Goal: Information Seeking & Learning: Learn about a topic

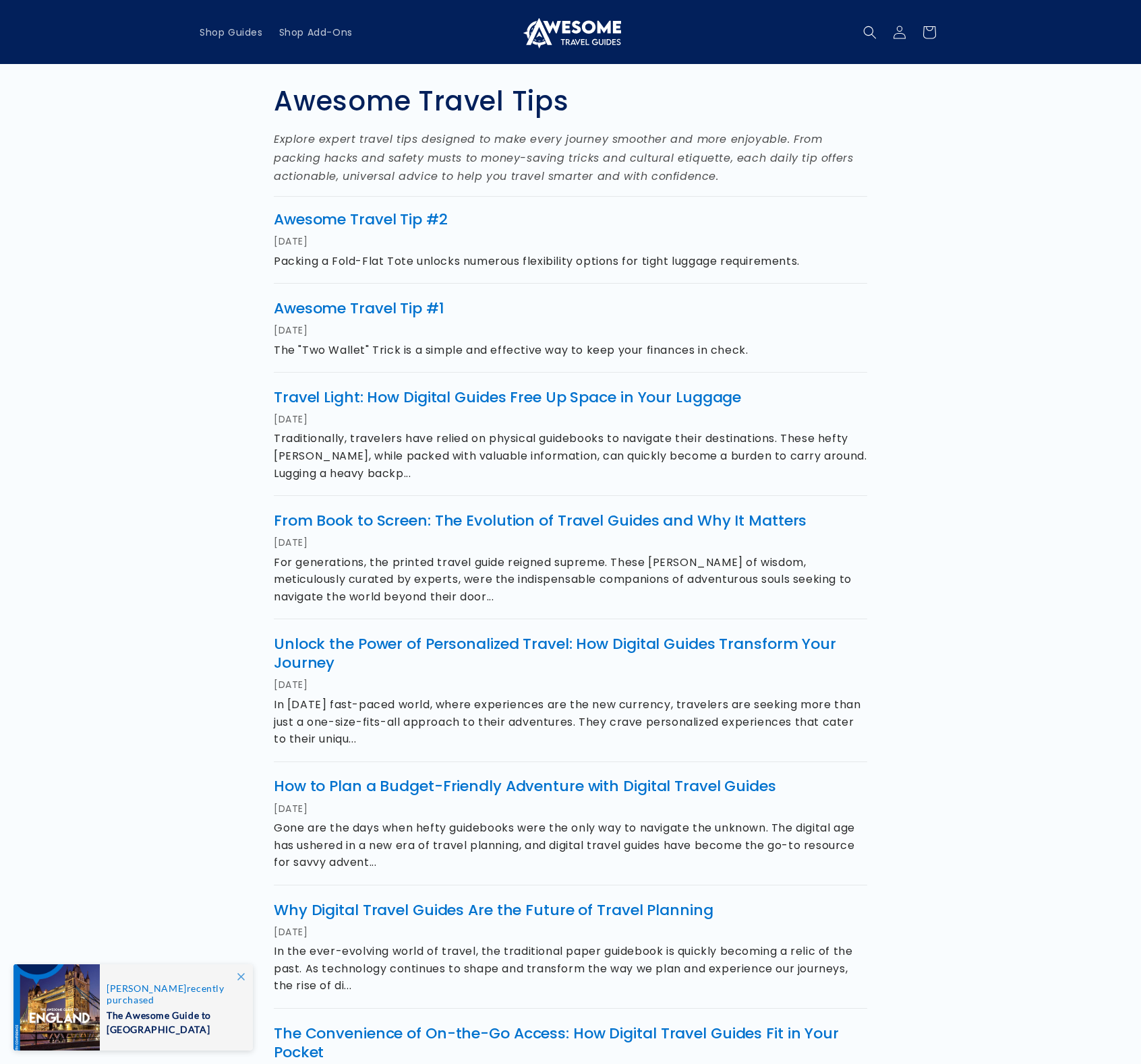
click at [1015, 198] on section "Awesome Travel Tips Explore expert travel tips designed to make every journey s…" at bounding box center [570, 767] width 1141 height 1406
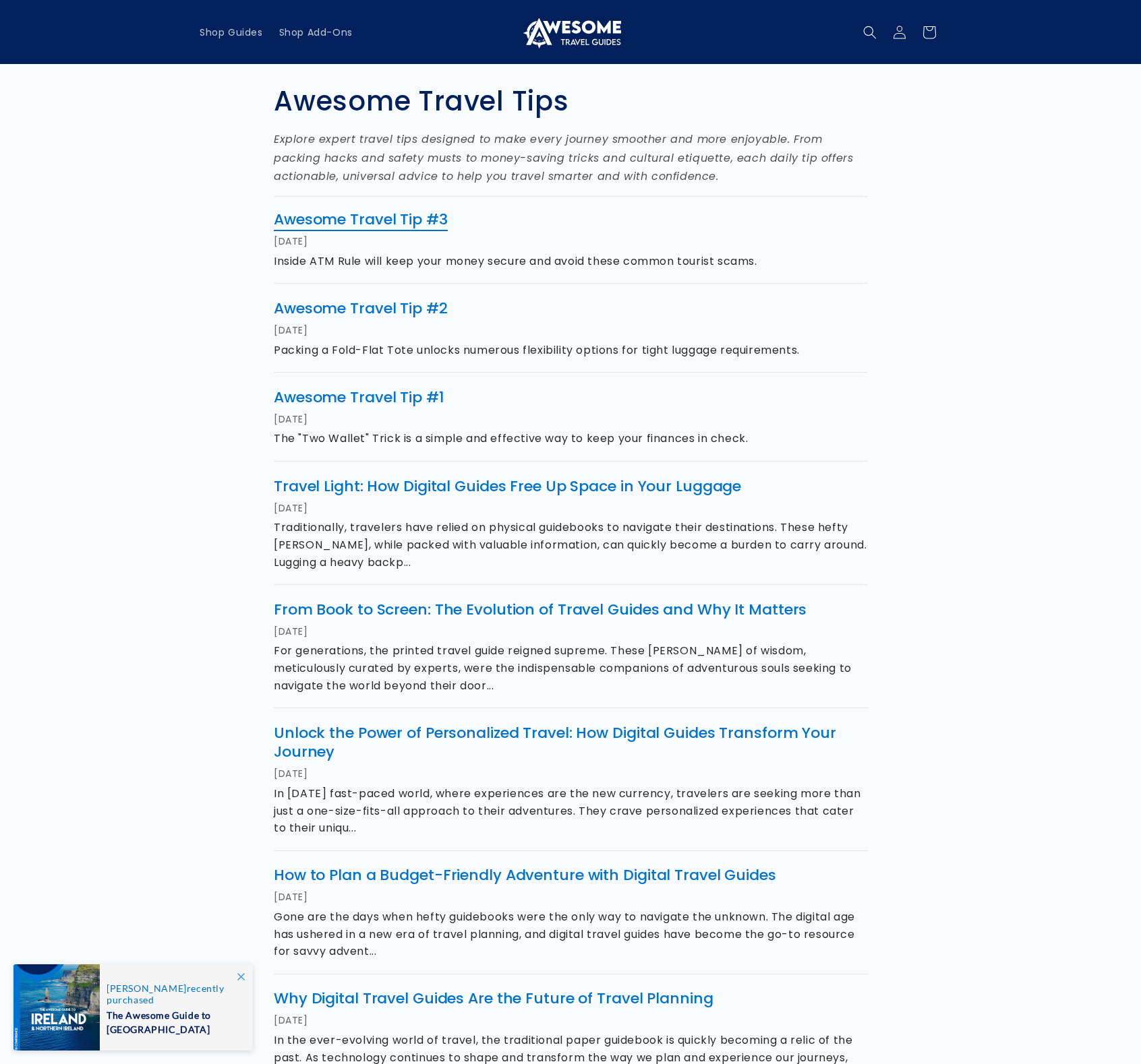
click at [386, 220] on link "Awesome Travel Tip #3" at bounding box center [360, 219] width 174 height 21
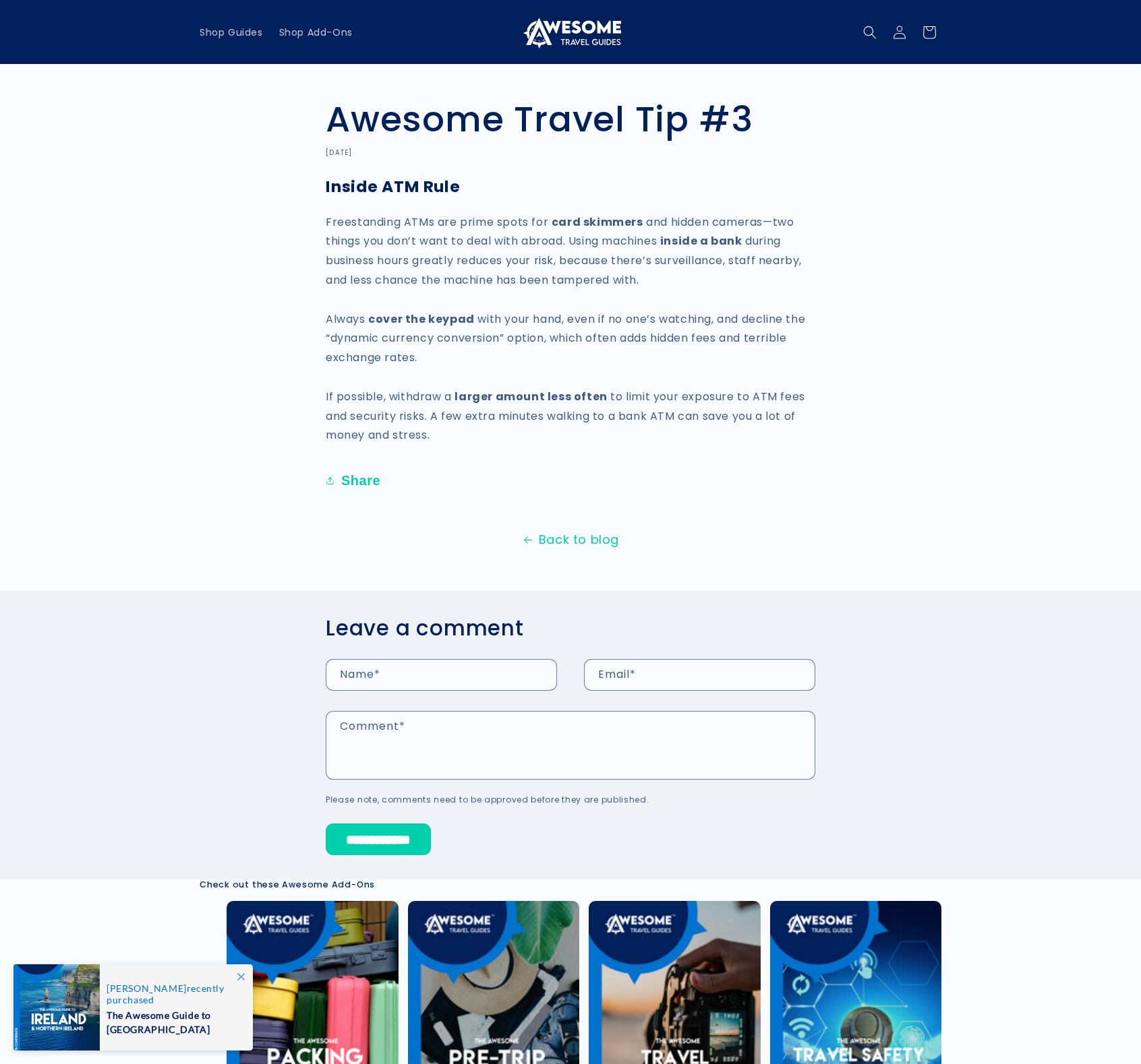
click at [152, 283] on article "Awesome Travel Tip #3 August 17, 2025 Inside ATM Rule Freestanding ATMs are pri…" at bounding box center [570, 489] width 1141 height 782
click at [562, 539] on link "Back to blog" at bounding box center [570, 540] width 1141 height 22
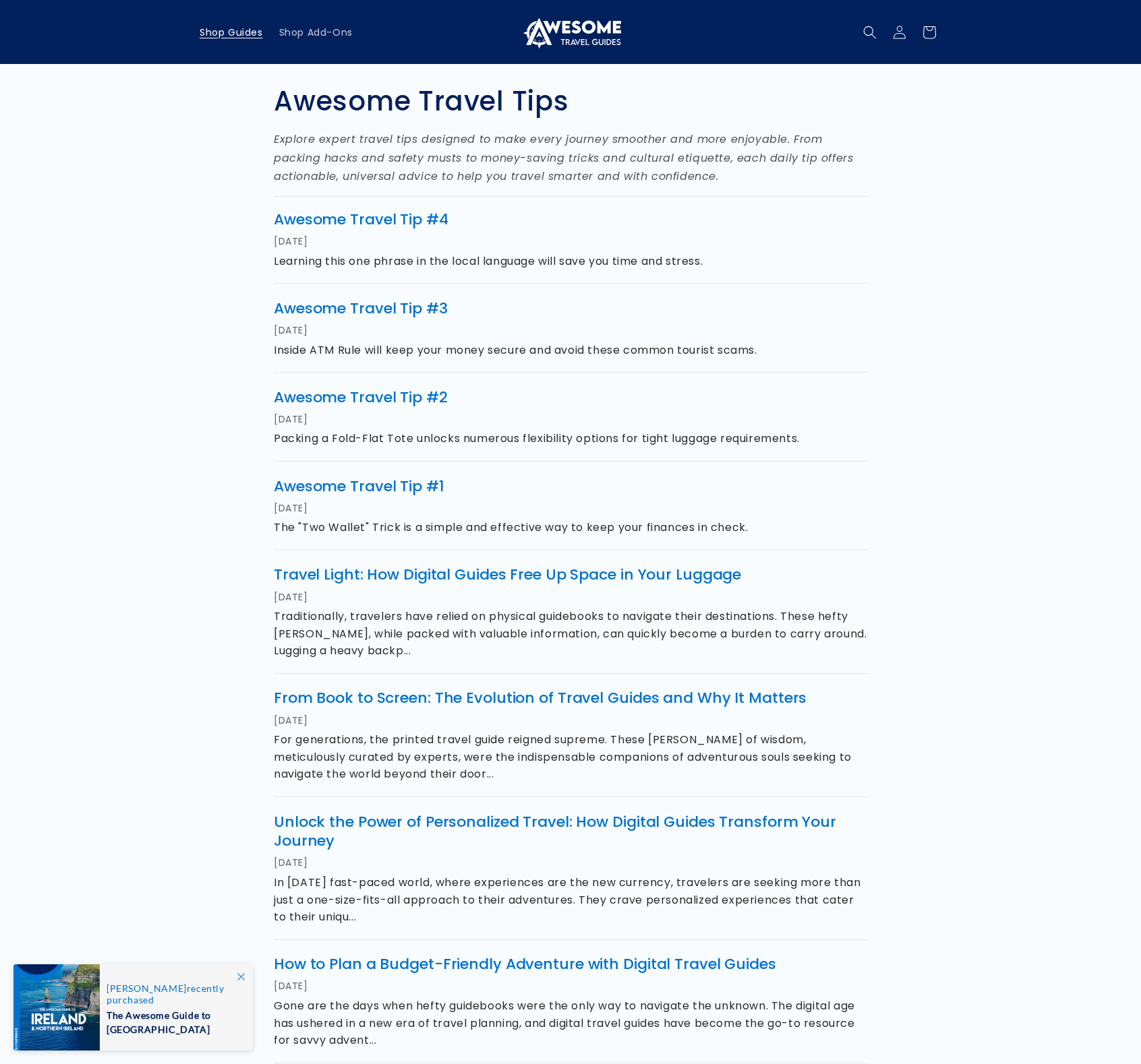
click at [252, 31] on span "Shop Guides" at bounding box center [230, 32] width 63 height 12
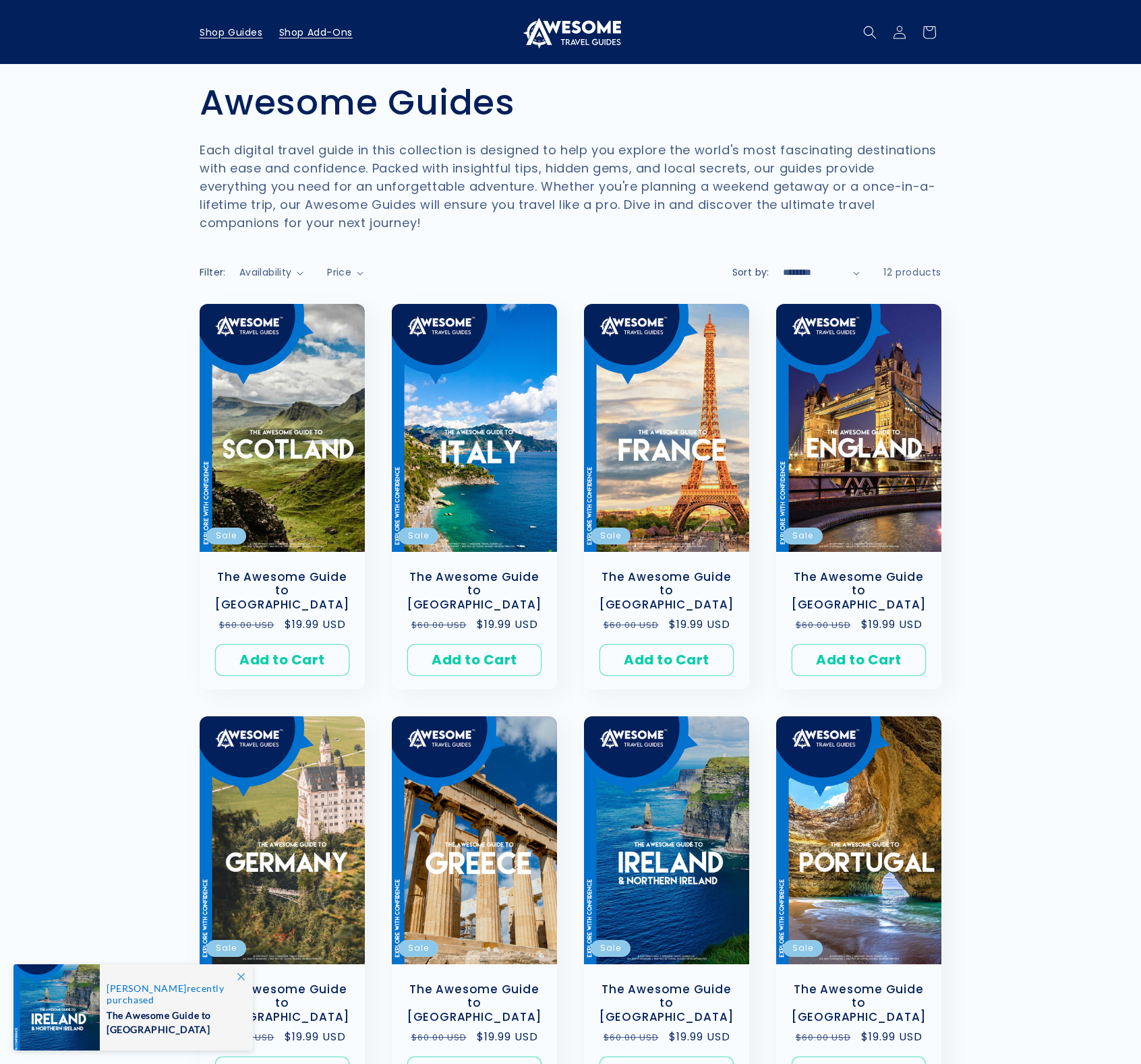
click at [330, 31] on span "Shop Add-Ons" at bounding box center [316, 32] width 73 height 12
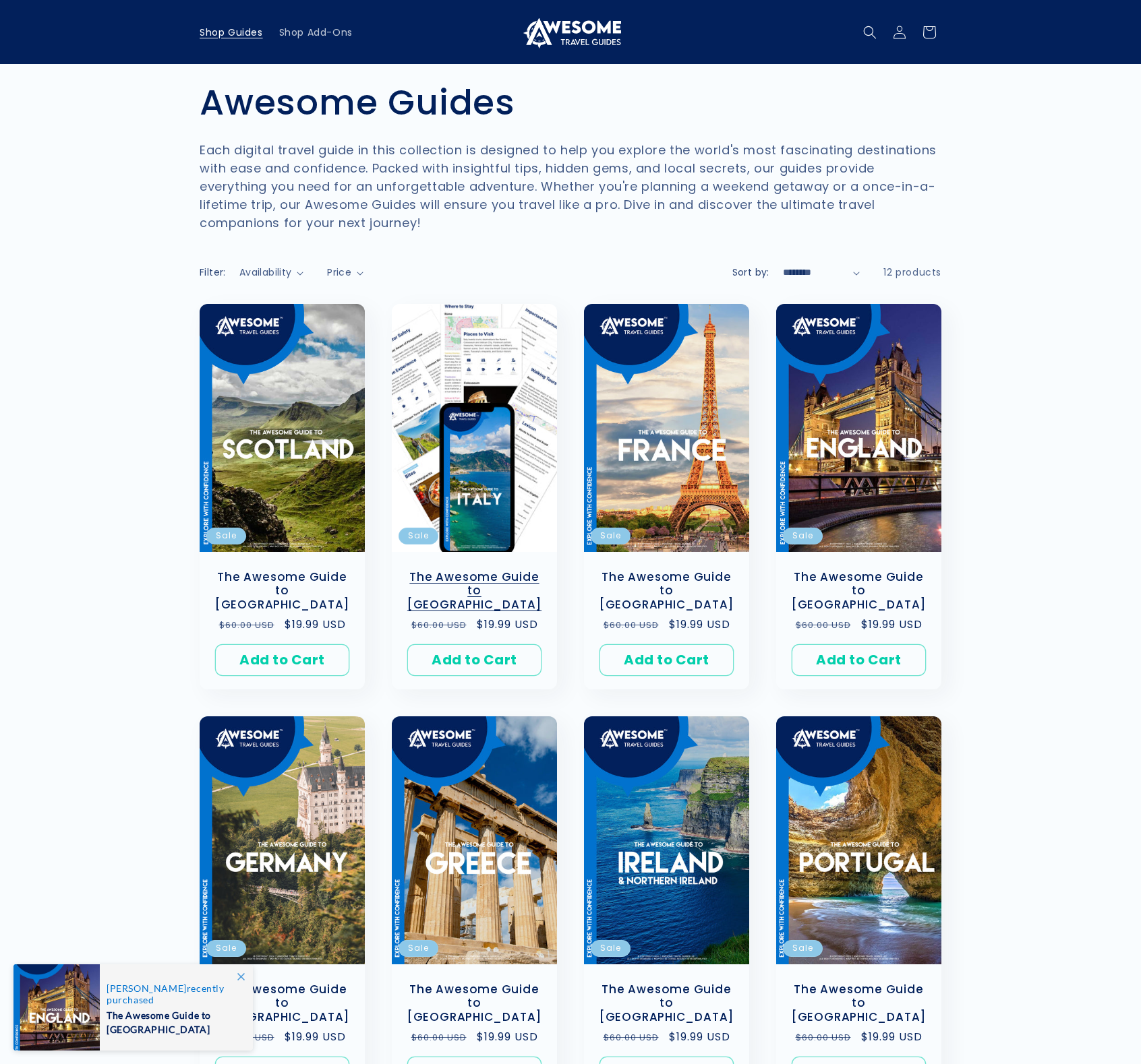
scroll to position [895, 0]
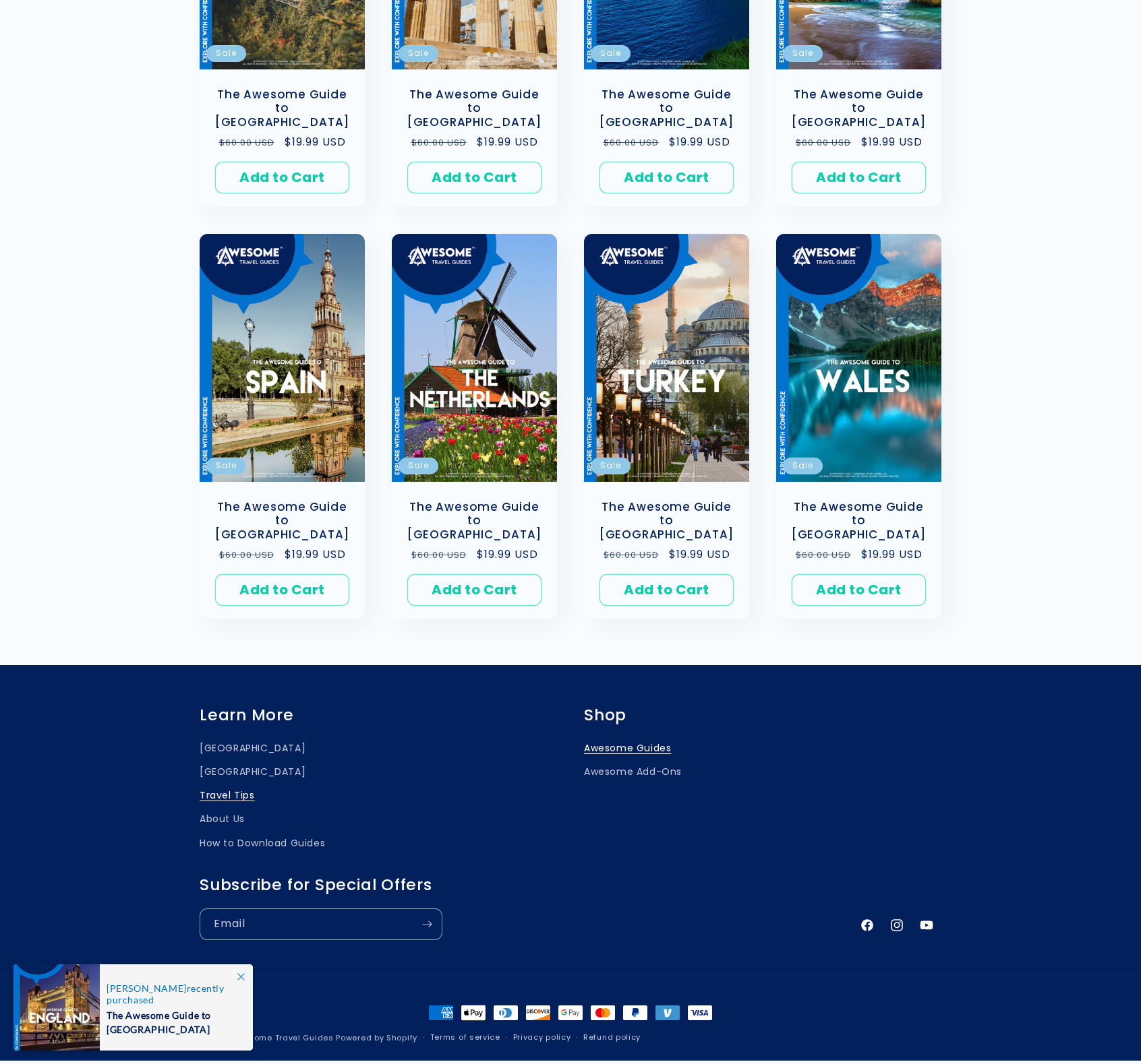
click at [230, 783] on link "Travel Tips" at bounding box center [226, 795] width 55 height 24
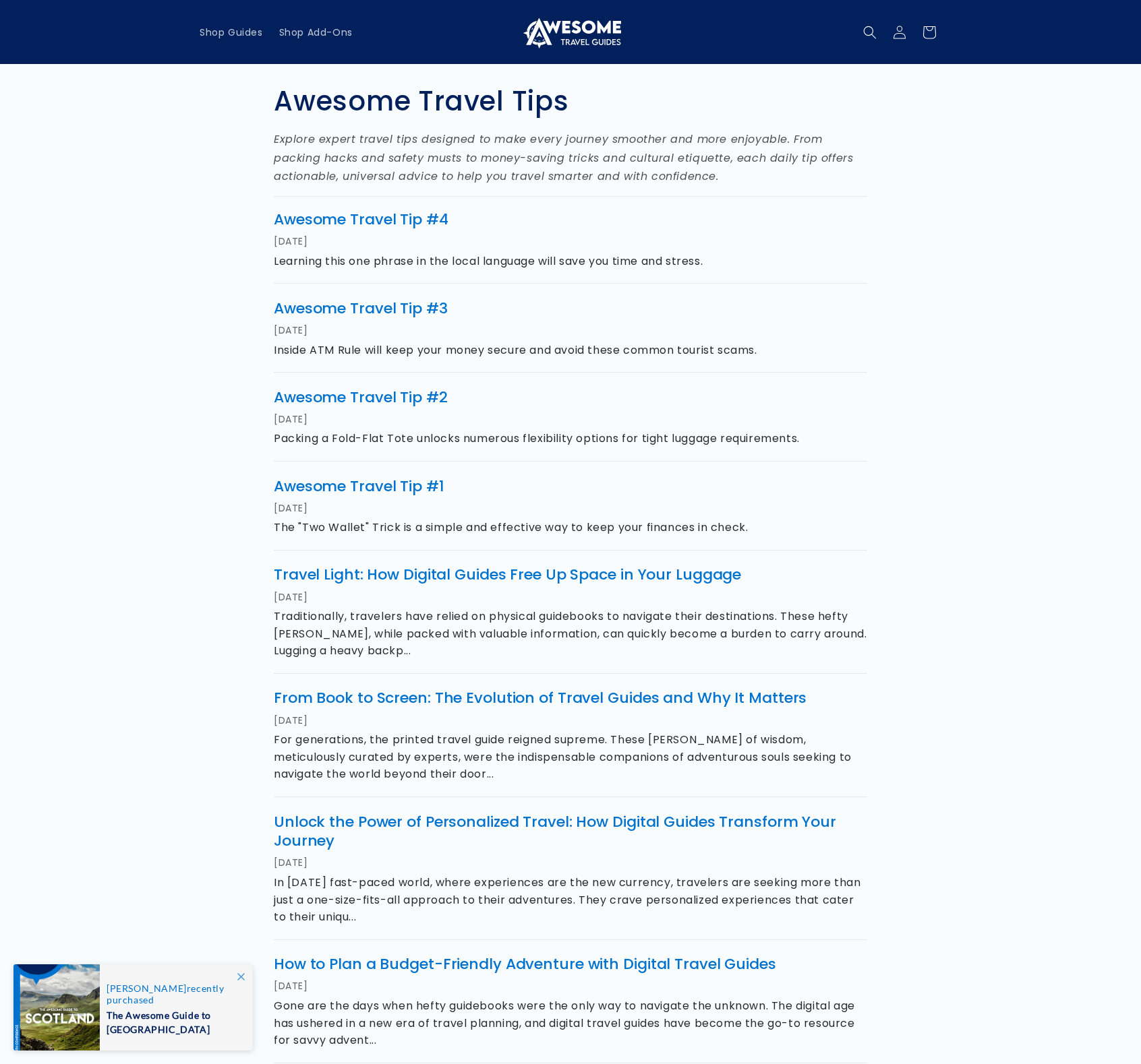
click at [1014, 294] on section "Awesome Travel Tips Explore expert travel tips designed to make every journey s…" at bounding box center [570, 732] width 1141 height 1337
click at [403, 221] on link "Awesome Travel Tip #4" at bounding box center [360, 219] width 175 height 21
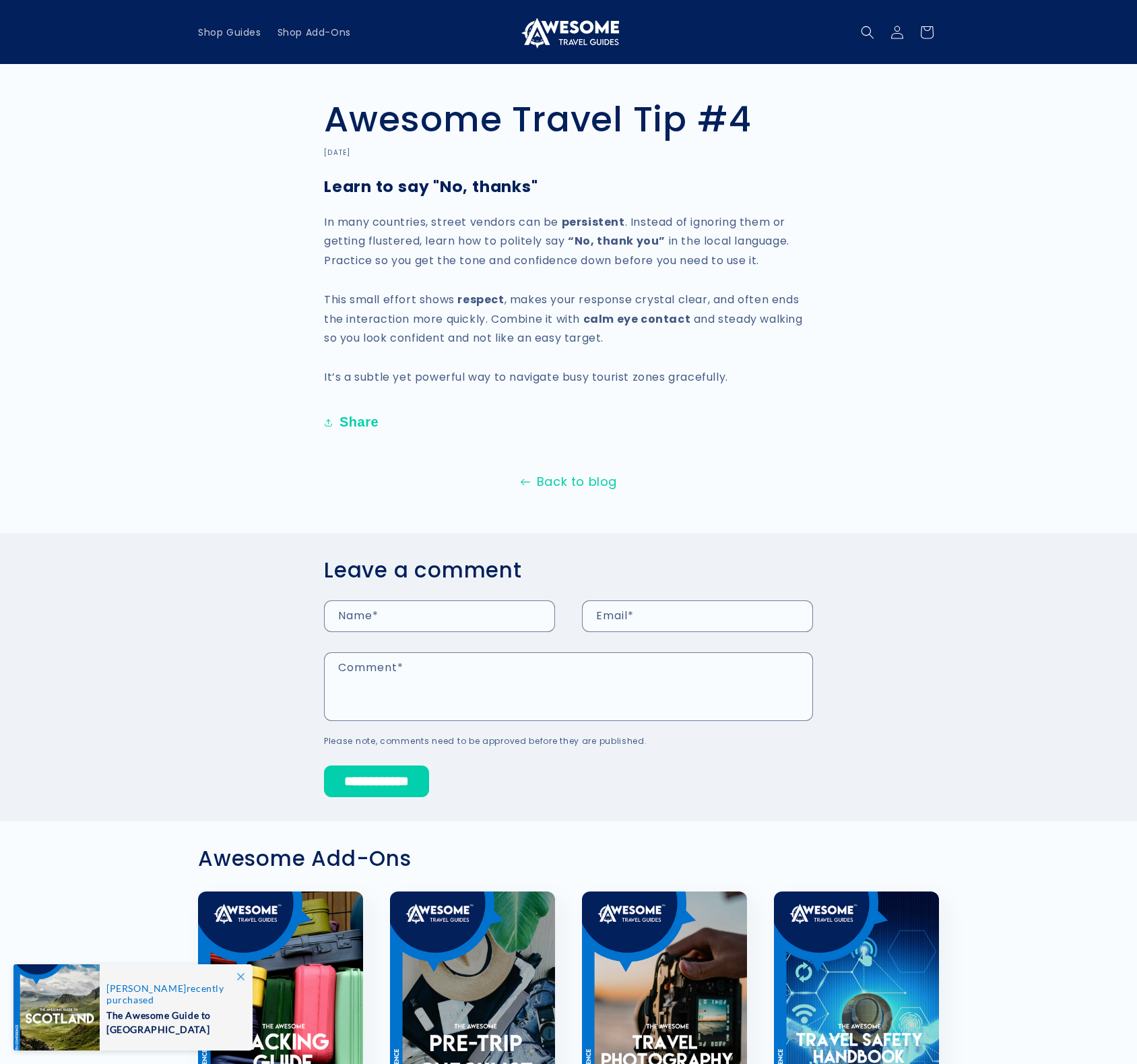
click at [560, 481] on link "Back to blog" at bounding box center [568, 481] width 1137 height 22
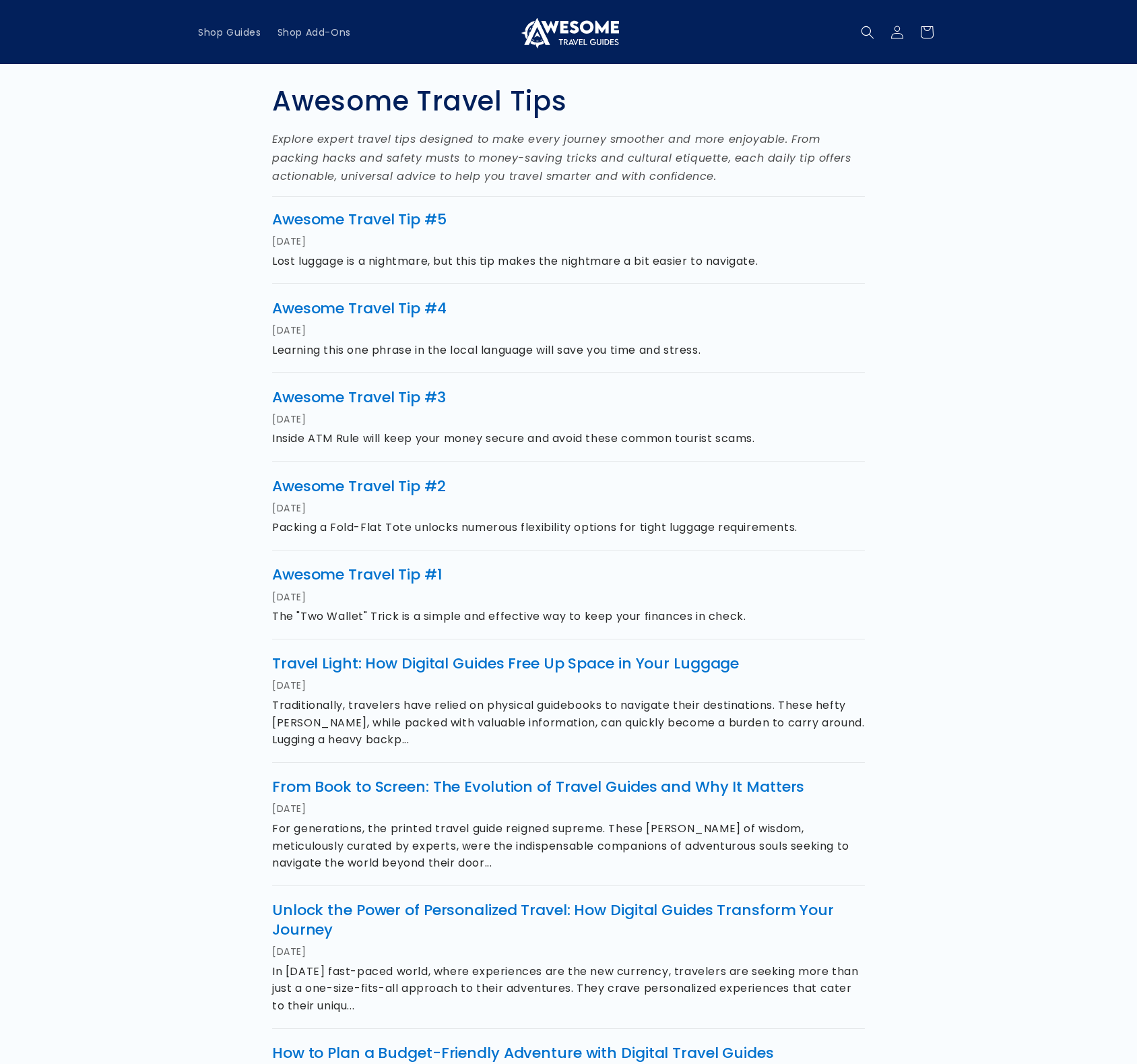
click at [910, 237] on div "Awesome Travel Tips Explore expert travel tips designed to make every journey s…" at bounding box center [568, 705] width 809 height 1282
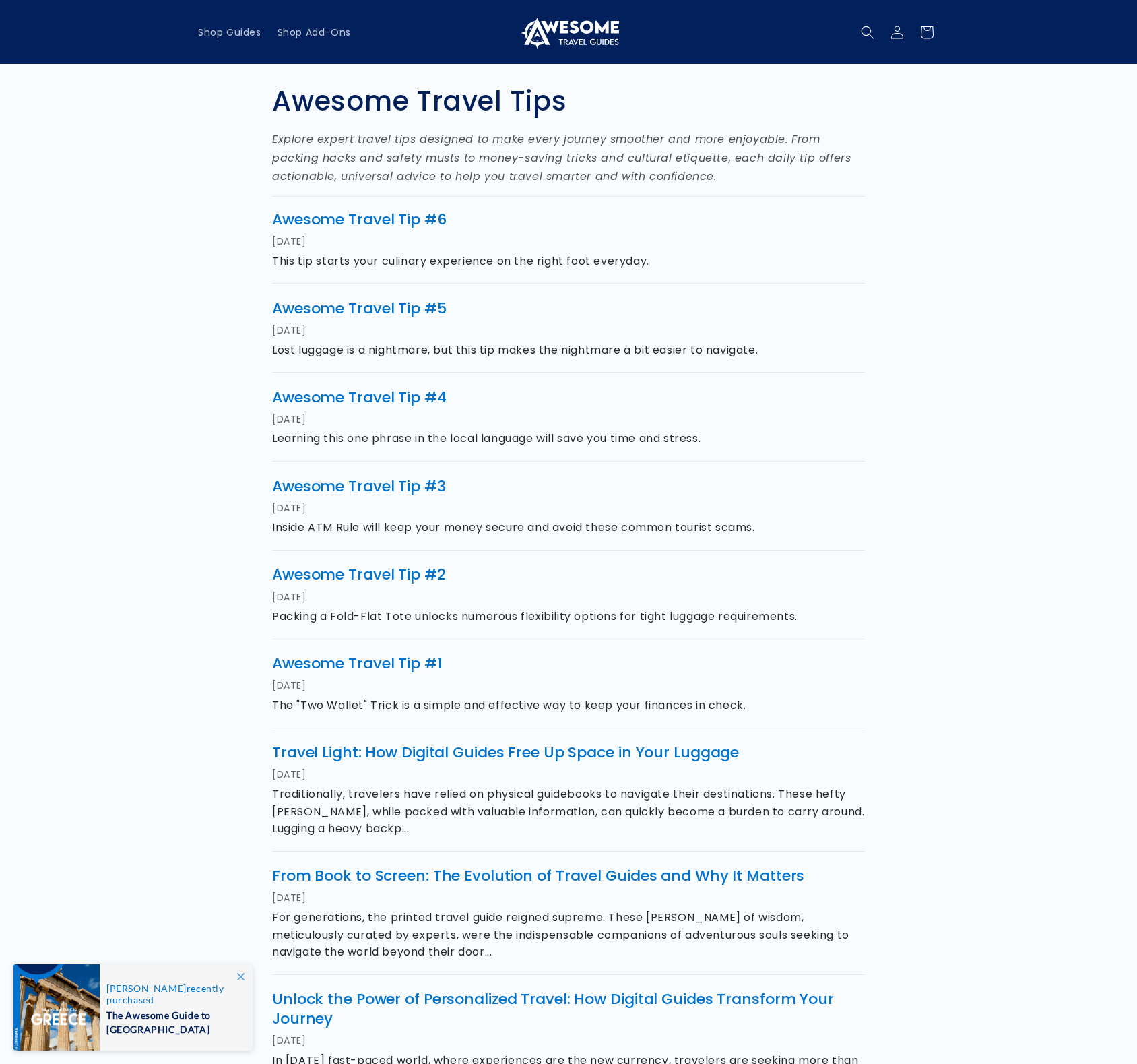
click at [882, 216] on div "Awesome Travel Tips Explore expert travel tips designed to make every journey s…" at bounding box center [568, 688] width 809 height 1248
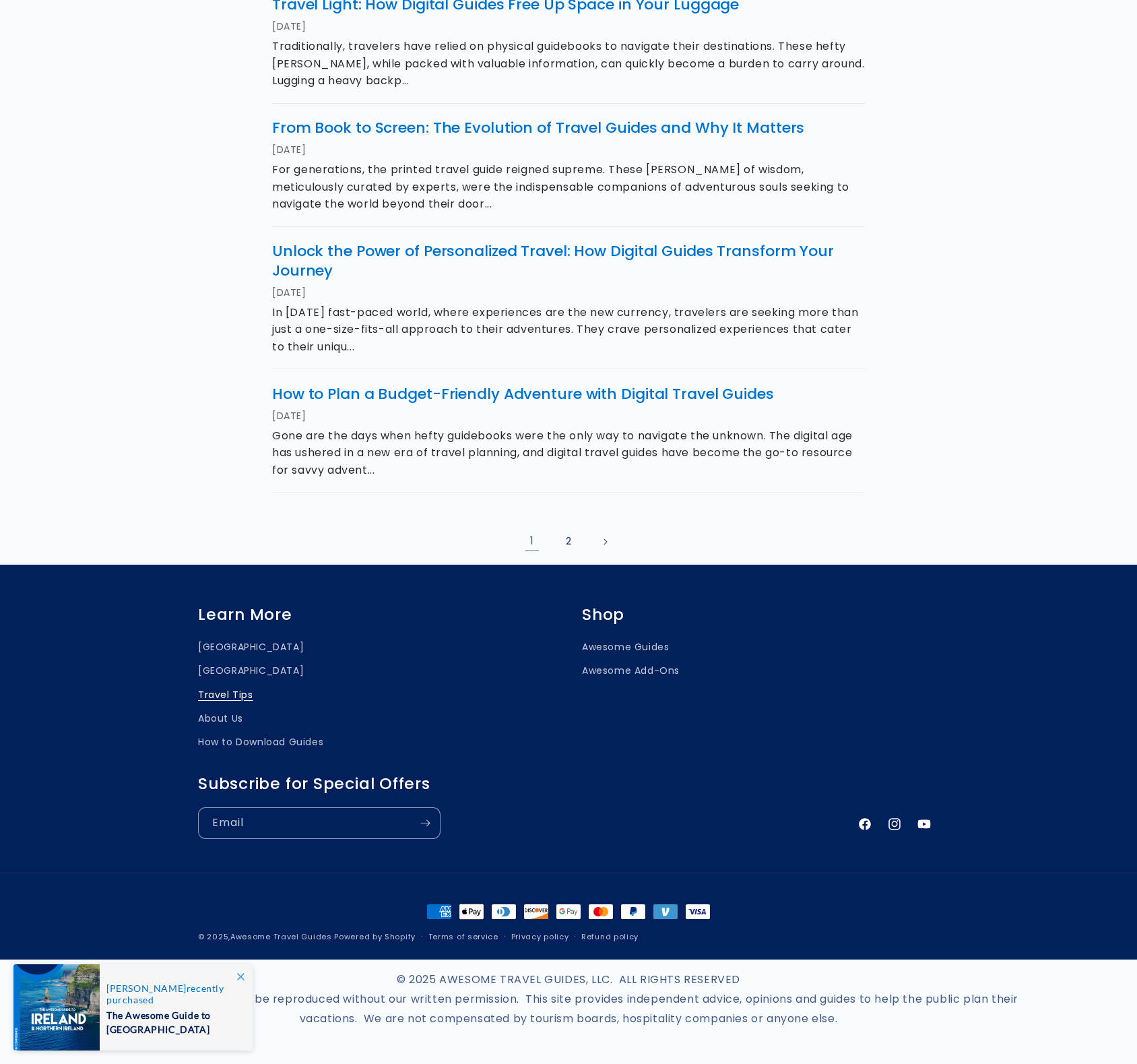
scroll to position [756, 0]
click at [992, 787] on footer "Learn More Scotland Ireland Travel Tips About Us How to Download Guides Shop Aw…" at bounding box center [568, 763] width 1137 height 395
click at [227, 648] on link "[GEOGRAPHIC_DATA]" at bounding box center [251, 649] width 106 height 20
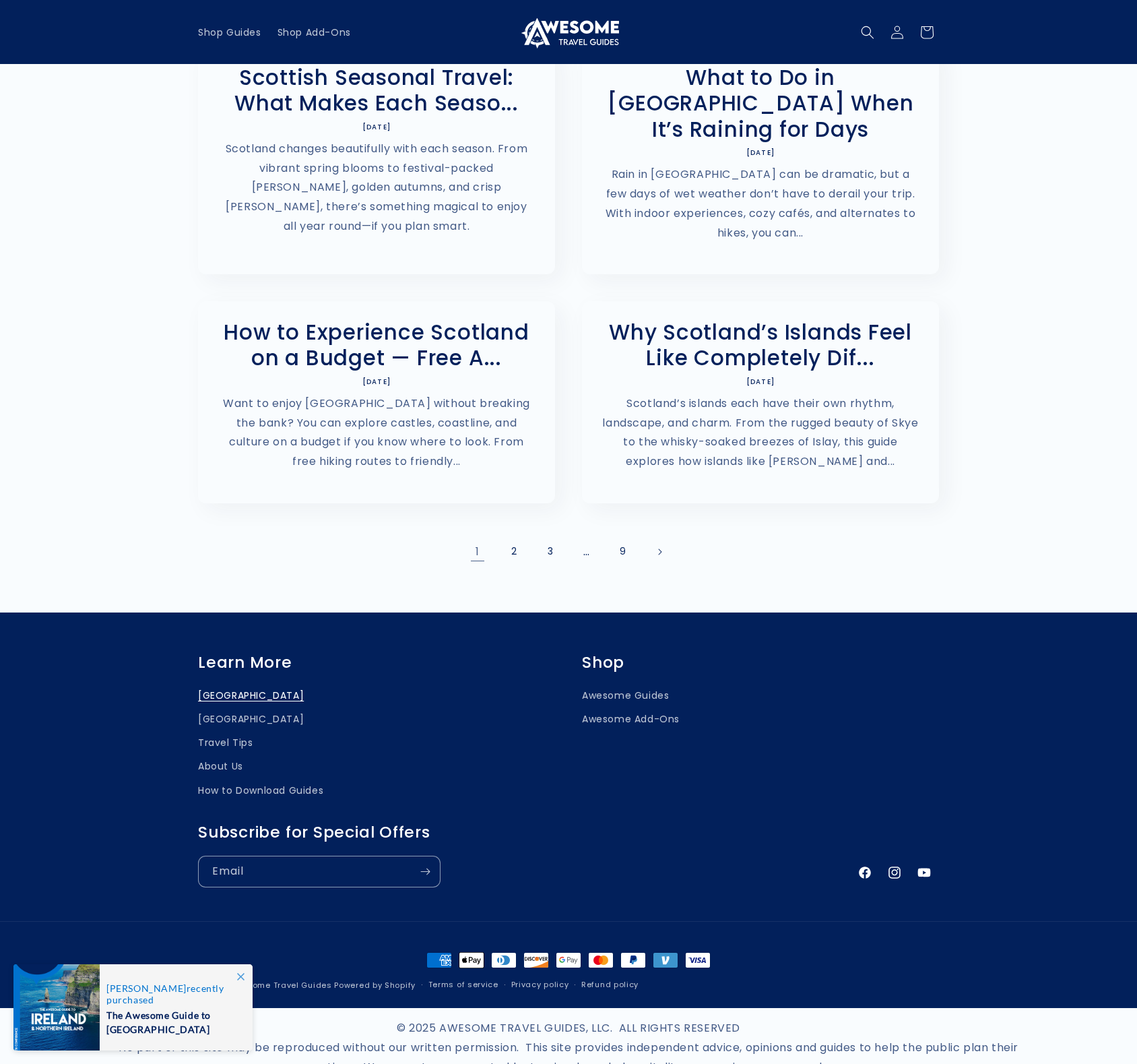
scroll to position [353, 0]
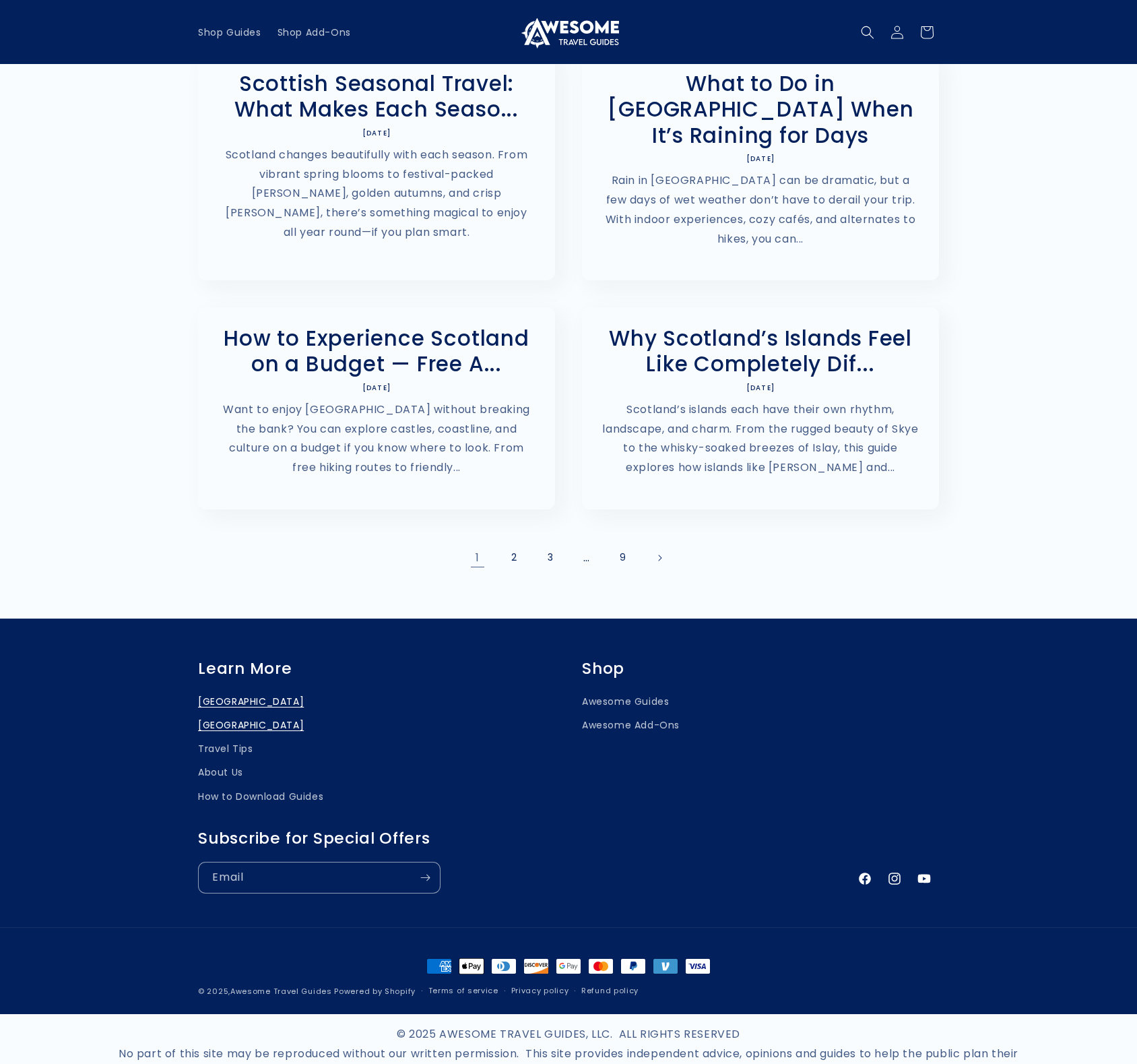
click at [225, 713] on link "[GEOGRAPHIC_DATA]" at bounding box center [251, 725] width 106 height 24
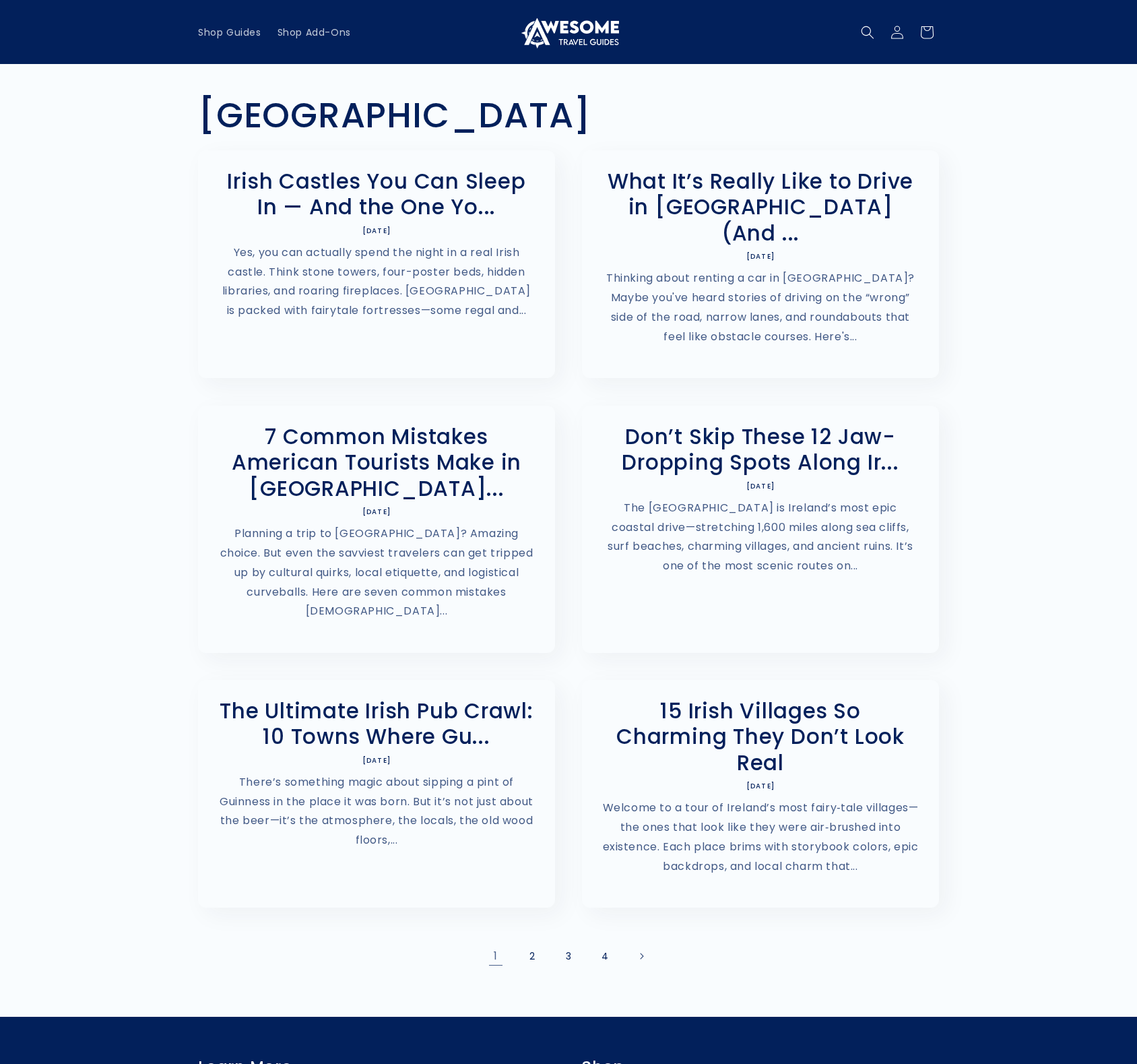
scroll to position [363, 0]
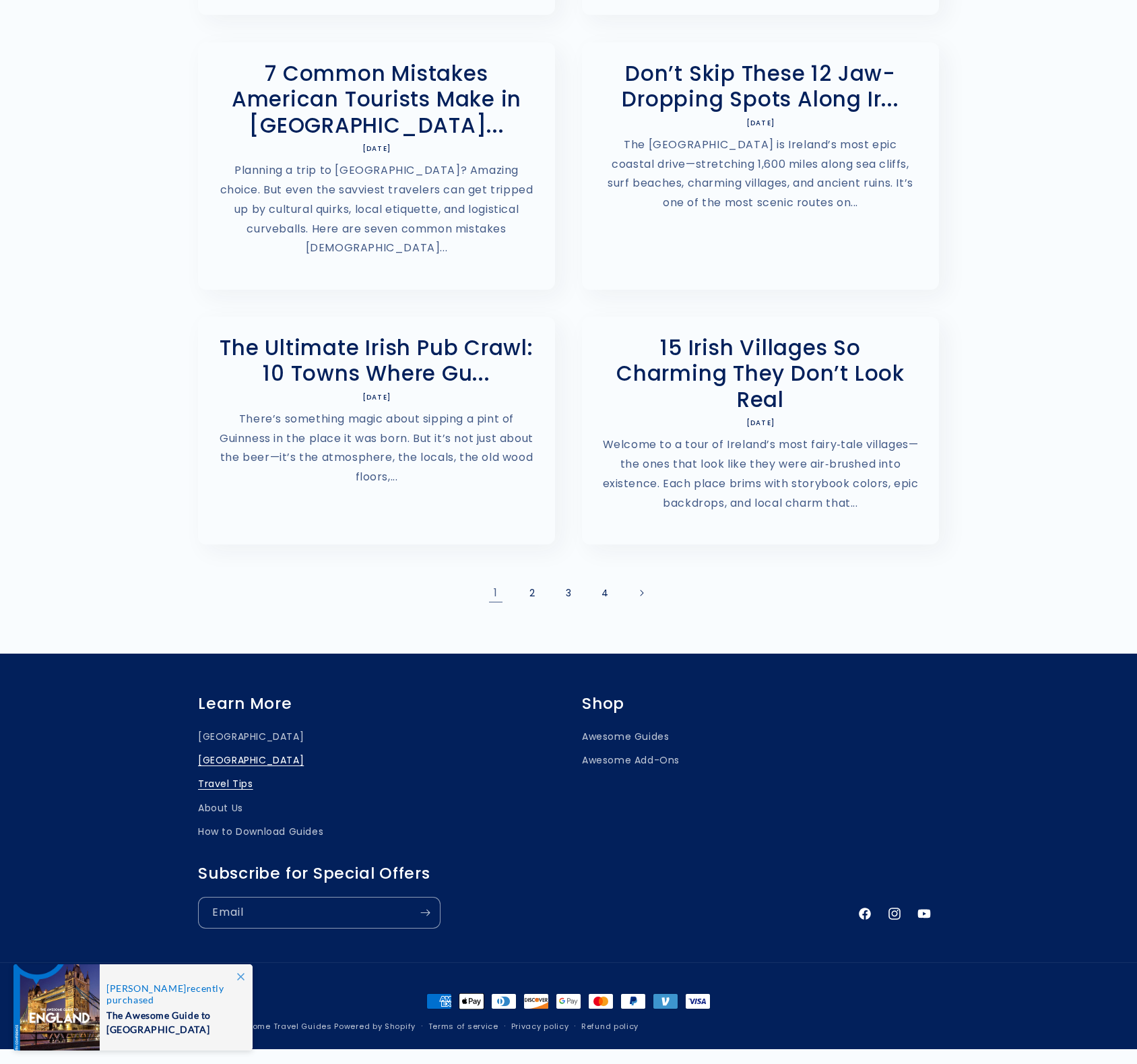
click at [228, 772] on link "Travel Tips" at bounding box center [225, 784] width 55 height 24
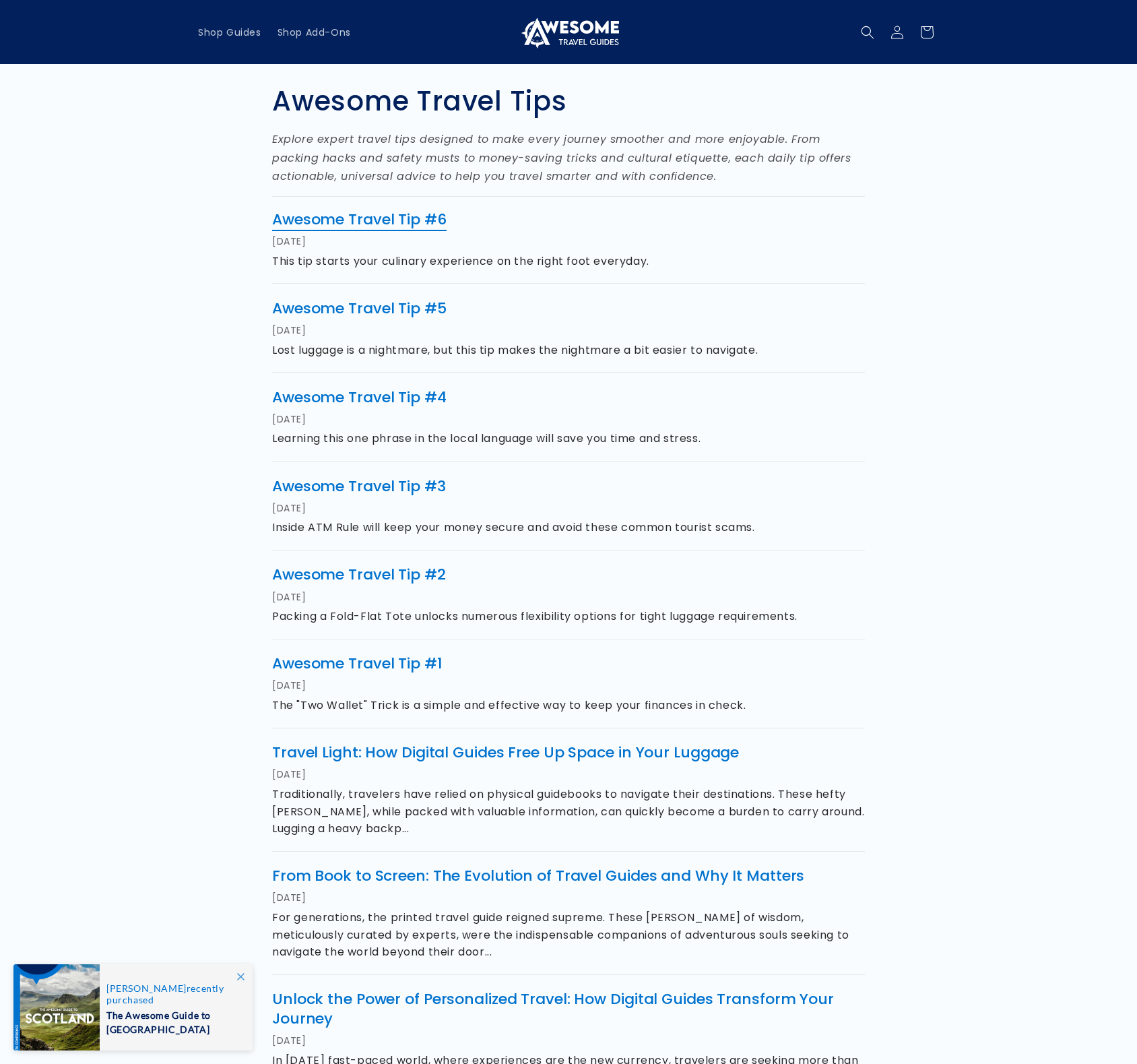
click at [359, 219] on link "Awesome Travel Tip #6" at bounding box center [359, 219] width 174 height 21
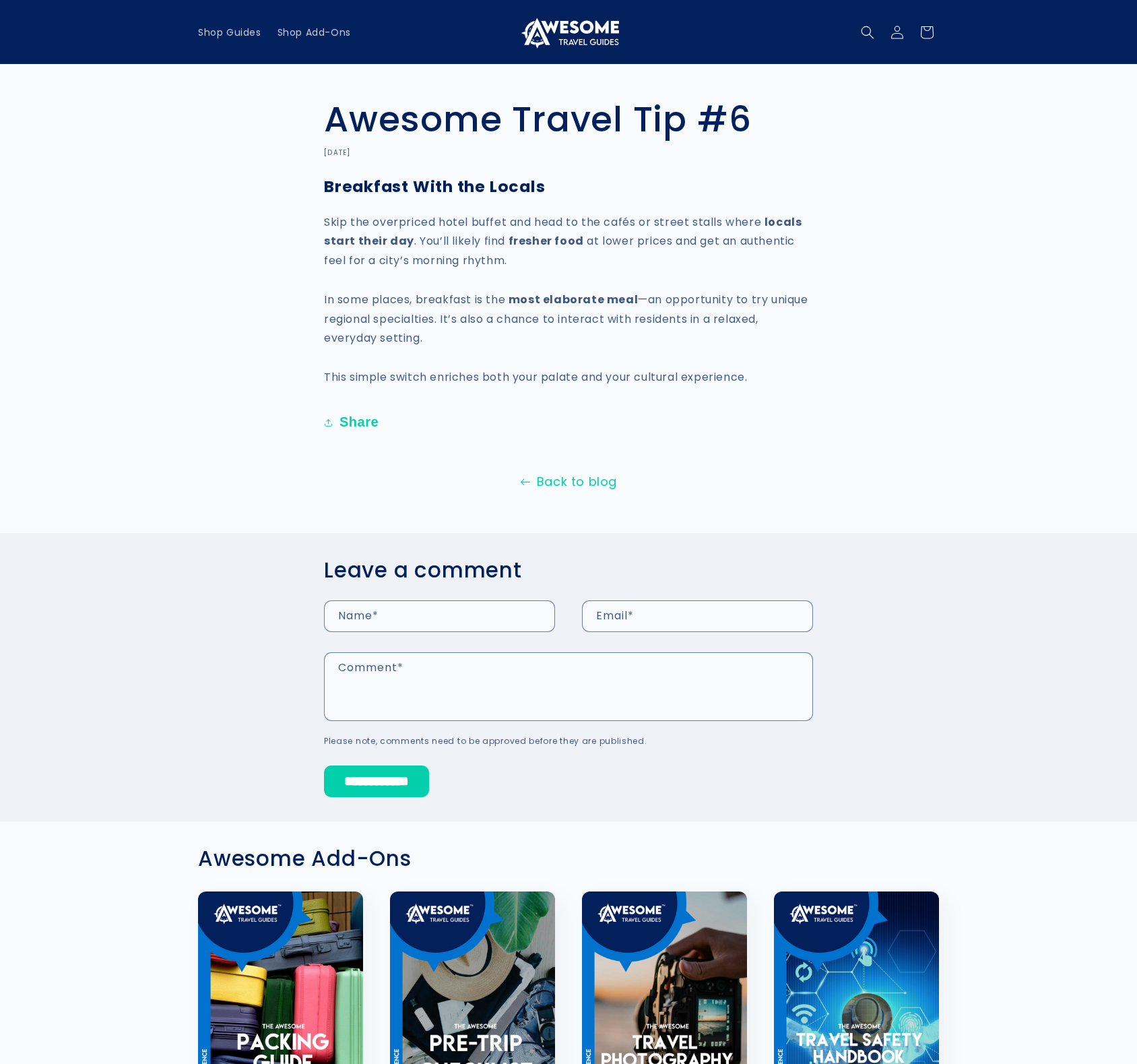
click at [590, 482] on link "Back to blog" at bounding box center [568, 481] width 1137 height 22
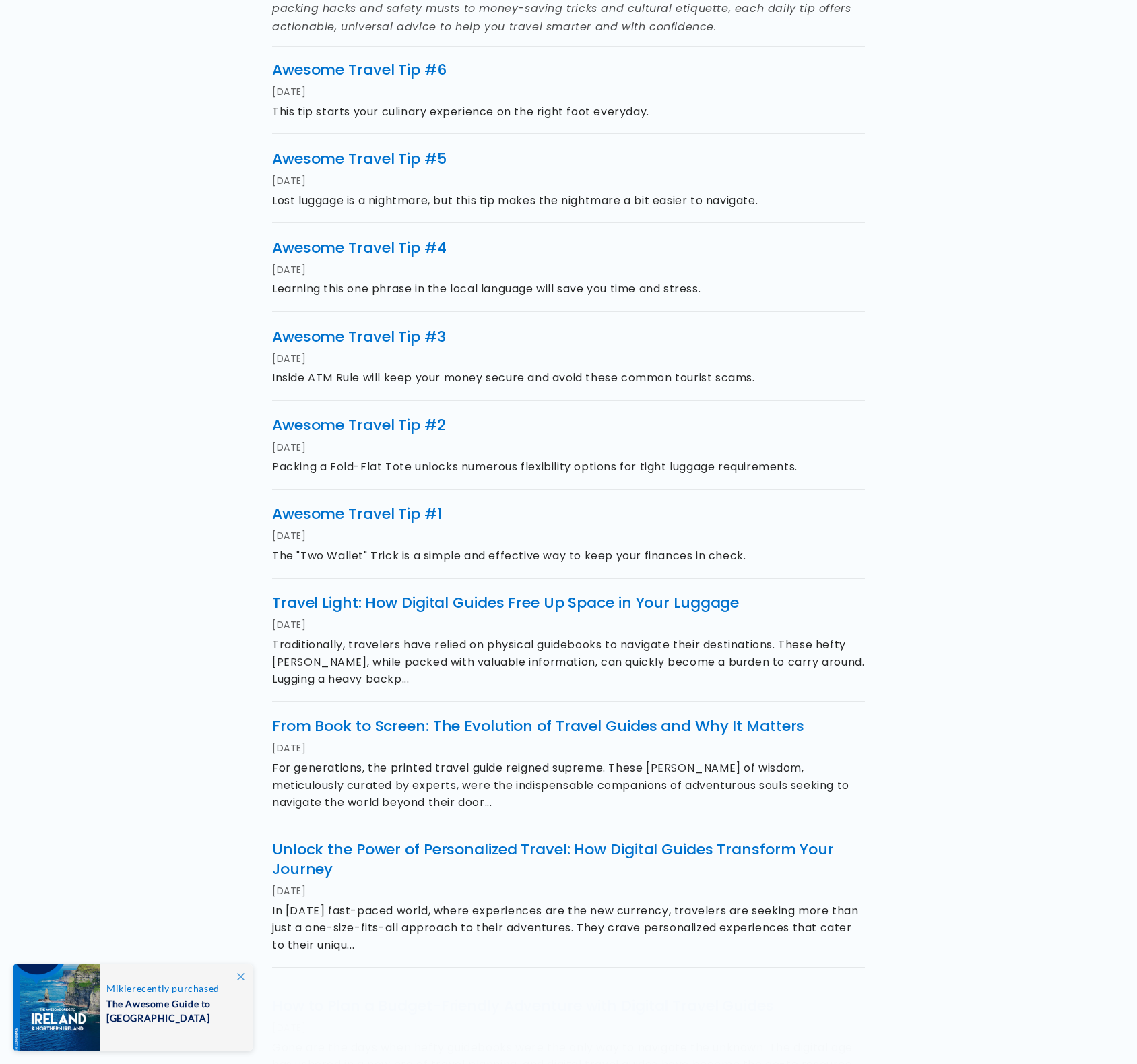
scroll to position [426, 0]
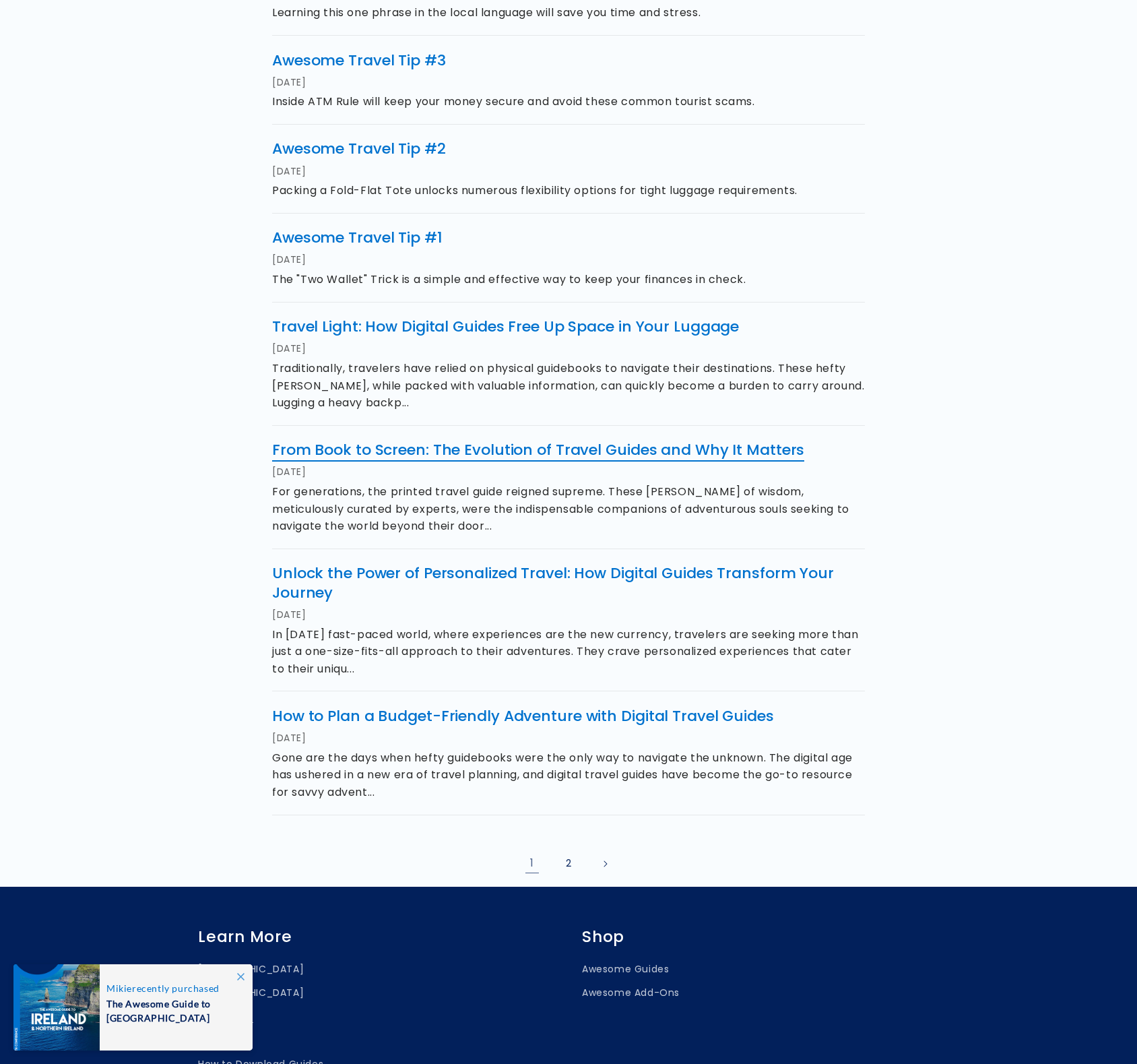
click at [563, 447] on link "From Book to Screen: The Evolution of Travel Guides and Why It Matters" at bounding box center [539, 450] width 532 height 21
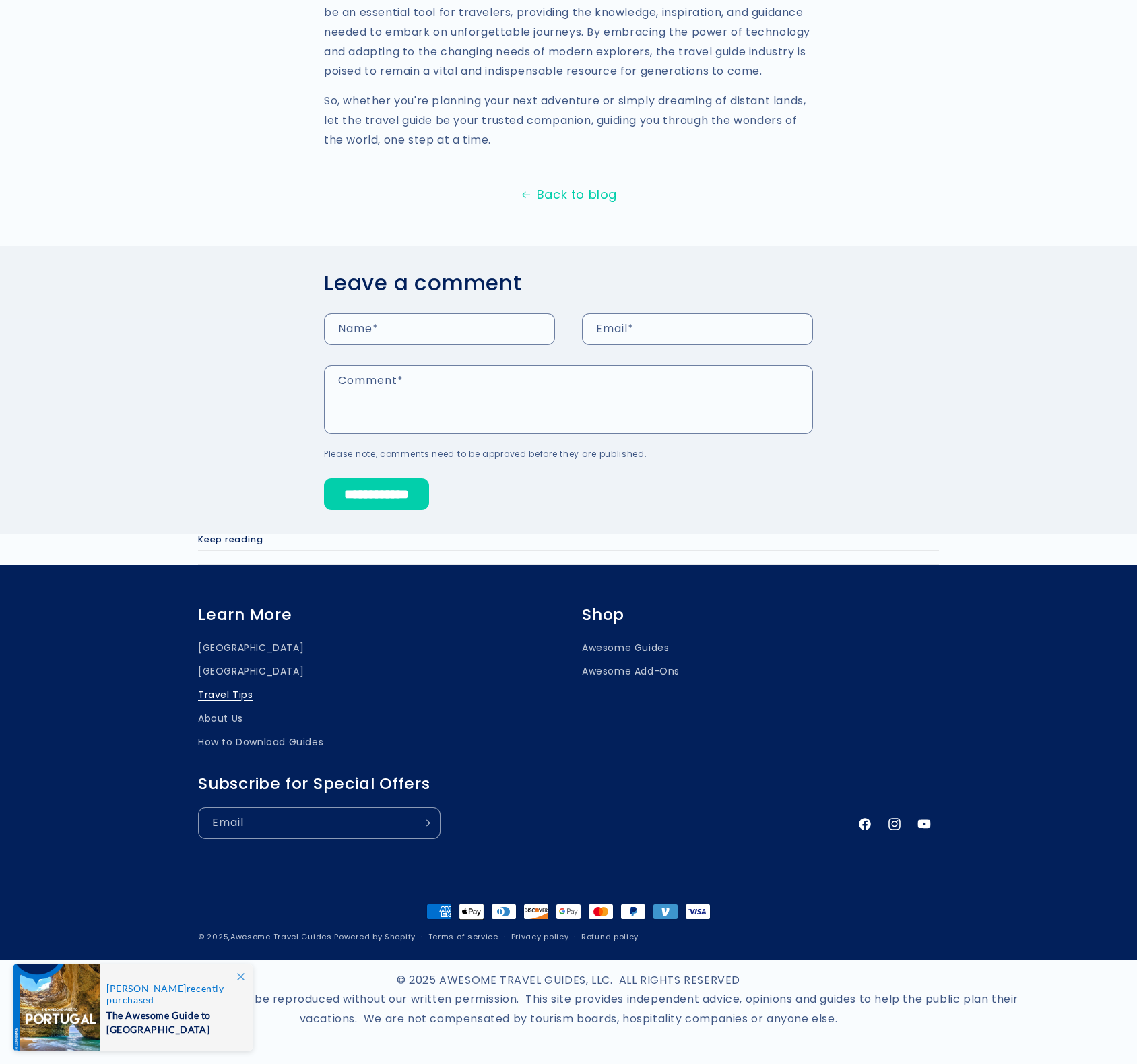
scroll to position [3107, 0]
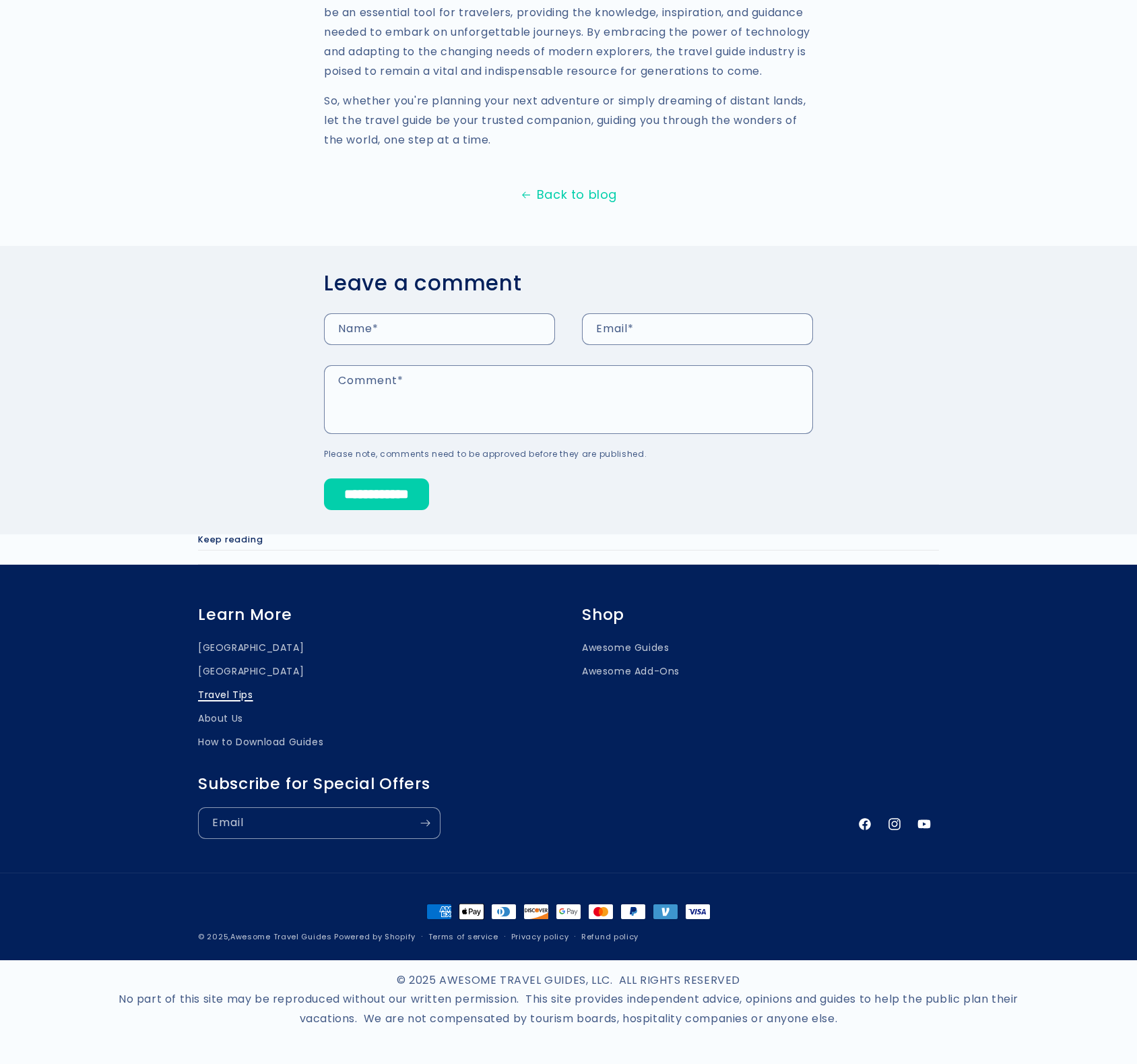
click at [226, 696] on link "Travel Tips" at bounding box center [225, 695] width 55 height 24
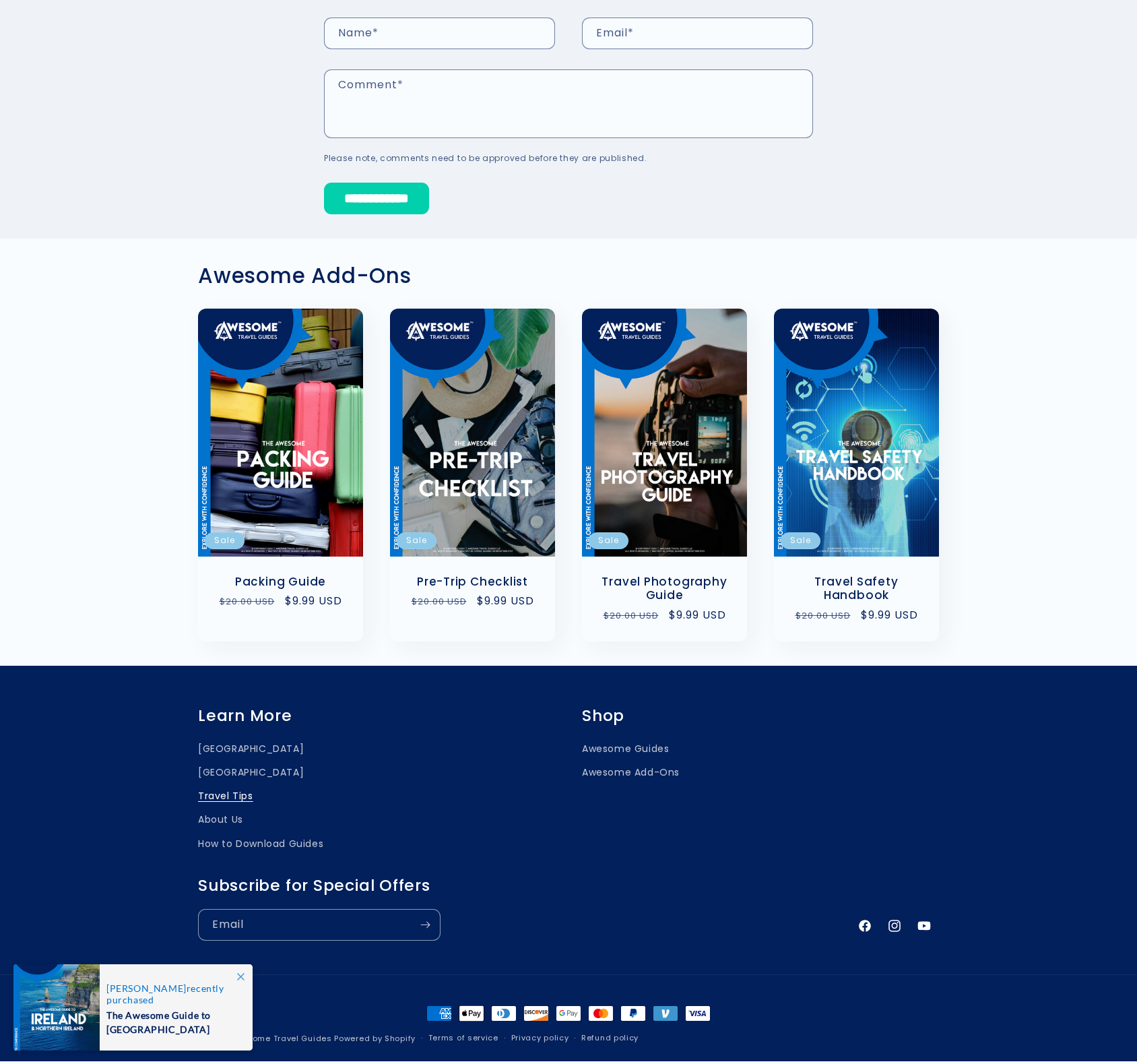
scroll to position [705, 0]
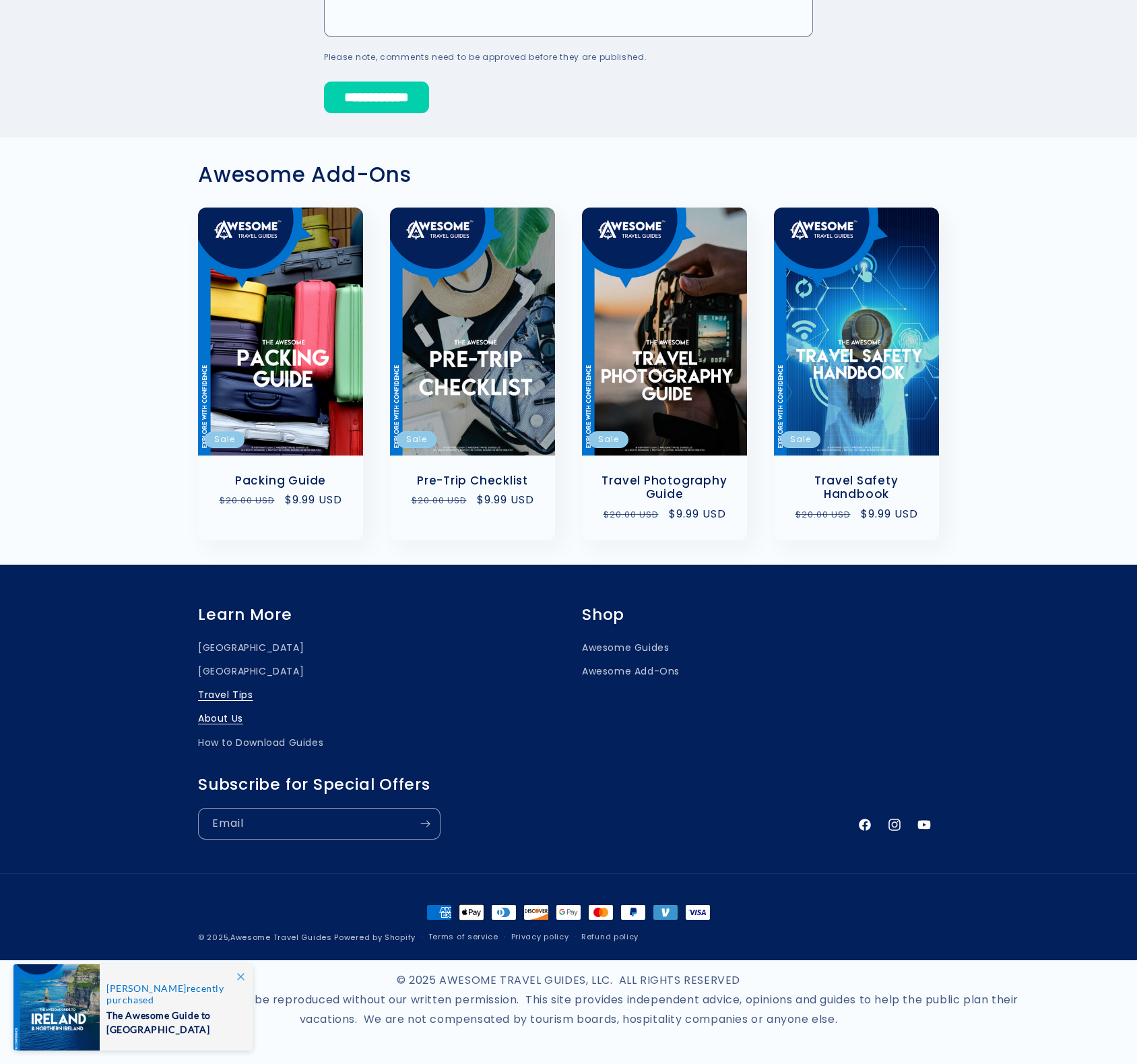
click at [226, 717] on link "About Us" at bounding box center [221, 719] width 45 height 24
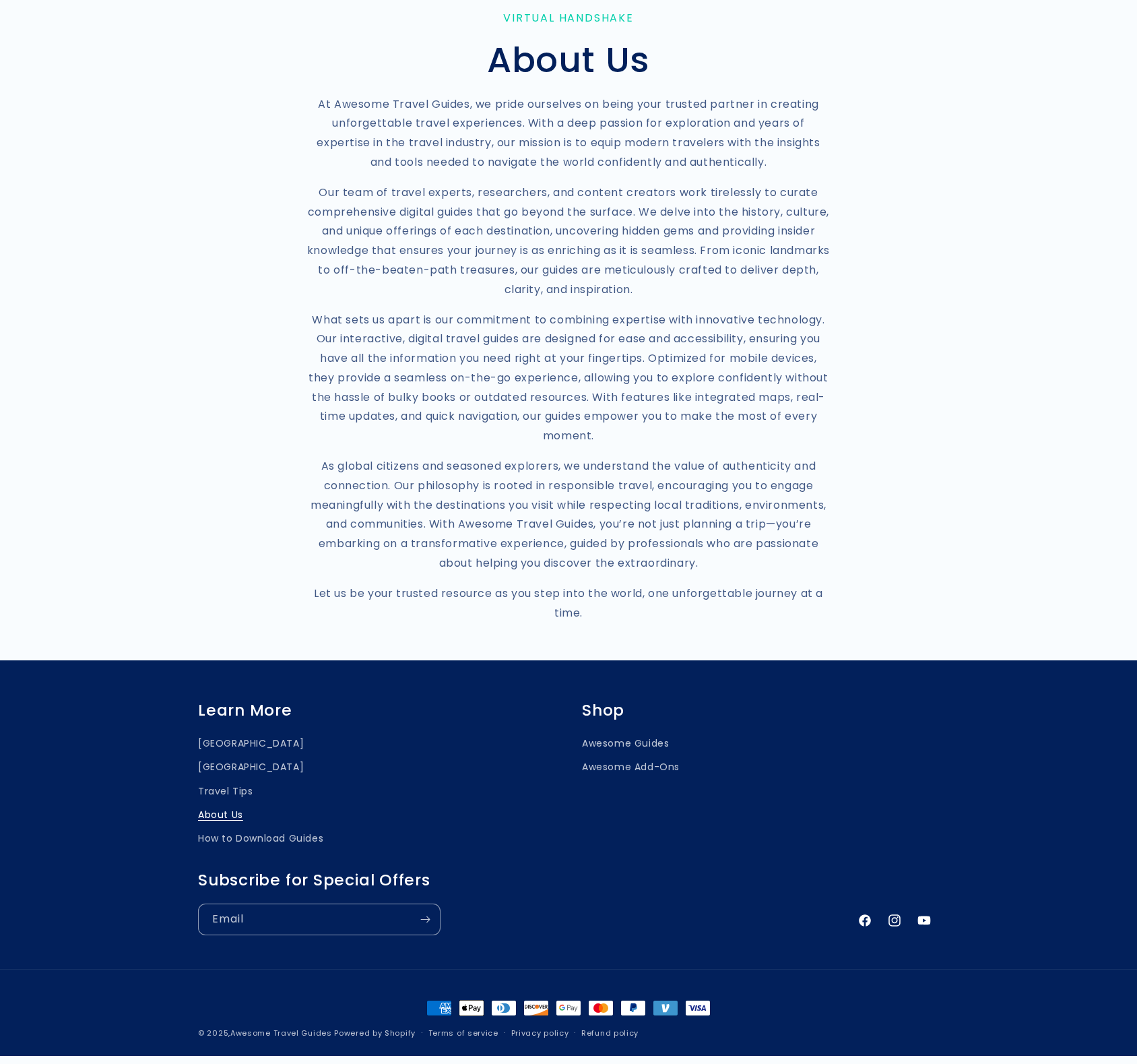
scroll to position [177, 0]
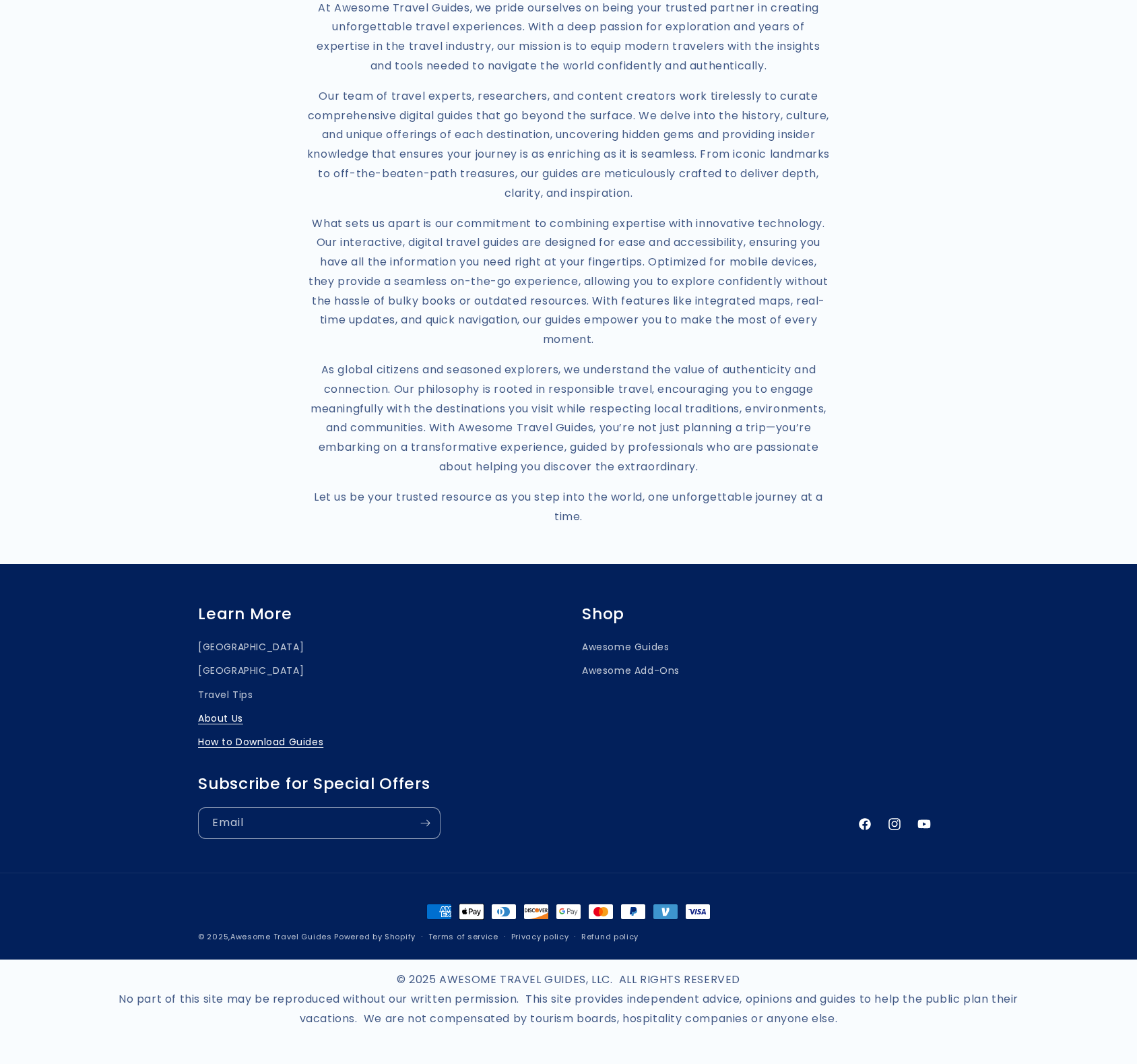
click at [258, 744] on link "How to Download Guides" at bounding box center [261, 743] width 125 height 24
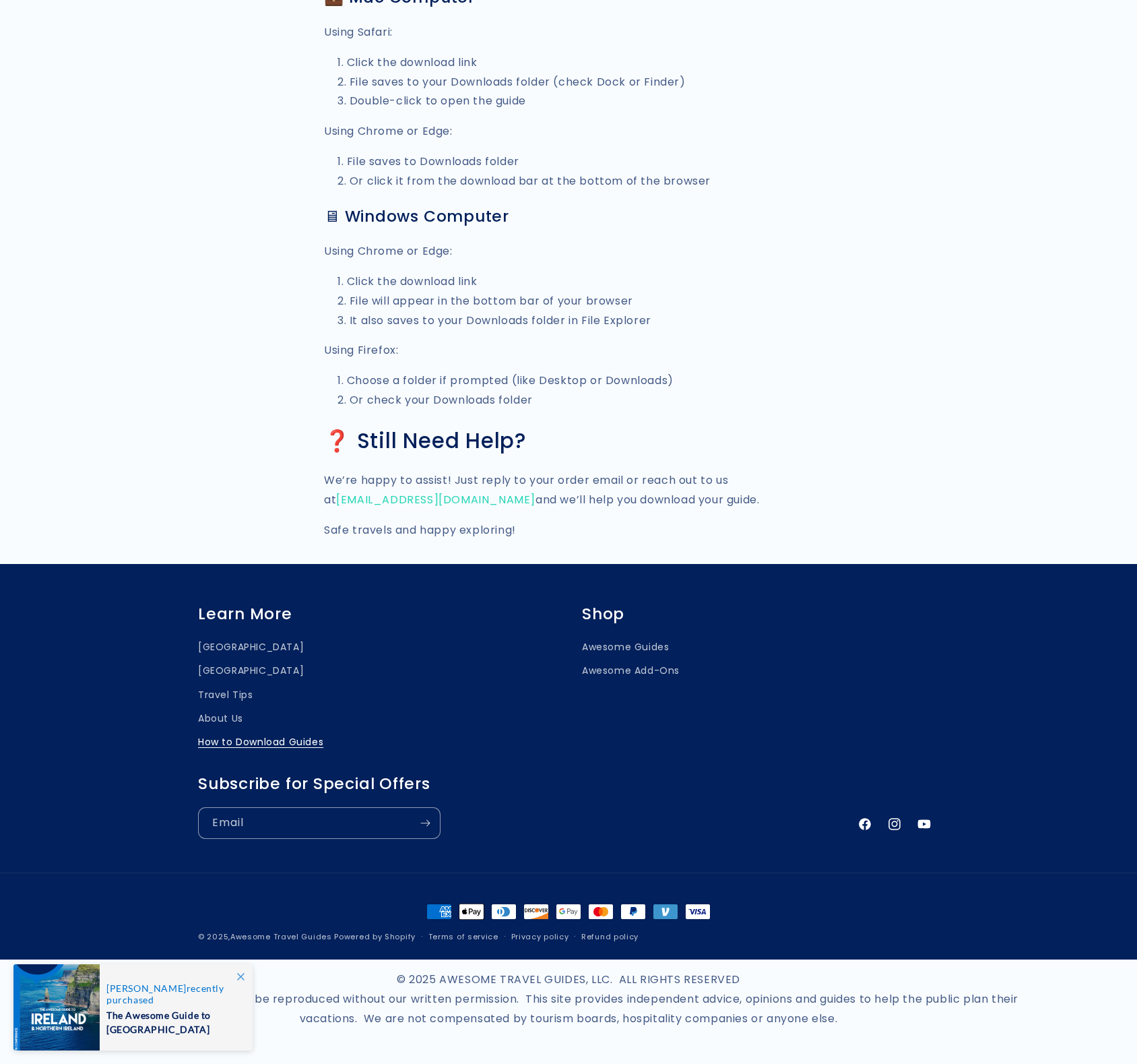
scroll to position [1357, 0]
click at [219, 669] on link "[GEOGRAPHIC_DATA]" at bounding box center [251, 671] width 106 height 24
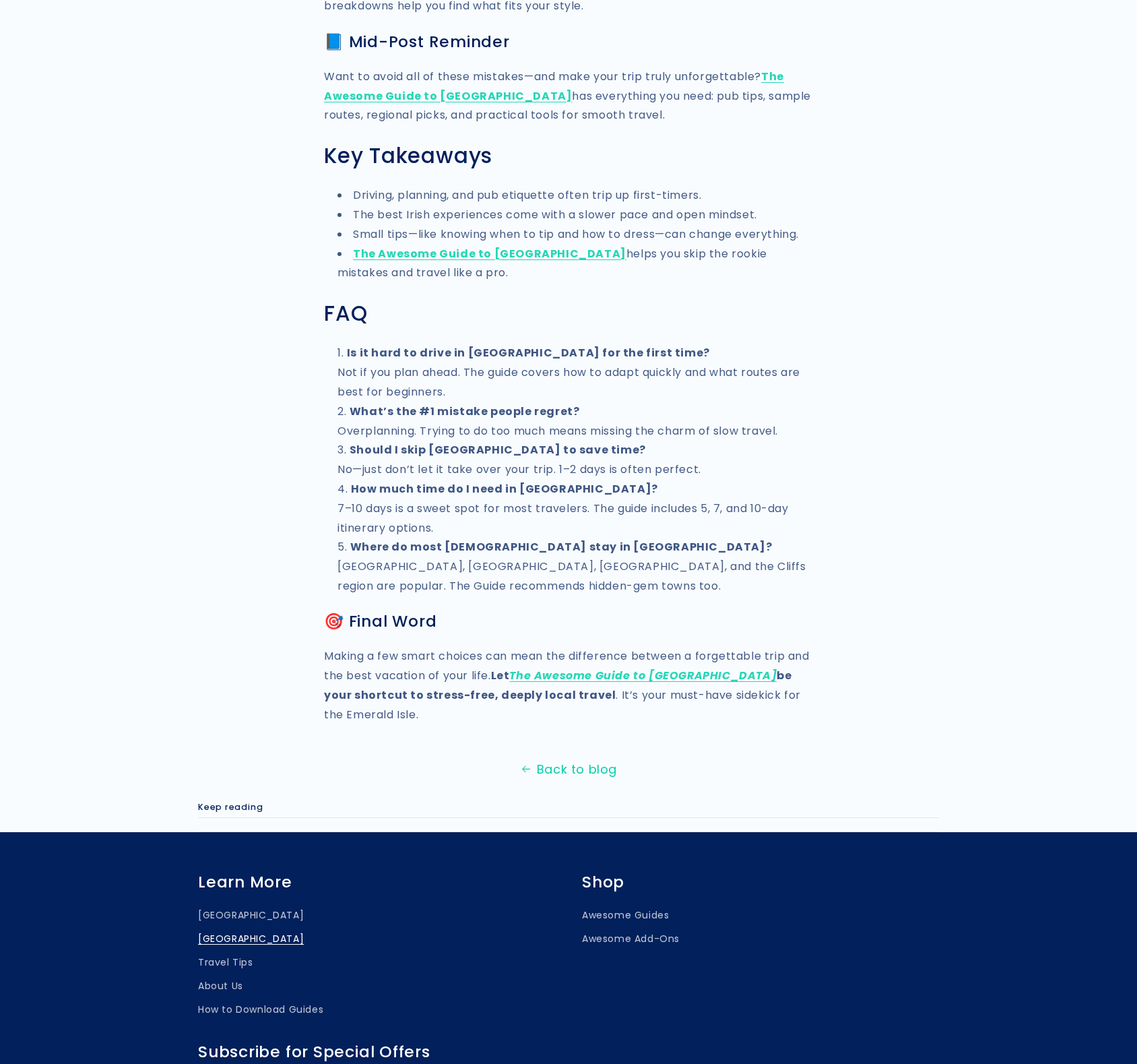
scroll to position [1945, 0]
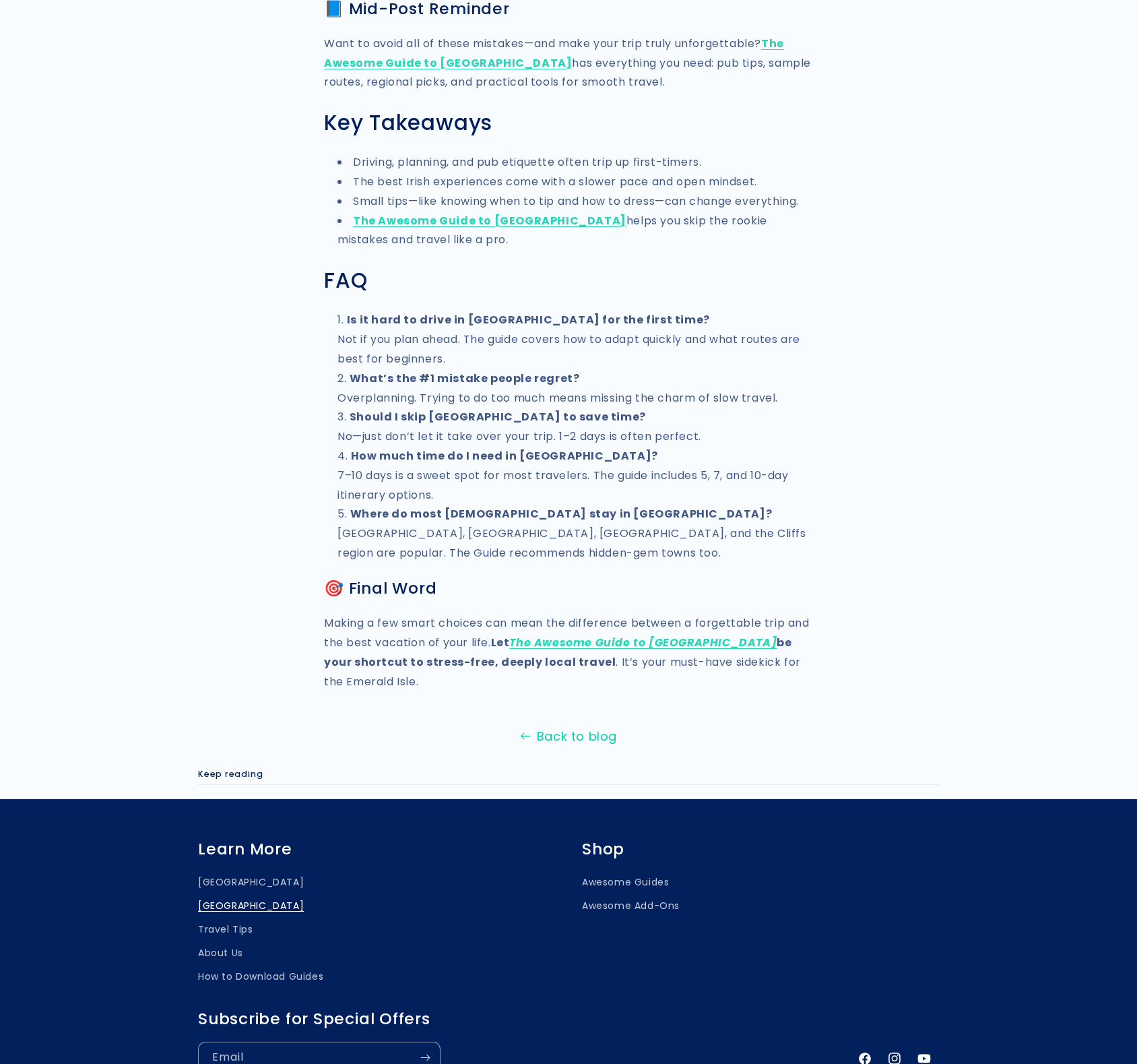
click at [548, 726] on link "Back to blog" at bounding box center [568, 736] width 1137 height 22
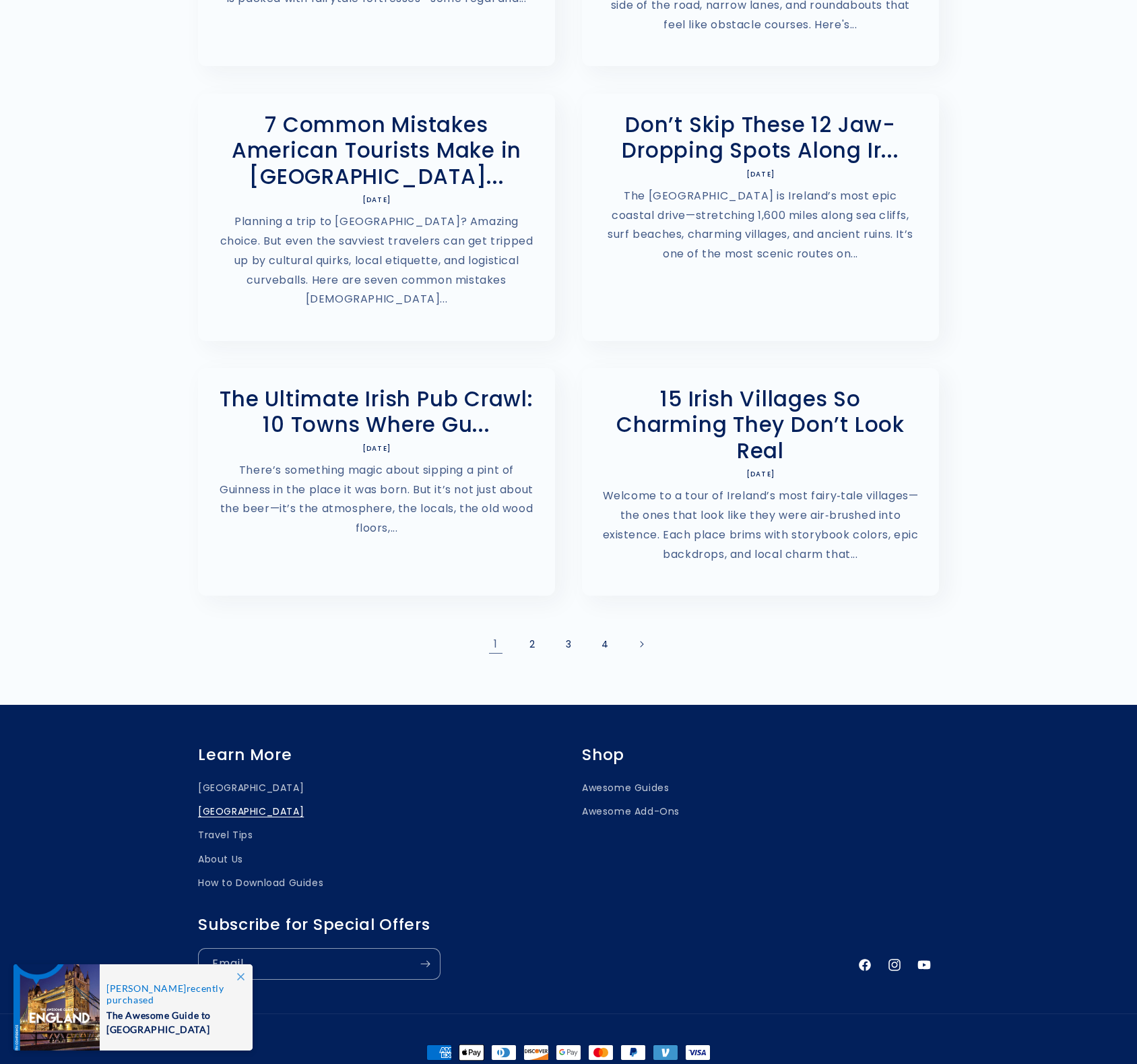
scroll to position [408, 0]
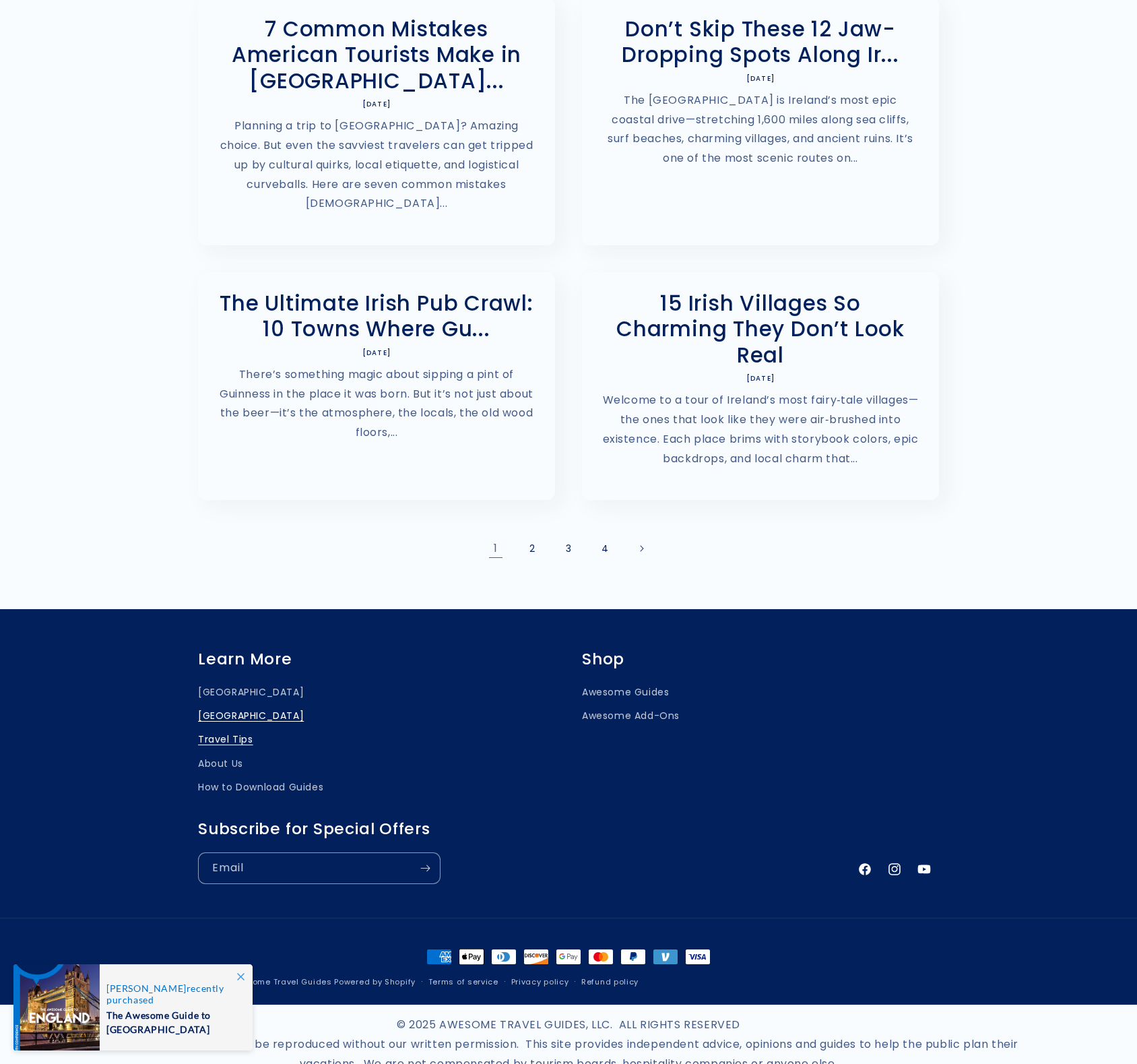
click at [231, 728] on link "Travel Tips" at bounding box center [225, 740] width 55 height 24
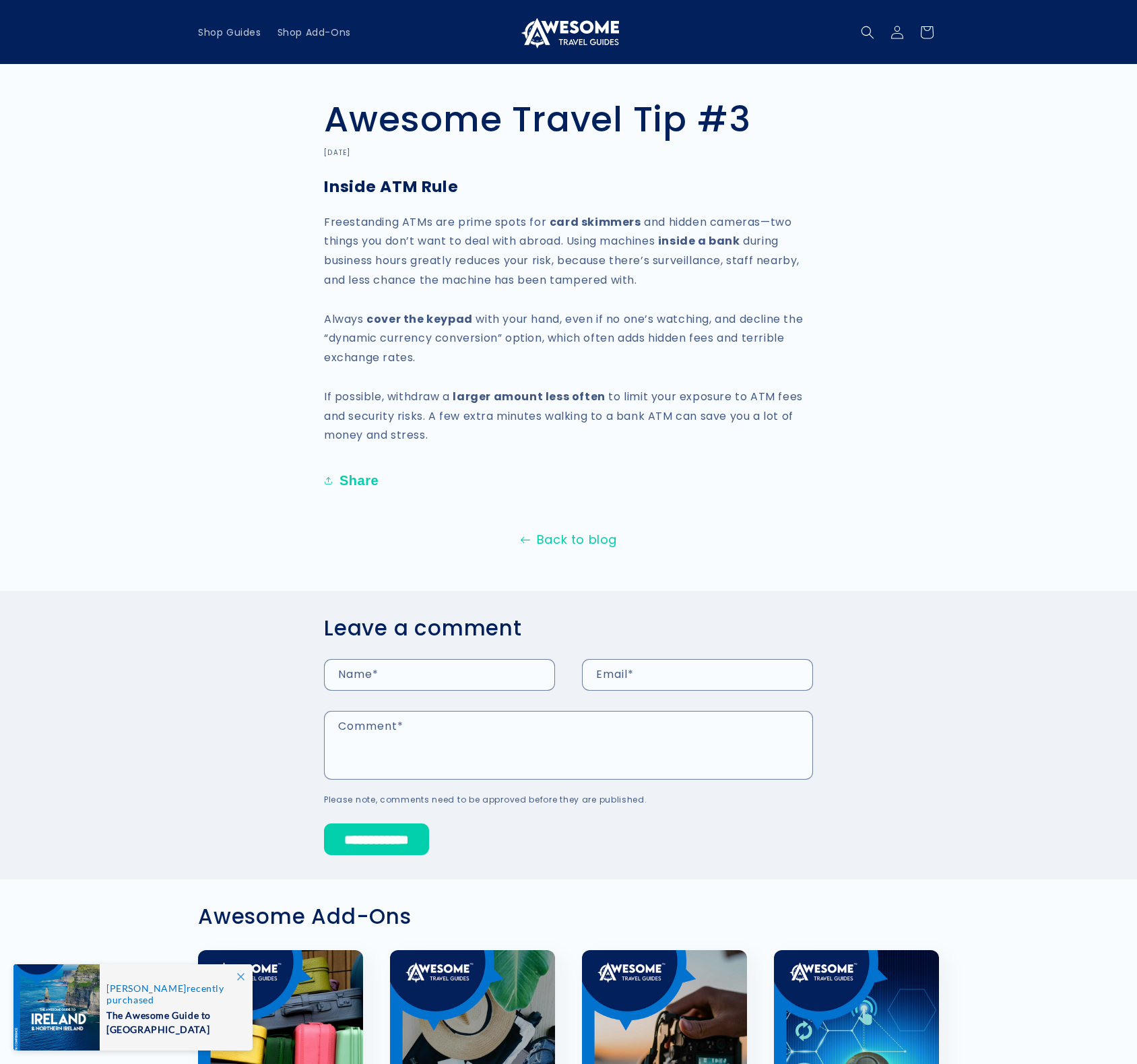
click at [577, 540] on link "Back to blog" at bounding box center [568, 540] width 1137 height 22
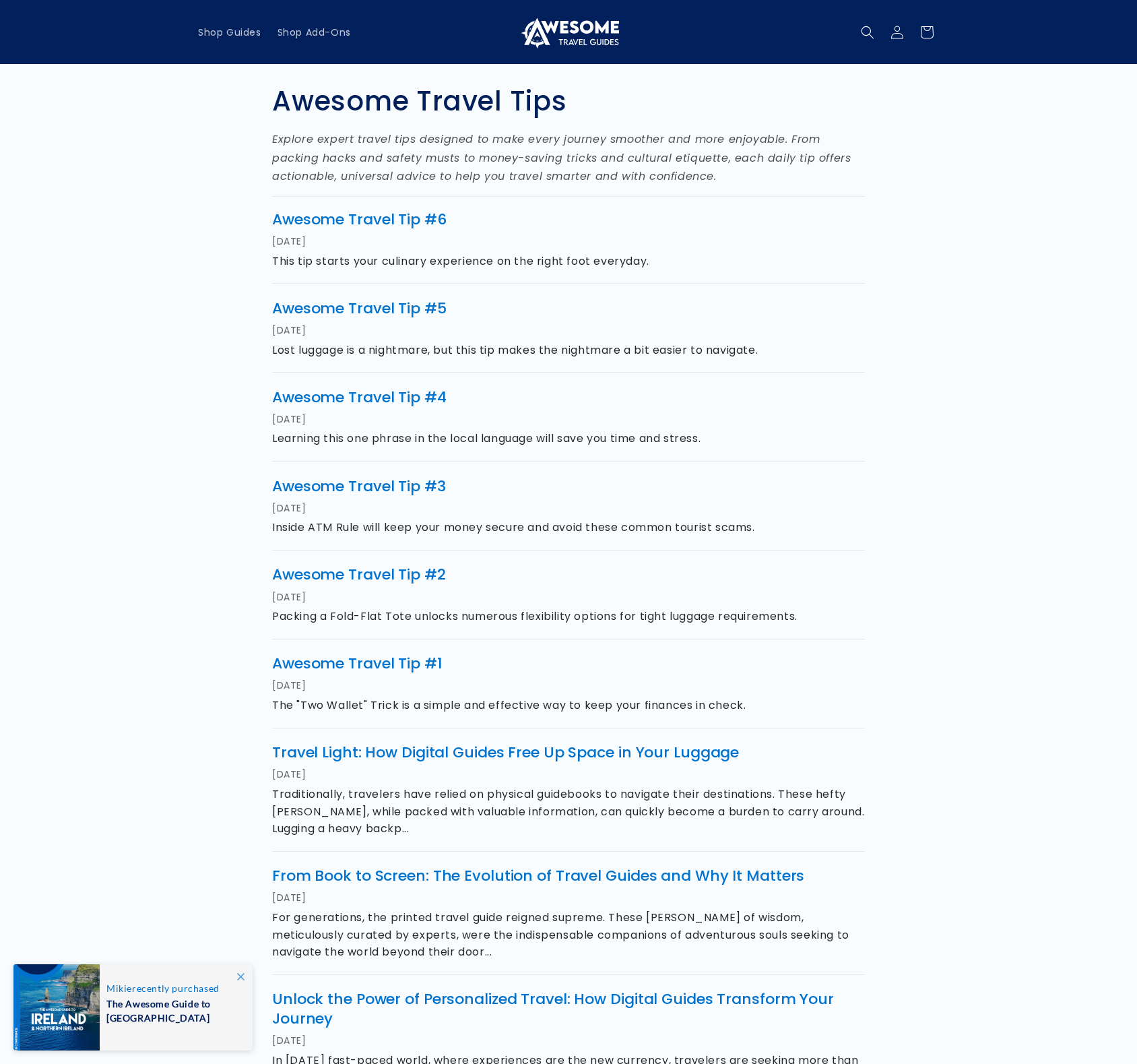
click at [994, 284] on section "Awesome Travel Tips Explore expert travel tips designed to make every journey s…" at bounding box center [568, 688] width 1137 height 1248
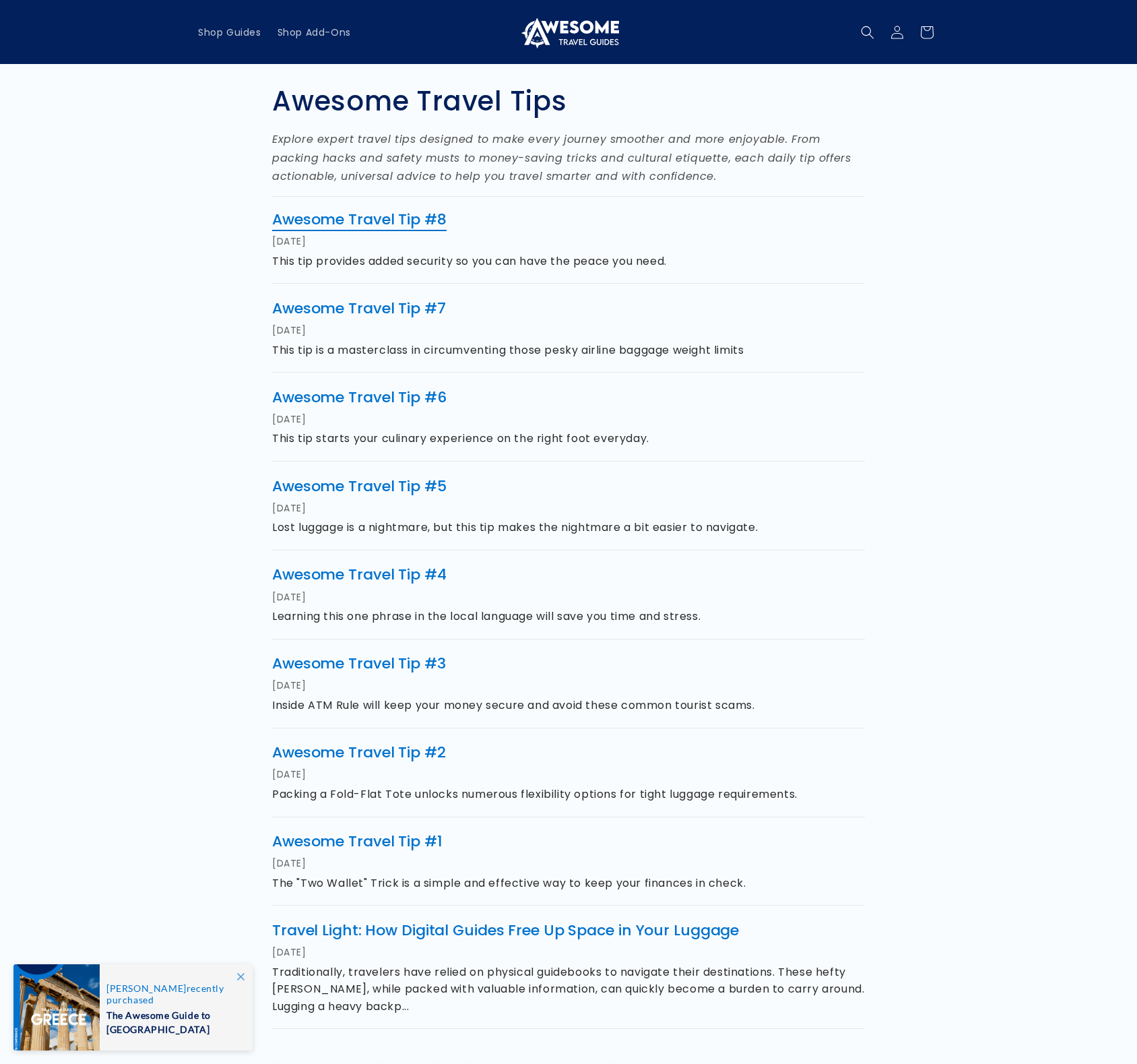
click at [406, 214] on link "Awesome Travel Tip #8" at bounding box center [359, 219] width 174 height 21
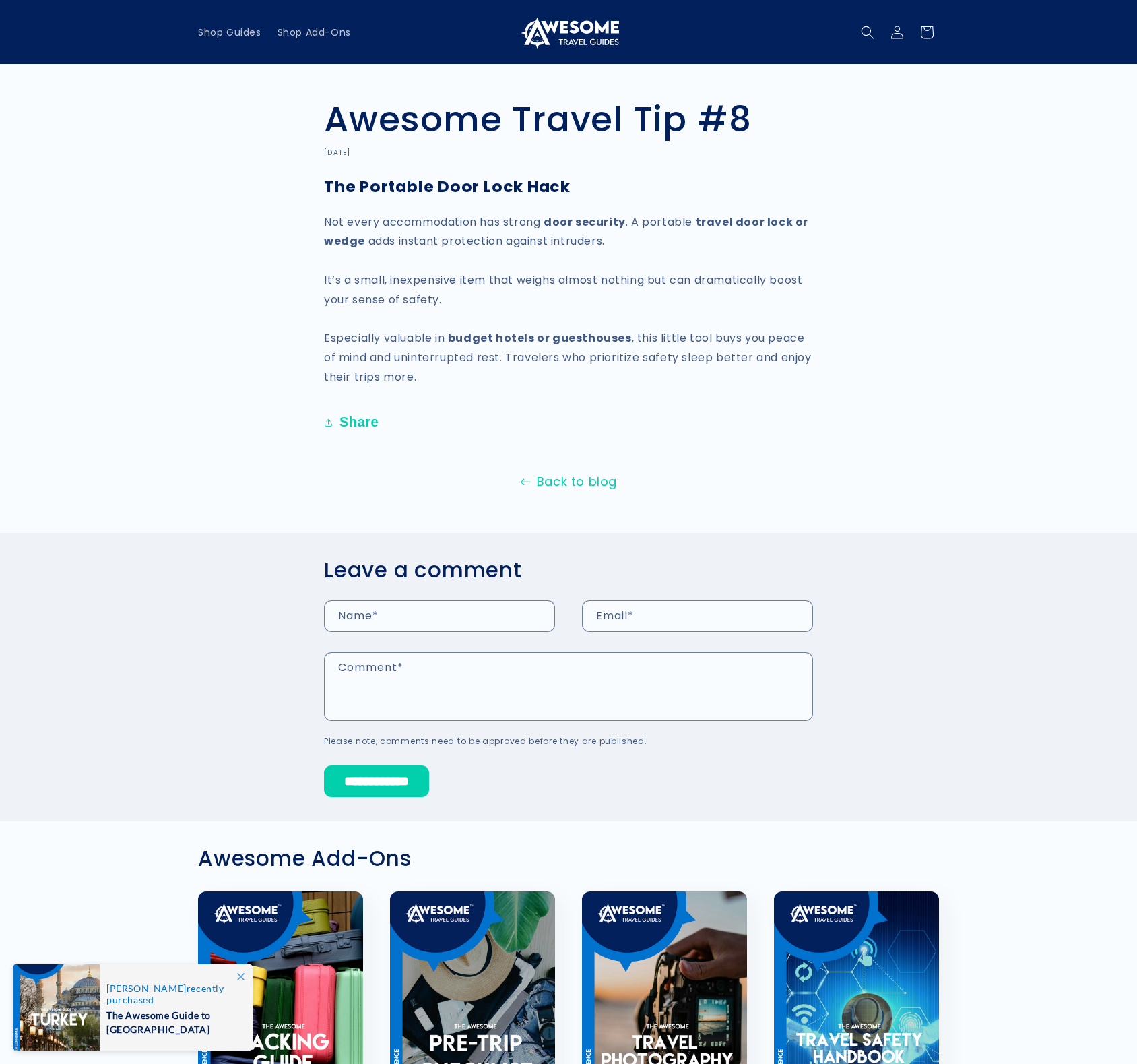
click at [582, 483] on link "Back to blog" at bounding box center [568, 481] width 1137 height 22
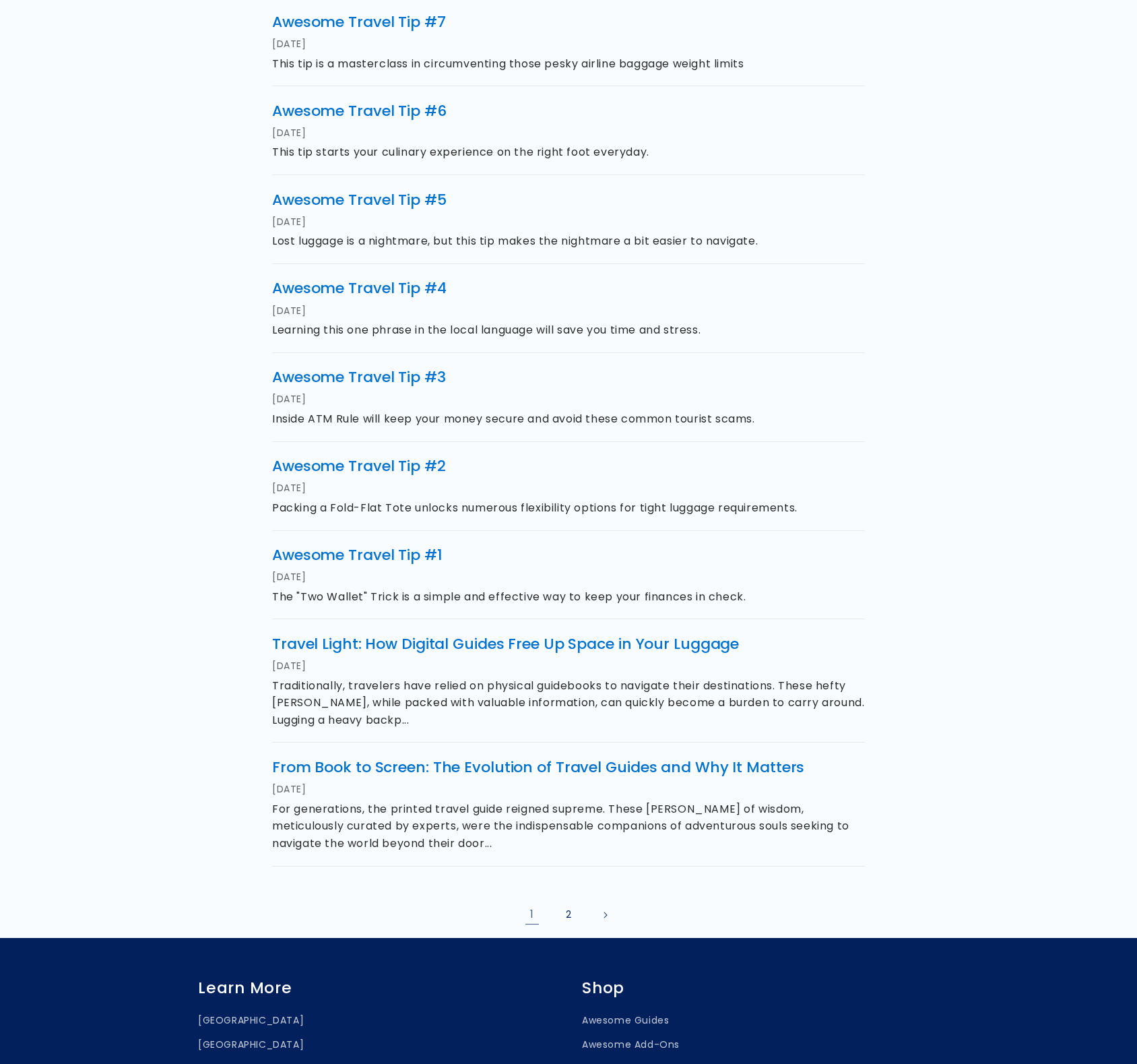
scroll to position [322, 0]
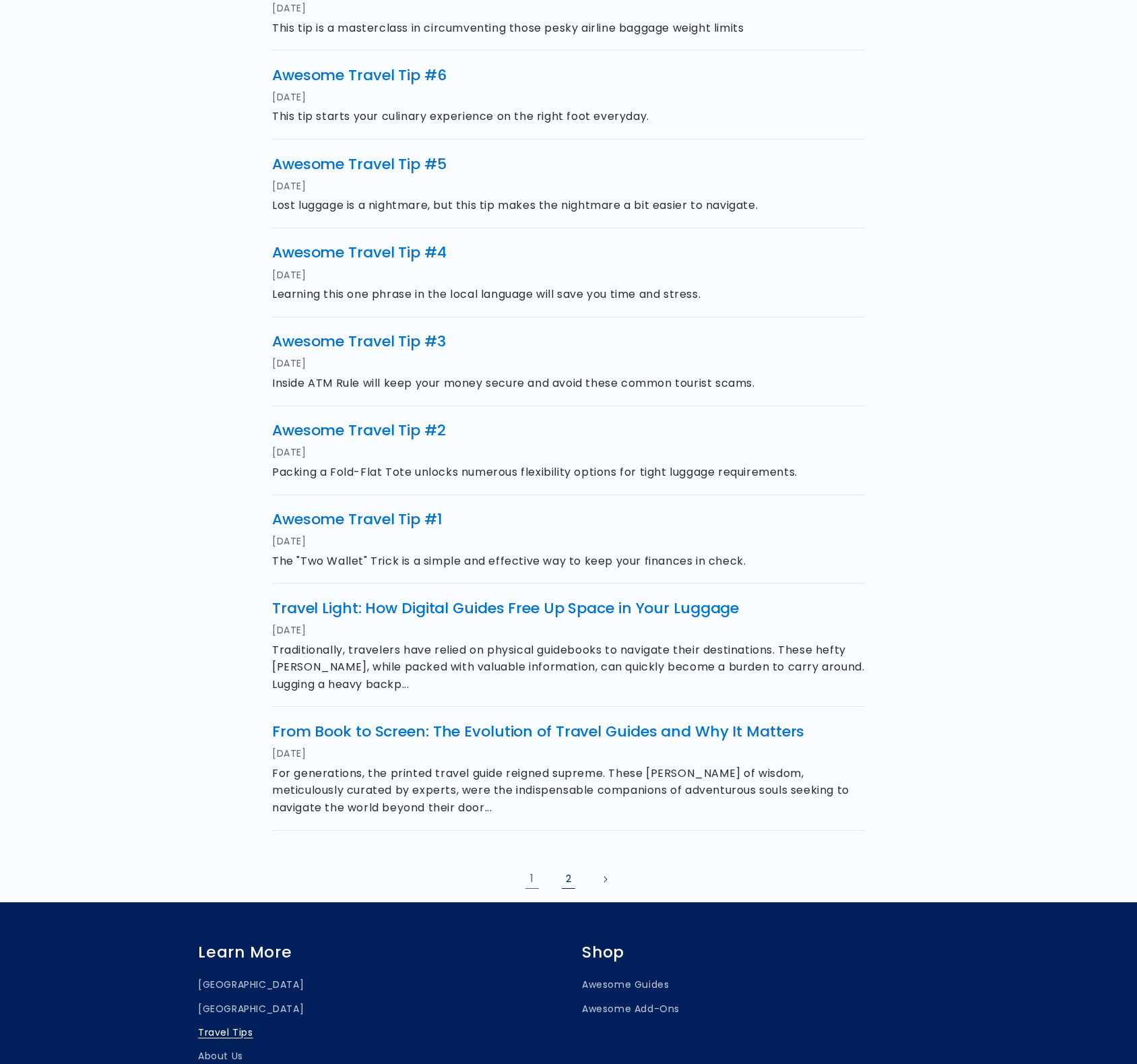
click at [570, 884] on link "2" at bounding box center [568, 879] width 29 height 29
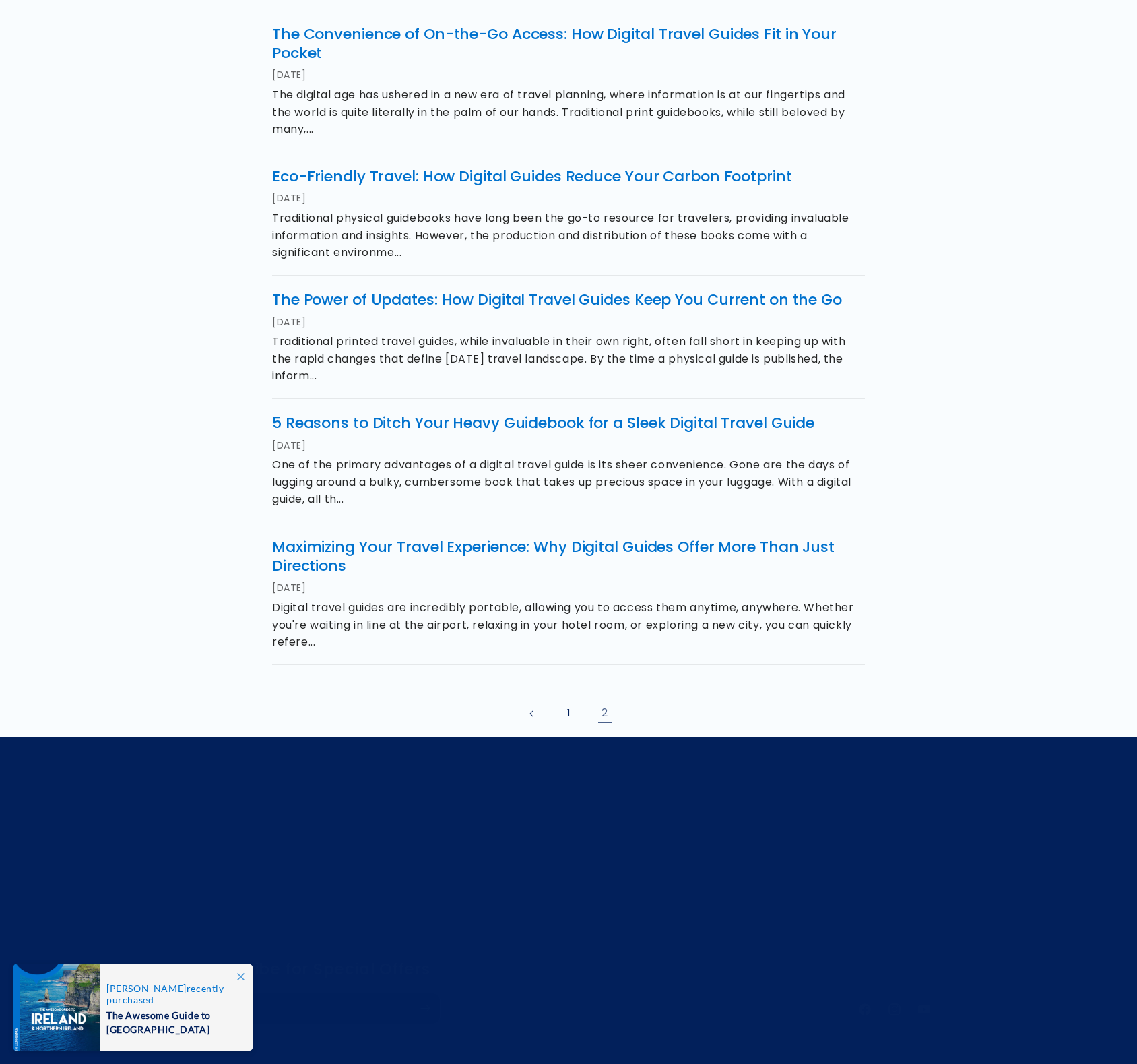
scroll to position [581, 0]
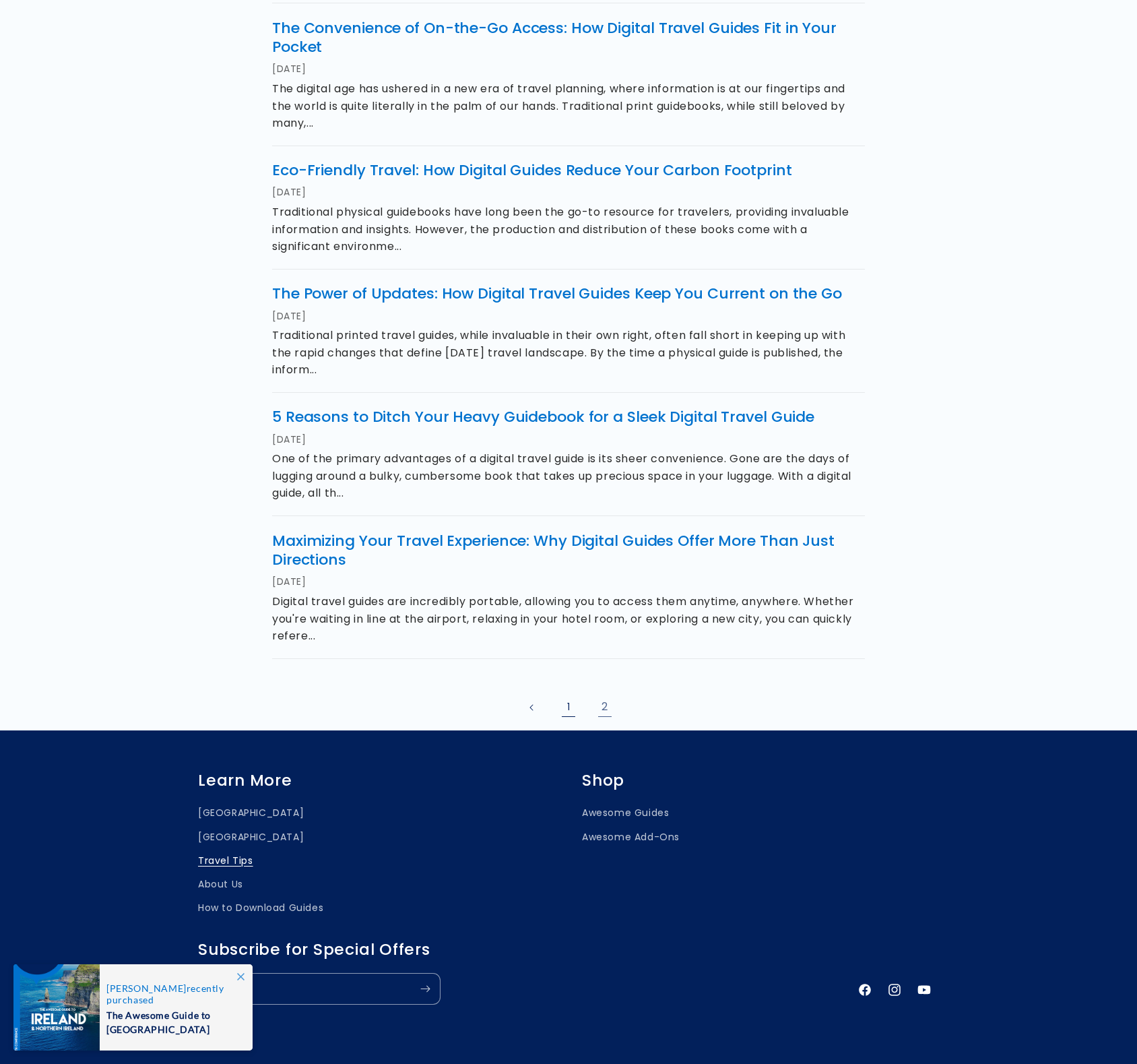
click at [569, 714] on link "1" at bounding box center [568, 707] width 29 height 29
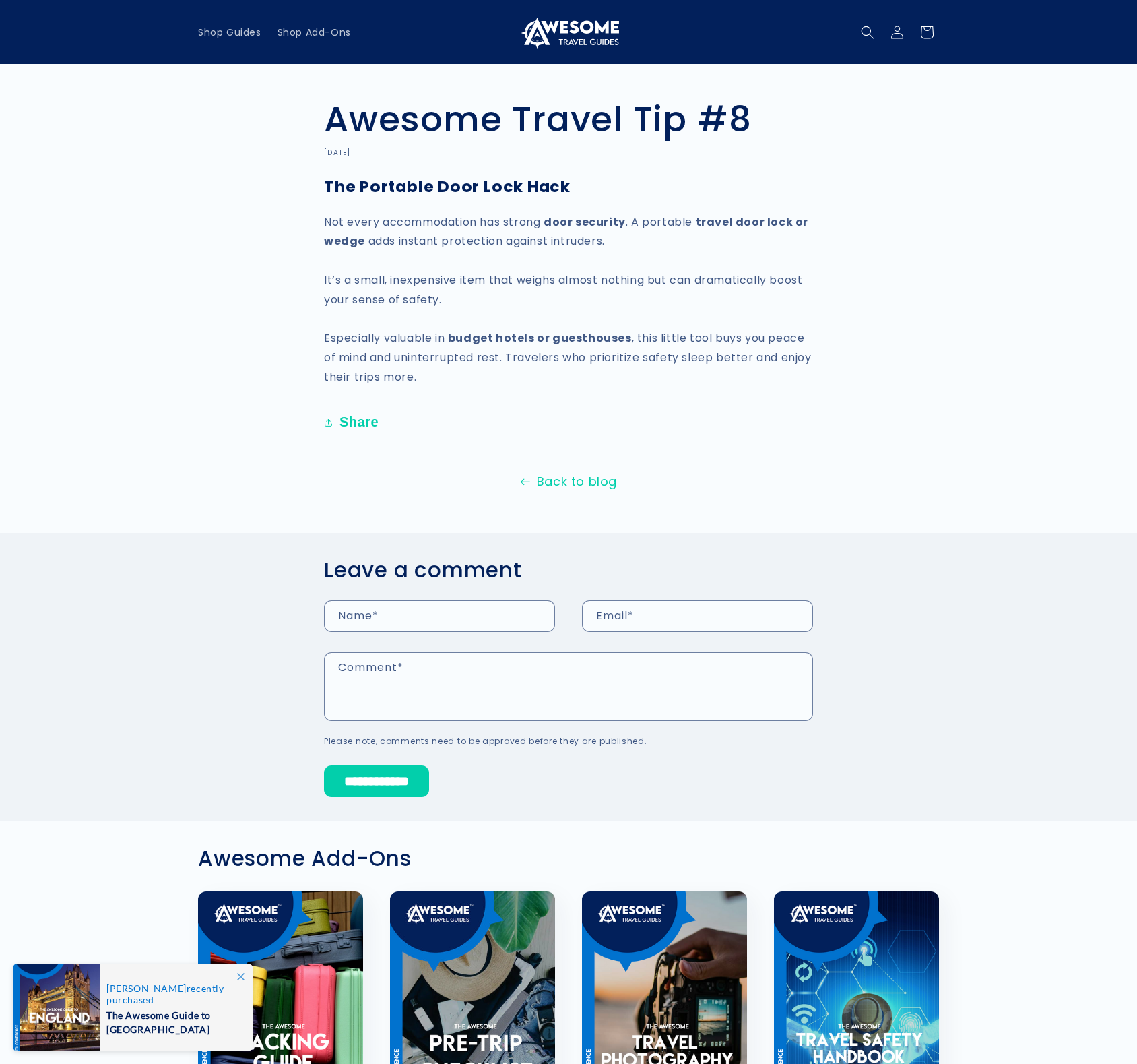
click at [575, 481] on link "Back to blog" at bounding box center [568, 481] width 1137 height 22
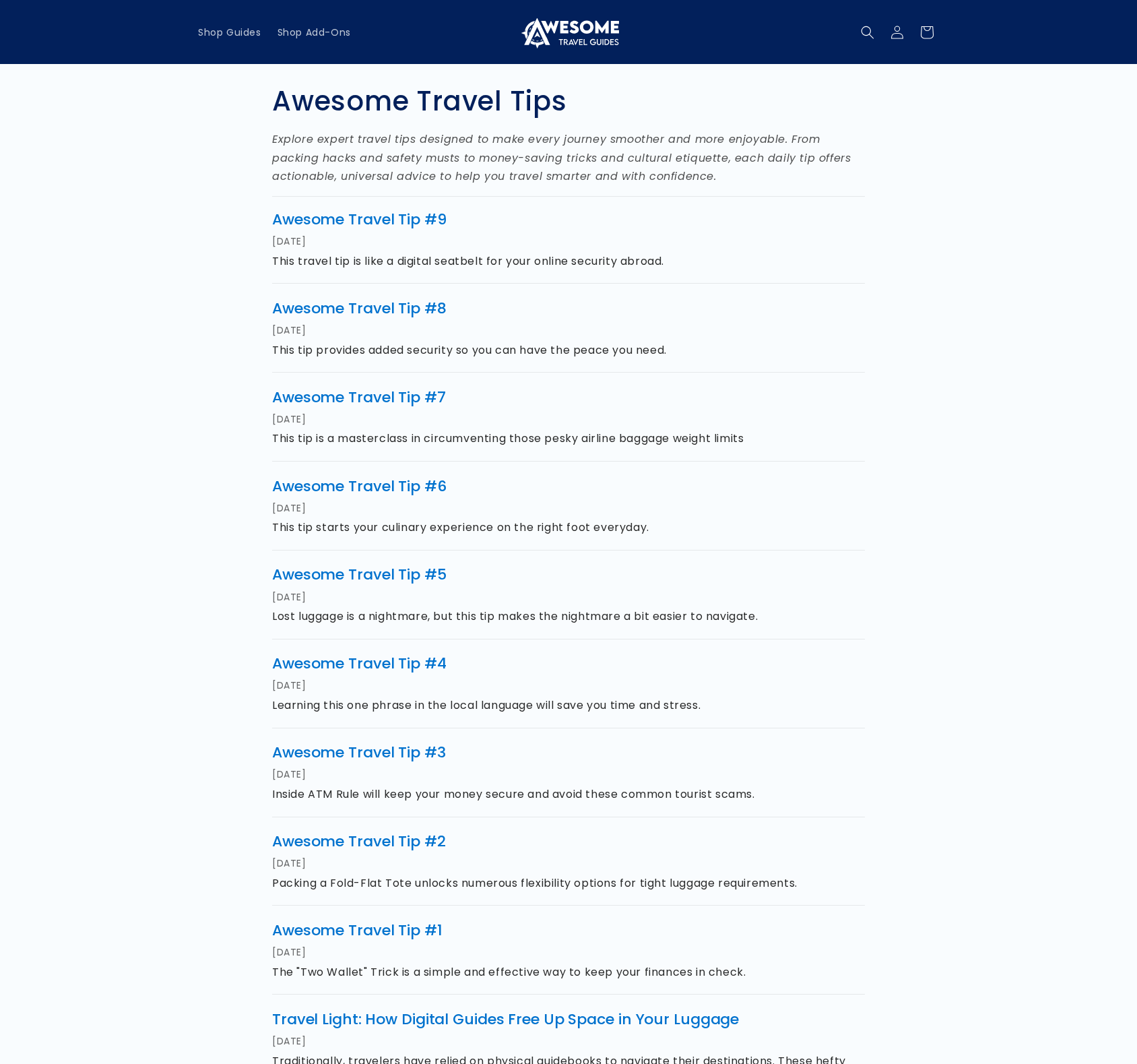
click at [892, 243] on div "Awesome Travel Tips Explore expert travel tips designed to make every journey s…" at bounding box center [568, 626] width 809 height 1125
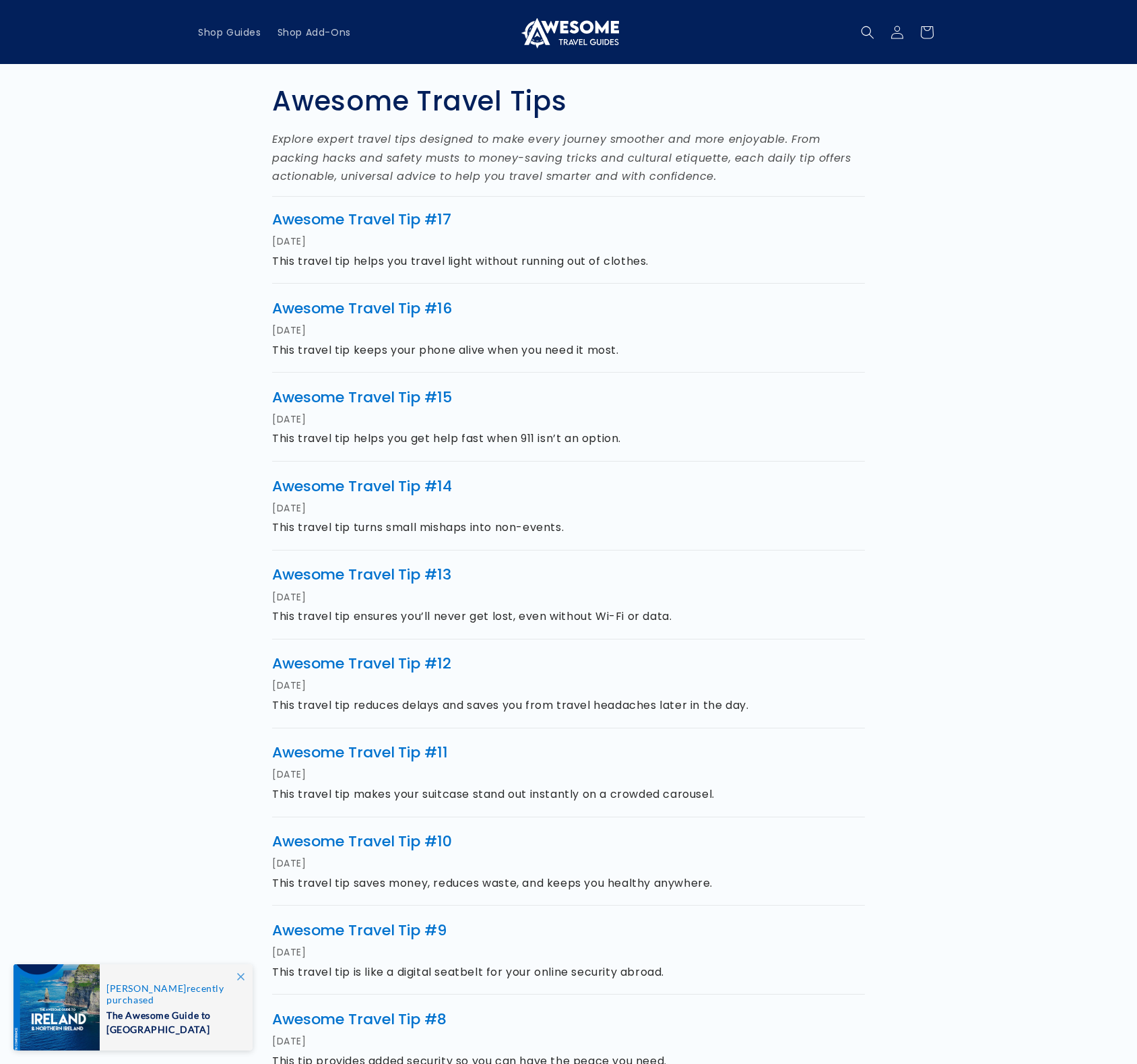
click at [945, 163] on div "Awesome Travel Tips Explore expert travel tips designed to make every journey s…" at bounding box center [568, 609] width 809 height 1091
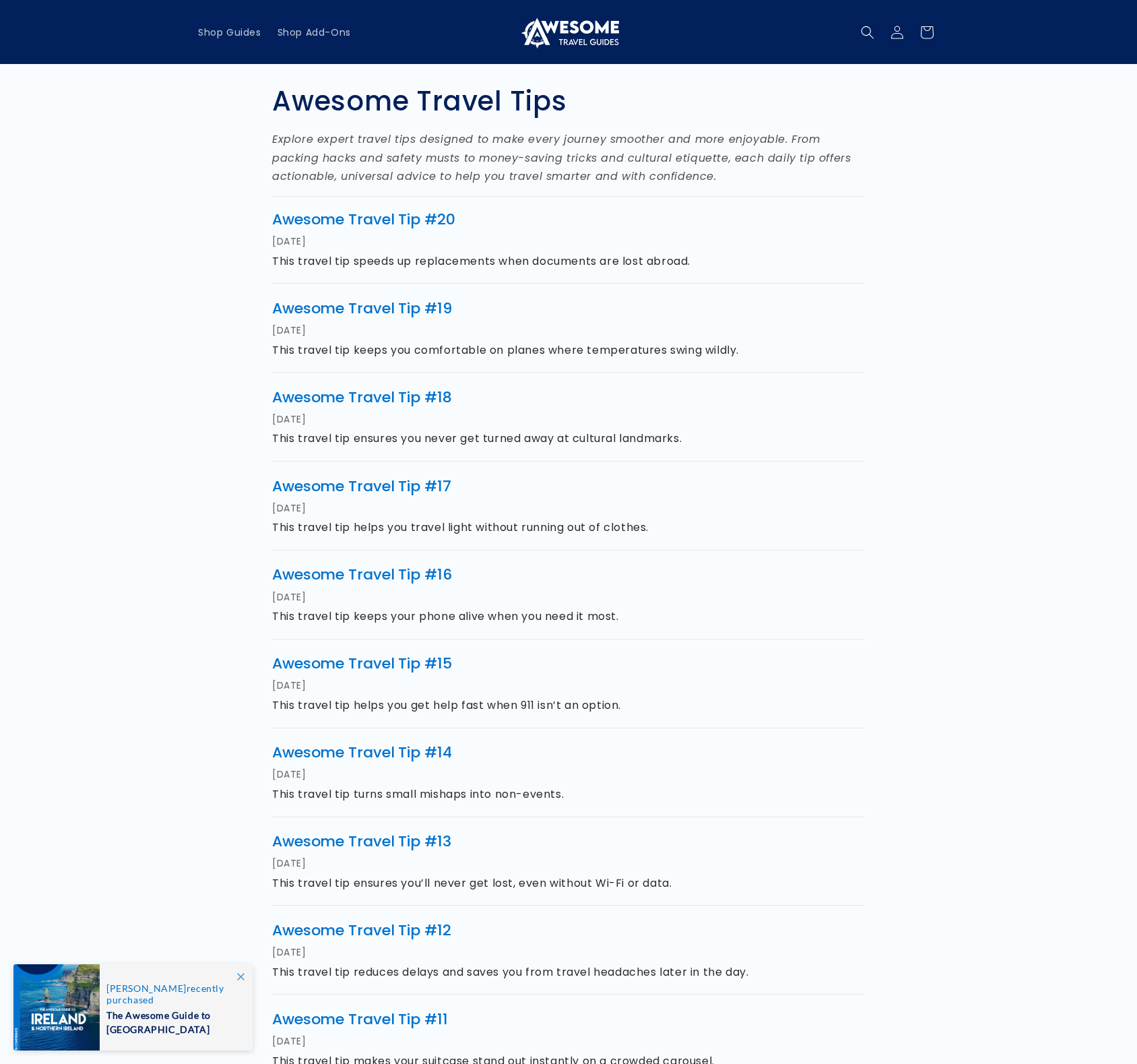
click at [852, 254] on p "This travel tip speeds up replacements when documents are lost abroad." at bounding box center [569, 261] width 593 height 18
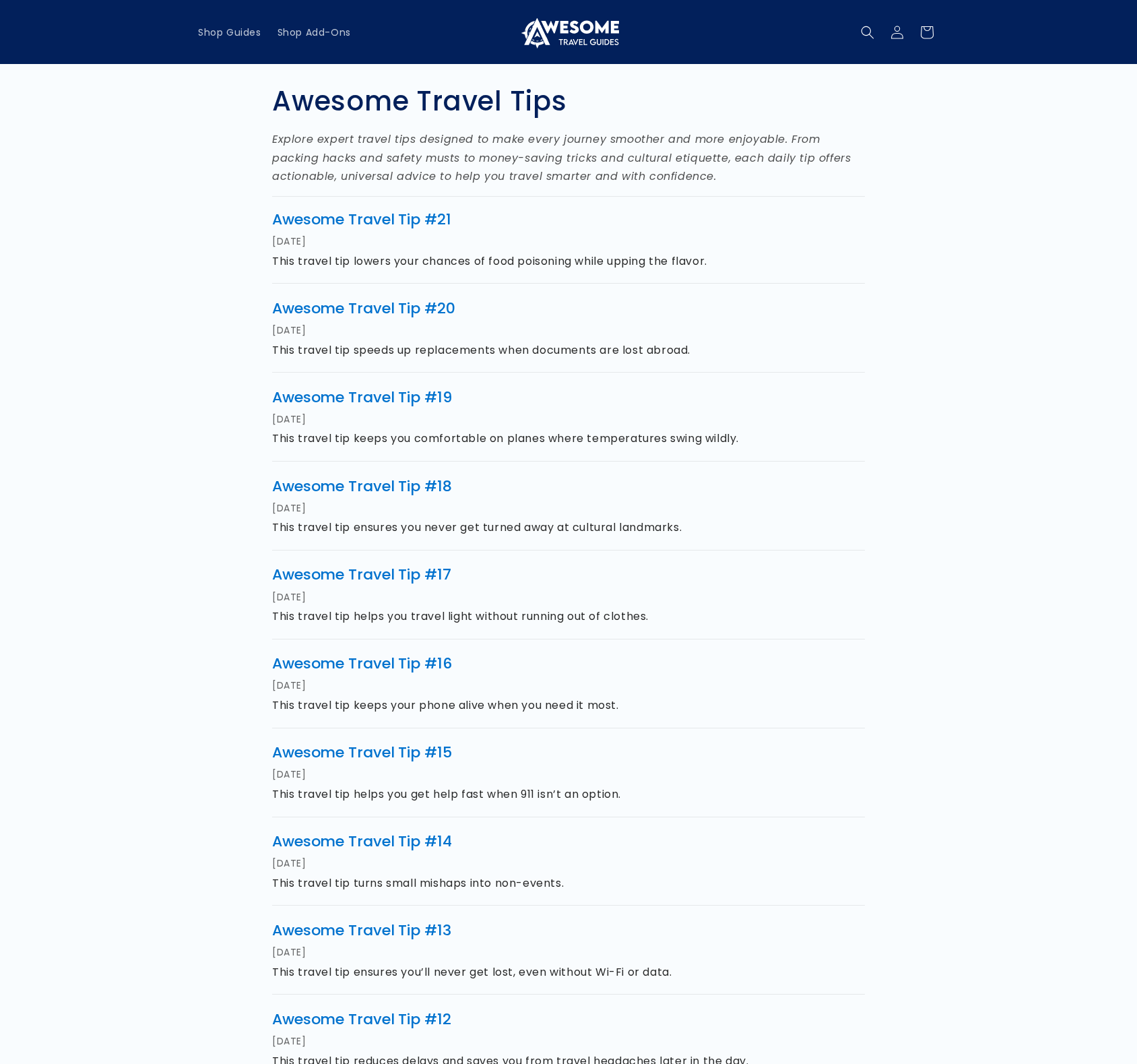
click at [739, 98] on h1 "Awesome Travel Tips" at bounding box center [569, 100] width 593 height 31
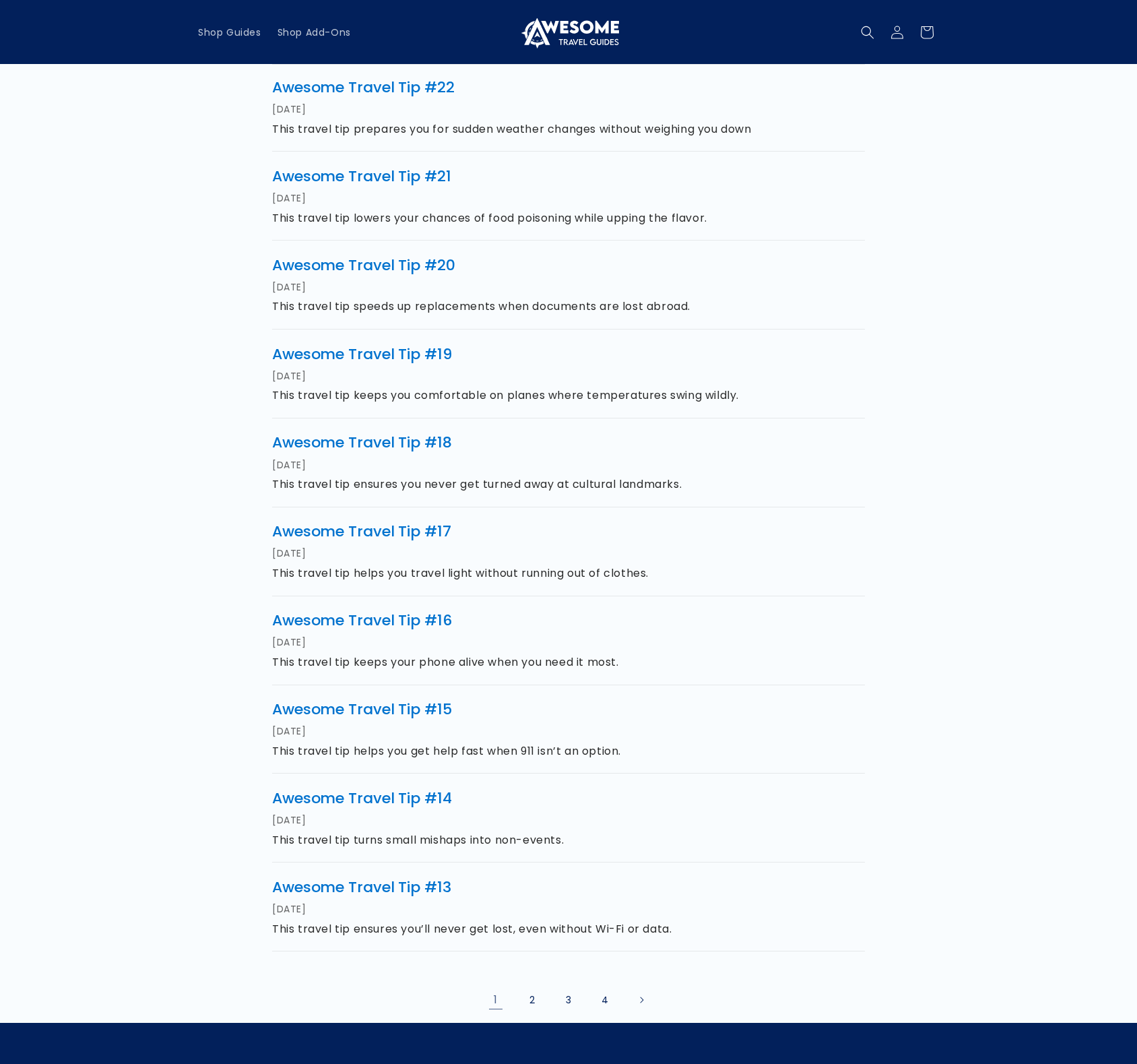
scroll to position [3, 0]
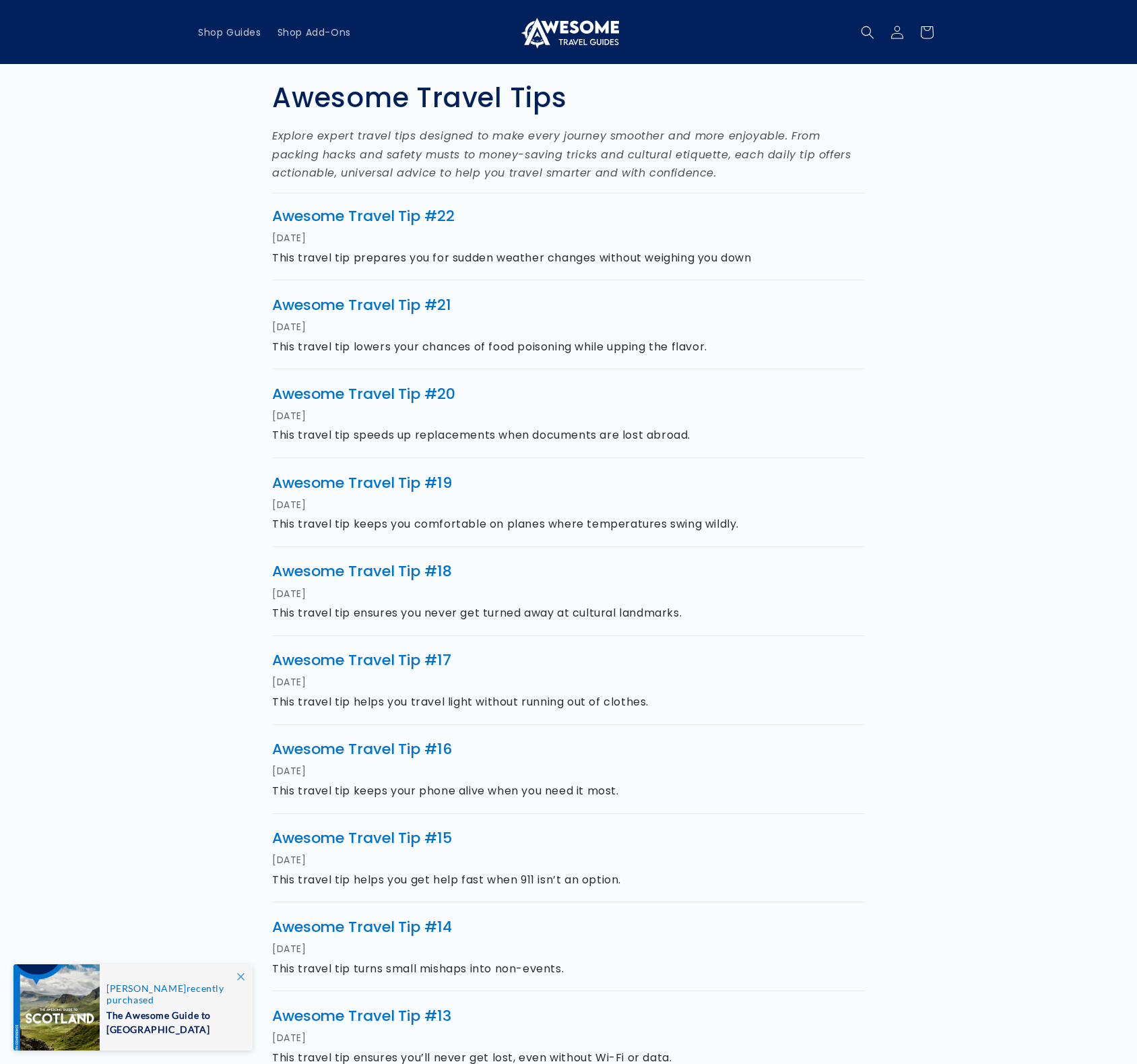
click at [900, 242] on div "Awesome Travel Tips Explore expert travel tips designed to make every journey s…" at bounding box center [568, 606] width 809 height 1091
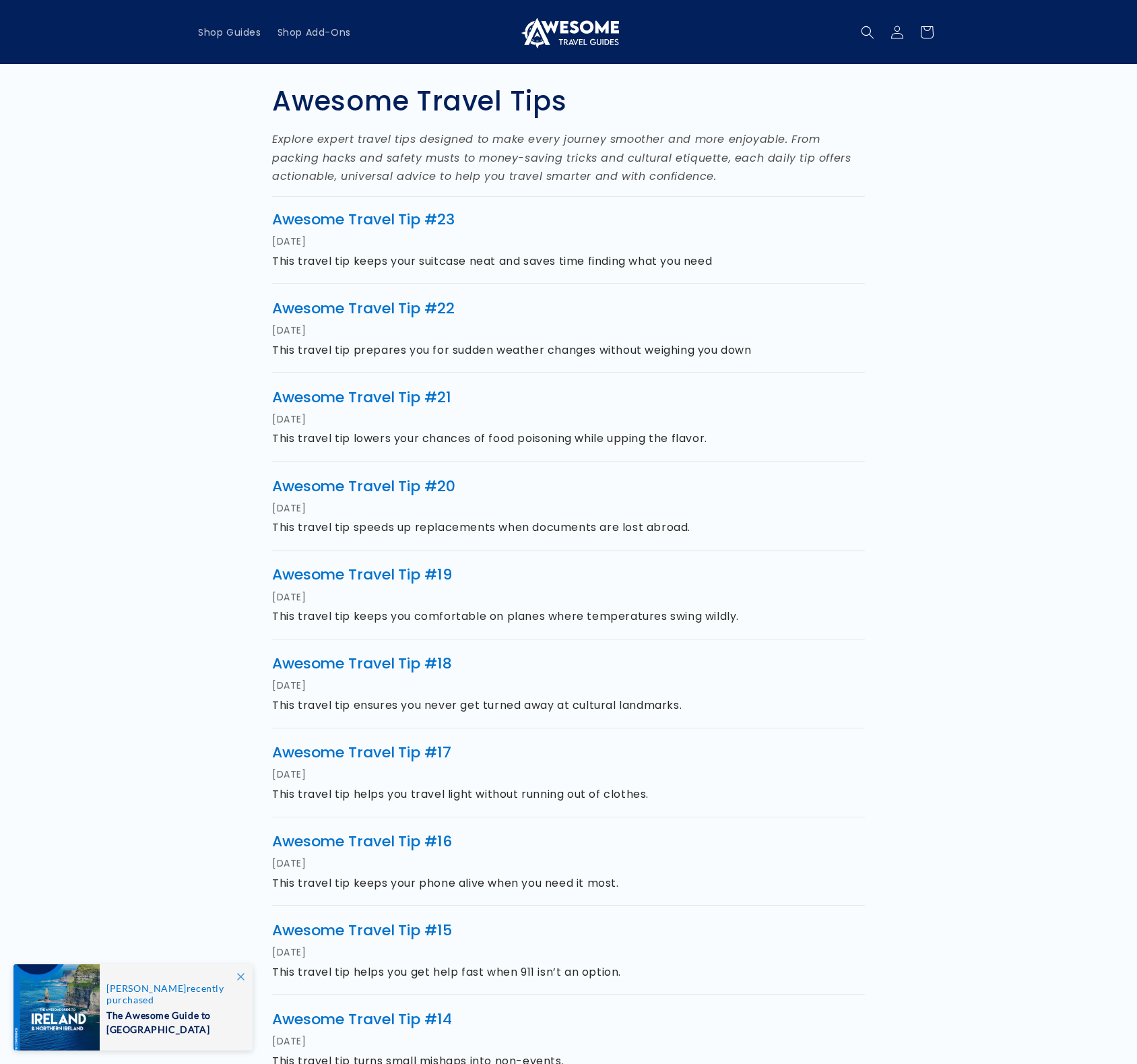
click at [896, 228] on div "Awesome Travel Tips Explore expert travel tips designed to make every journey s…" at bounding box center [568, 609] width 809 height 1091
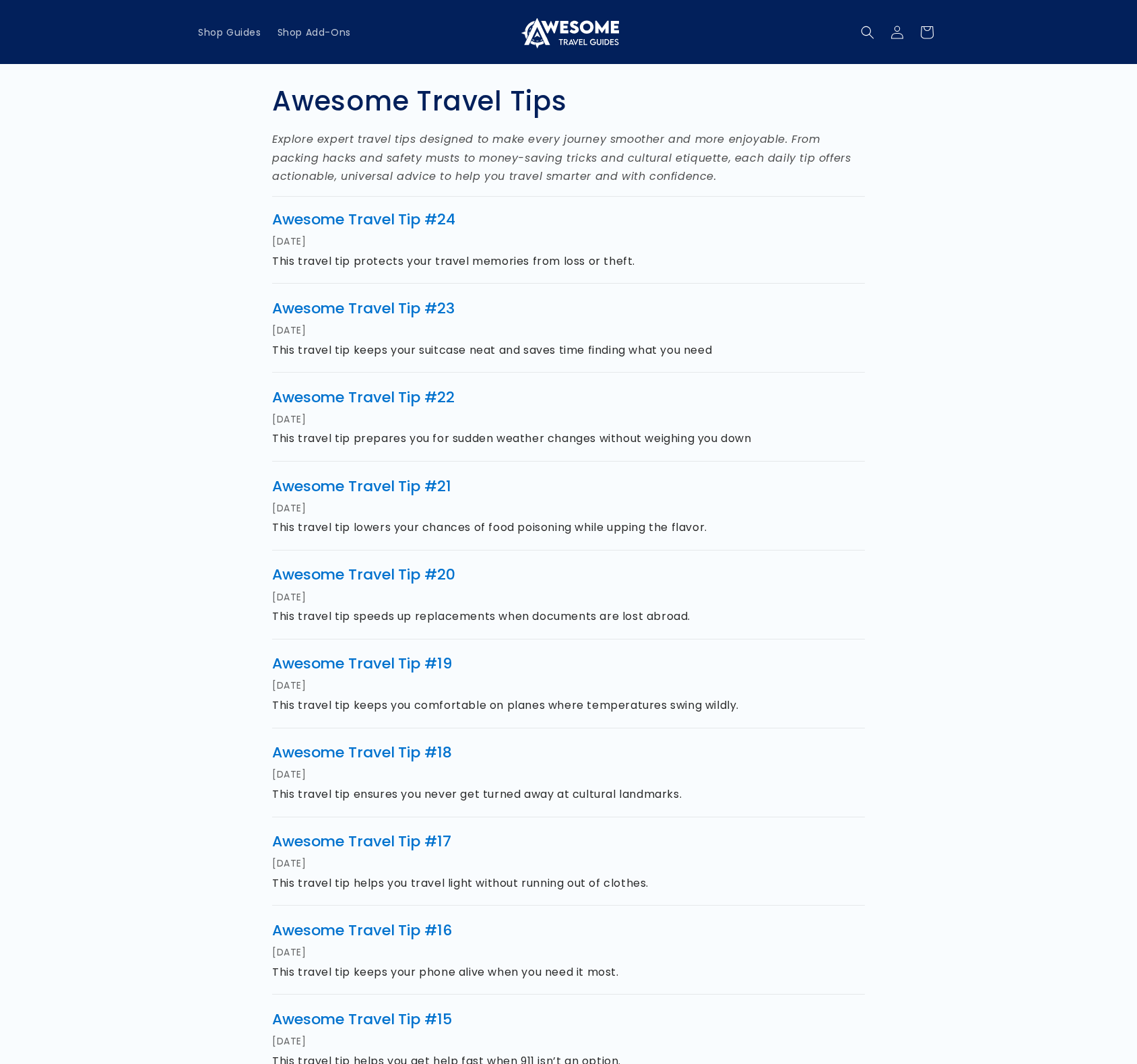
click at [899, 220] on div "Awesome Travel Tips Explore expert travel tips designed to make every journey s…" at bounding box center [568, 609] width 809 height 1091
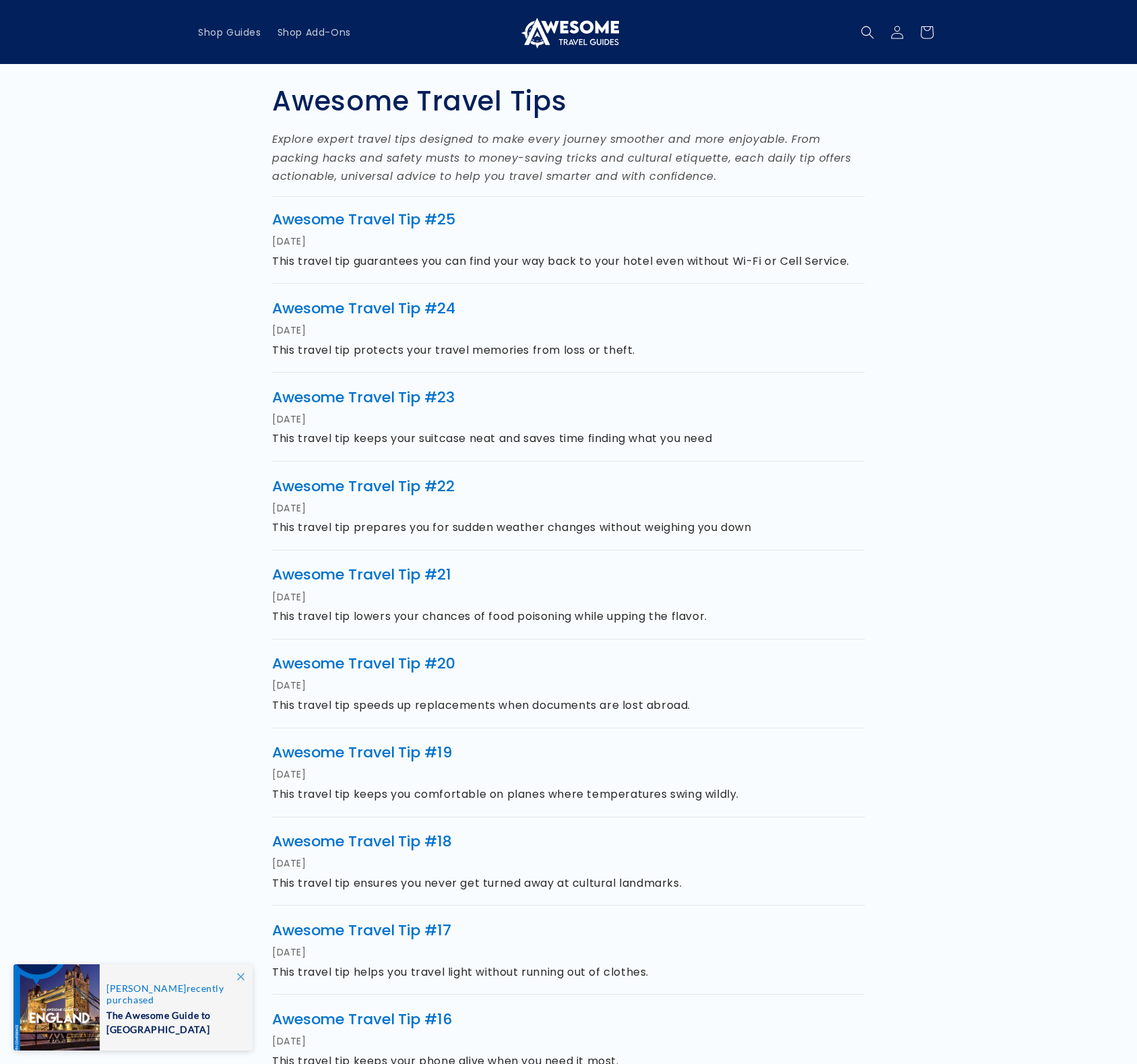
click at [934, 171] on div "Awesome Travel Tips Explore expert travel tips designed to make every journey s…" at bounding box center [568, 609] width 809 height 1091
click at [943, 170] on div "Awesome Travel Tips Explore expert travel tips designed to make every journey s…" at bounding box center [568, 609] width 809 height 1091
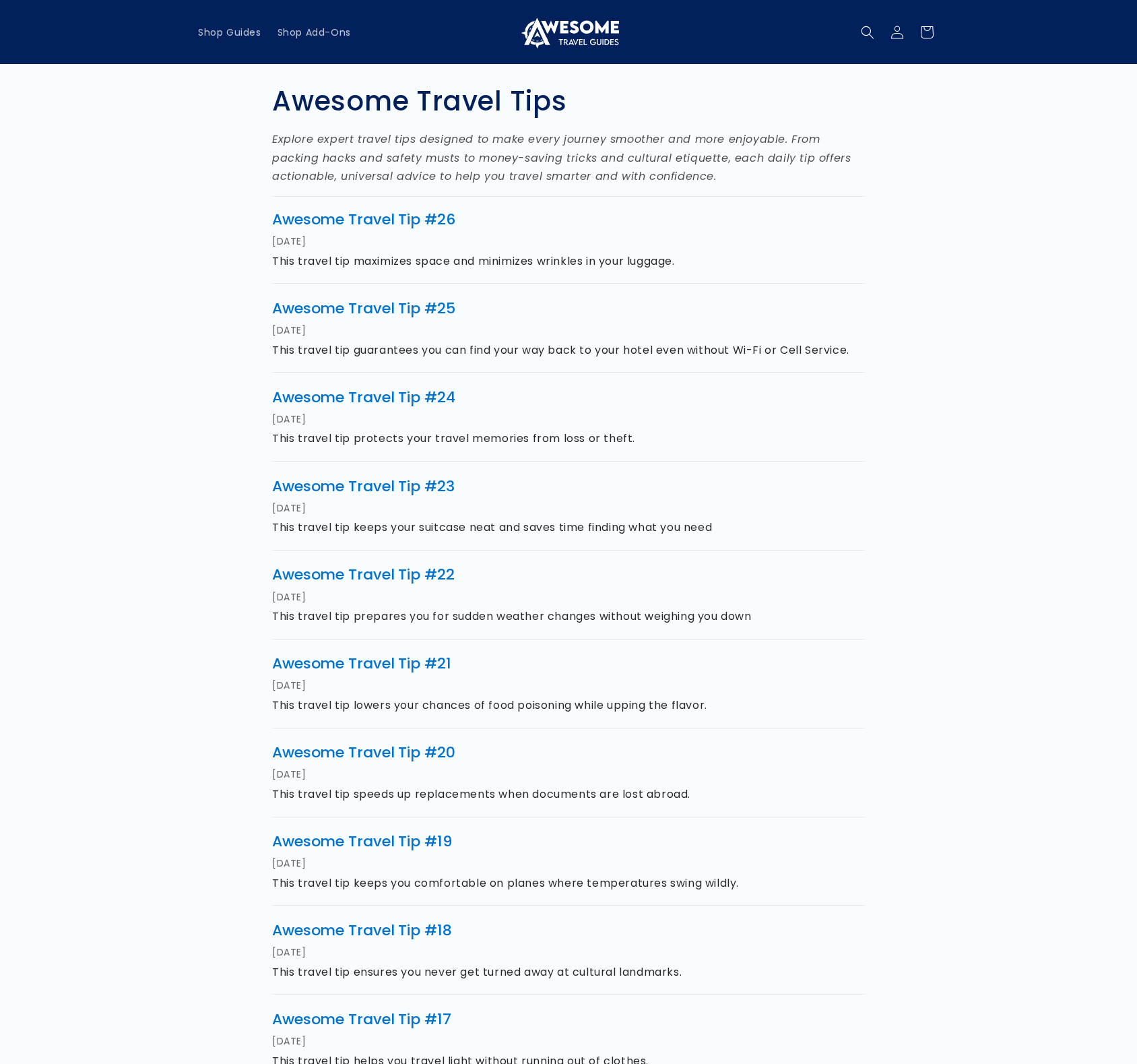
click at [878, 177] on div "Awesome Travel Tips Explore expert travel tips designed to make every journey s…" at bounding box center [568, 609] width 809 height 1091
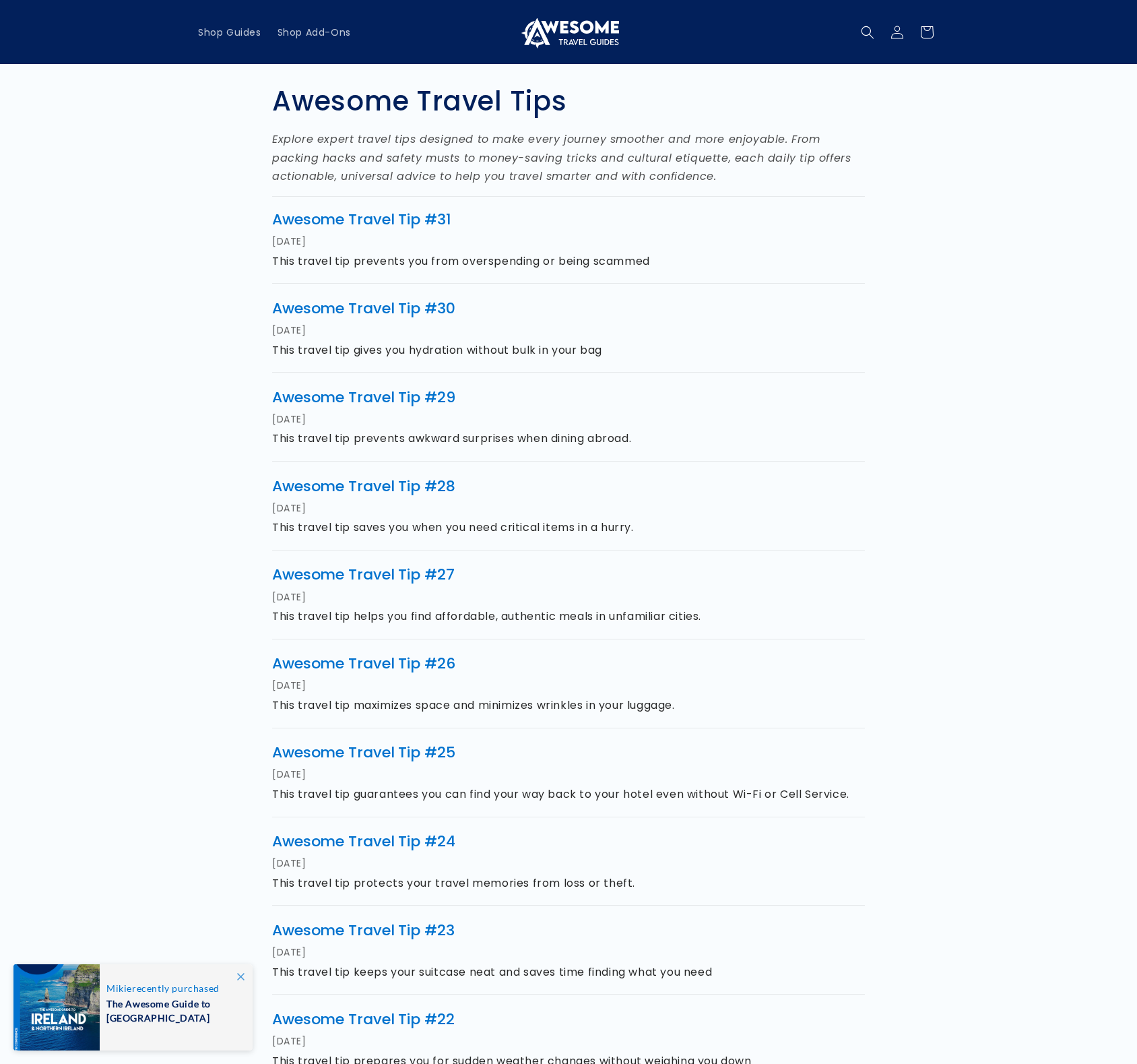
click at [591, 29] on img at bounding box center [568, 32] width 101 height 33
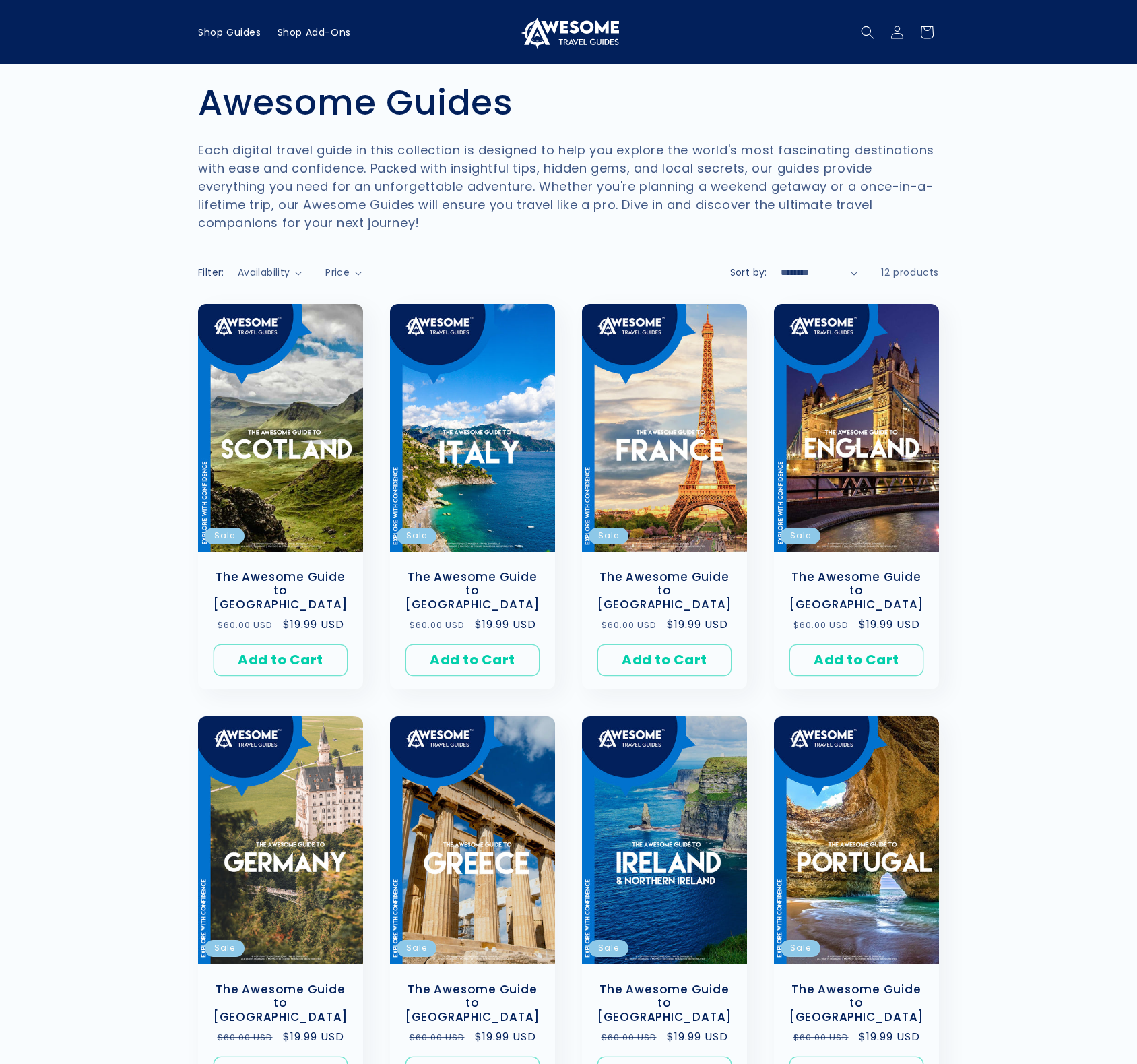
click at [326, 31] on span "Shop Add-Ons" at bounding box center [314, 32] width 73 height 12
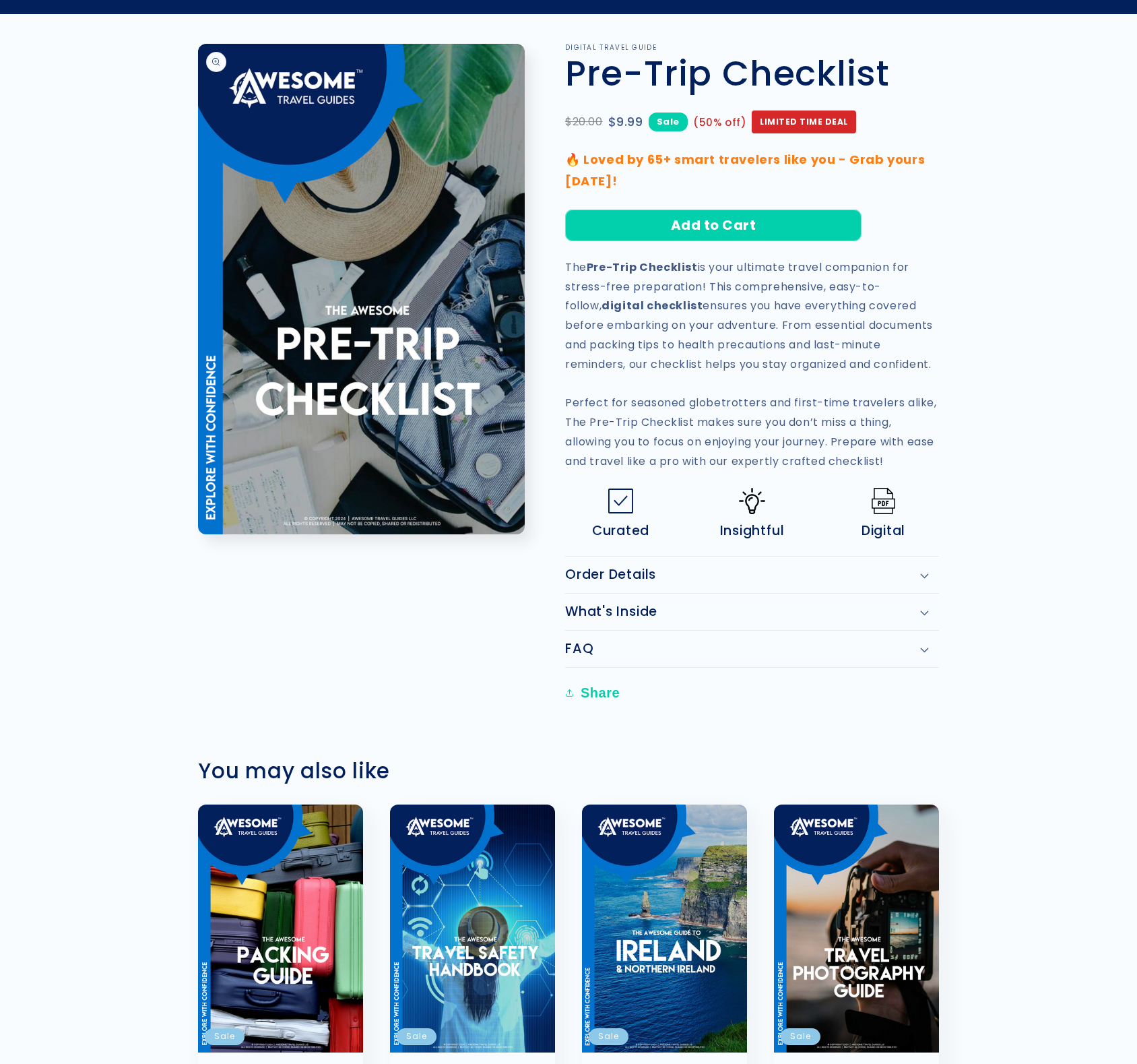
scroll to position [85, 0]
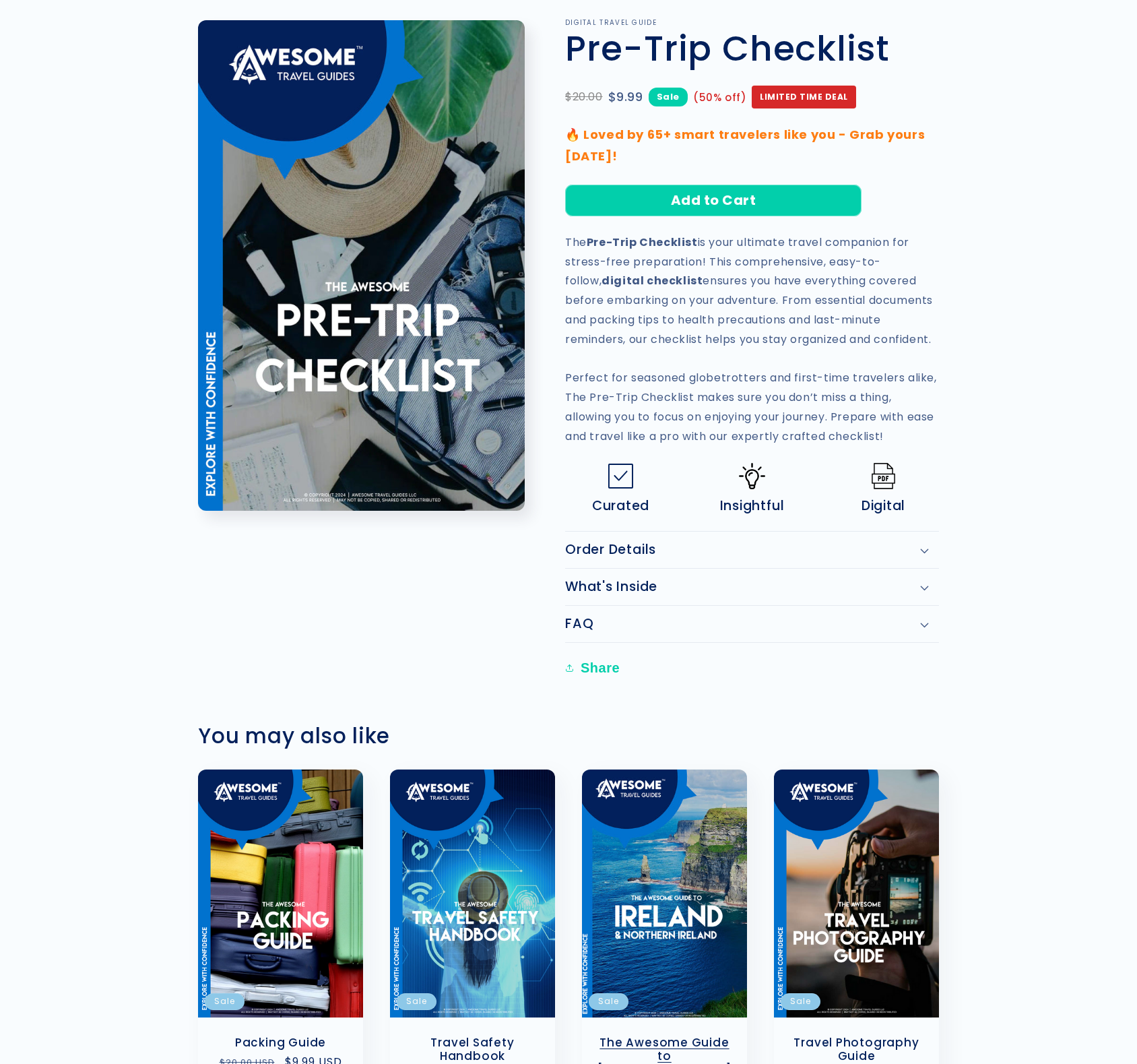
click at [692, 1035] on link "The Awesome Guide to [GEOGRAPHIC_DATA]" at bounding box center [664, 1056] width 138 height 41
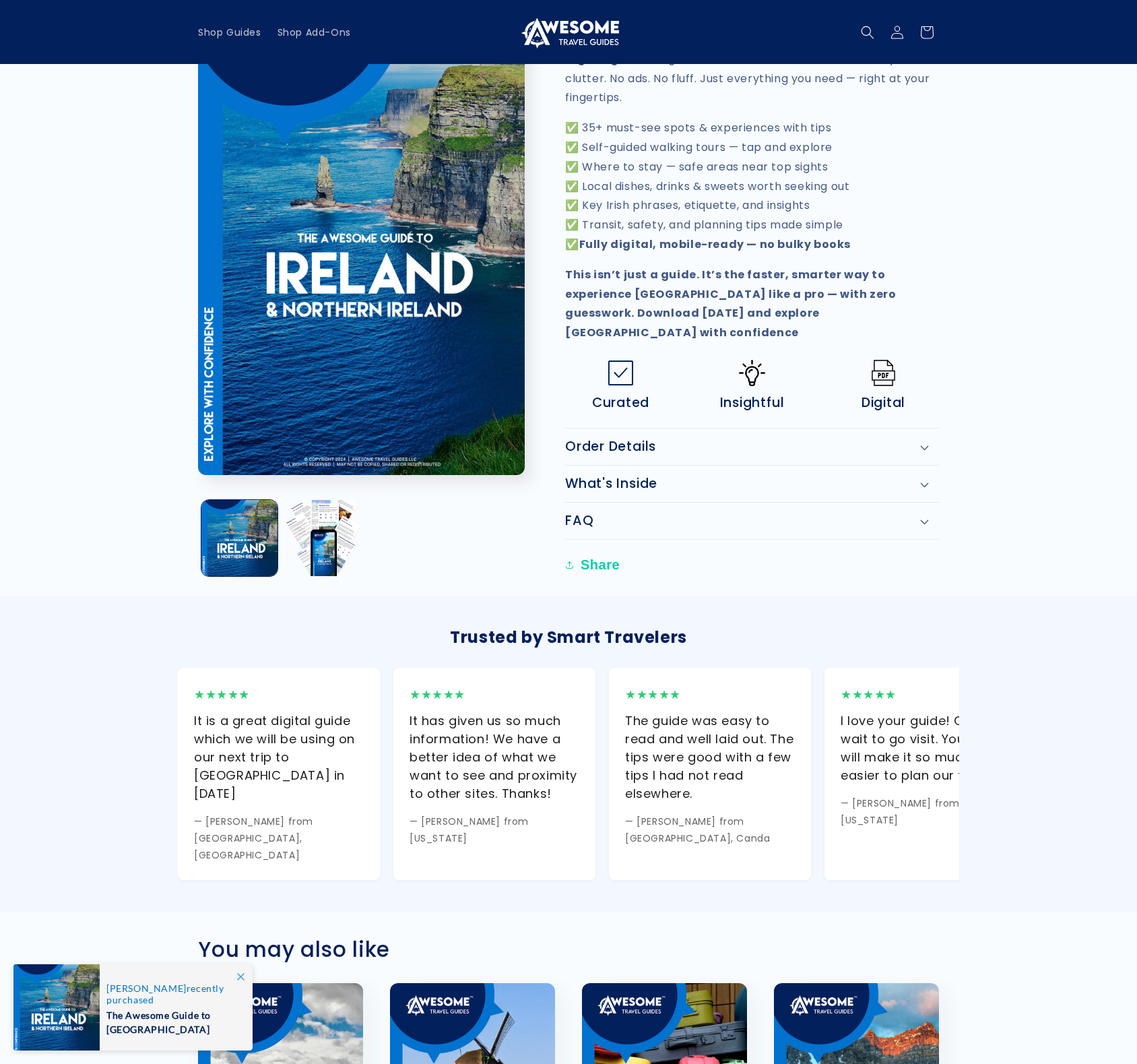
scroll to position [539, 0]
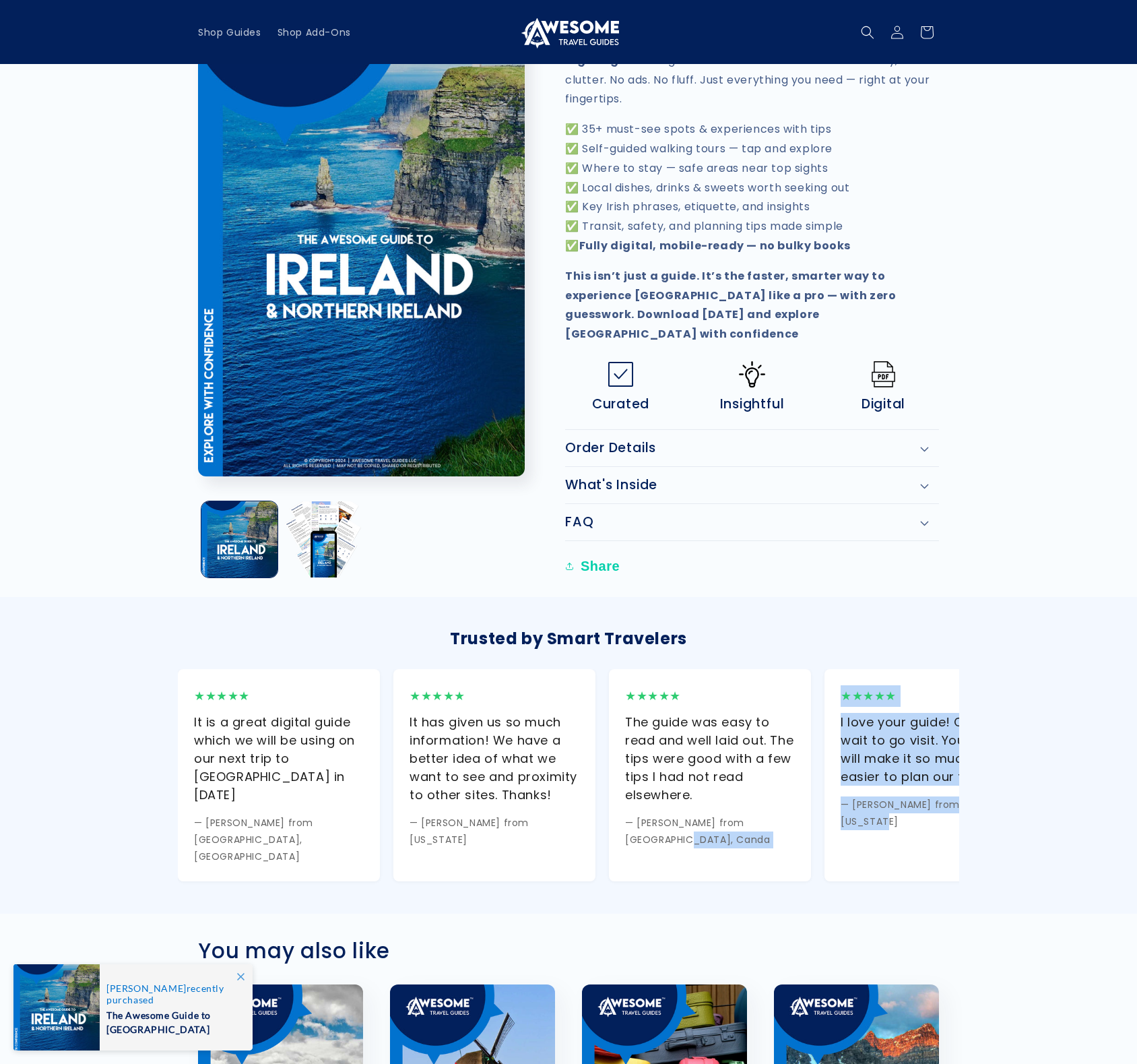
drag, startPoint x: 714, startPoint y: 724, endPoint x: 837, endPoint y: 719, distance: 123.1
click at [835, 720] on div "★★★★★ It is a great digital guide which we will be using on our next trip to Ir…" at bounding box center [568, 778] width 782 height 218
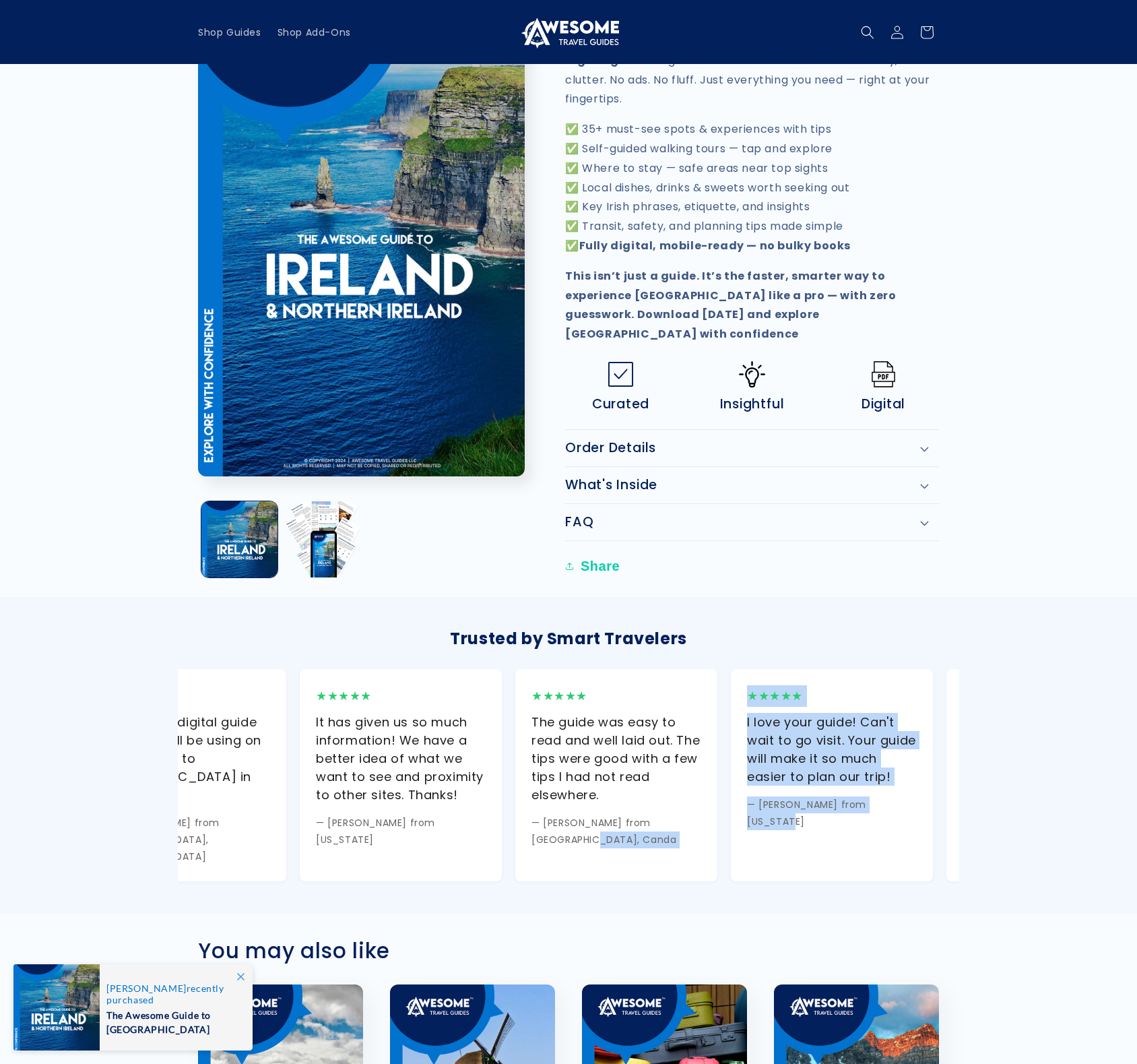
scroll to position [0, 0]
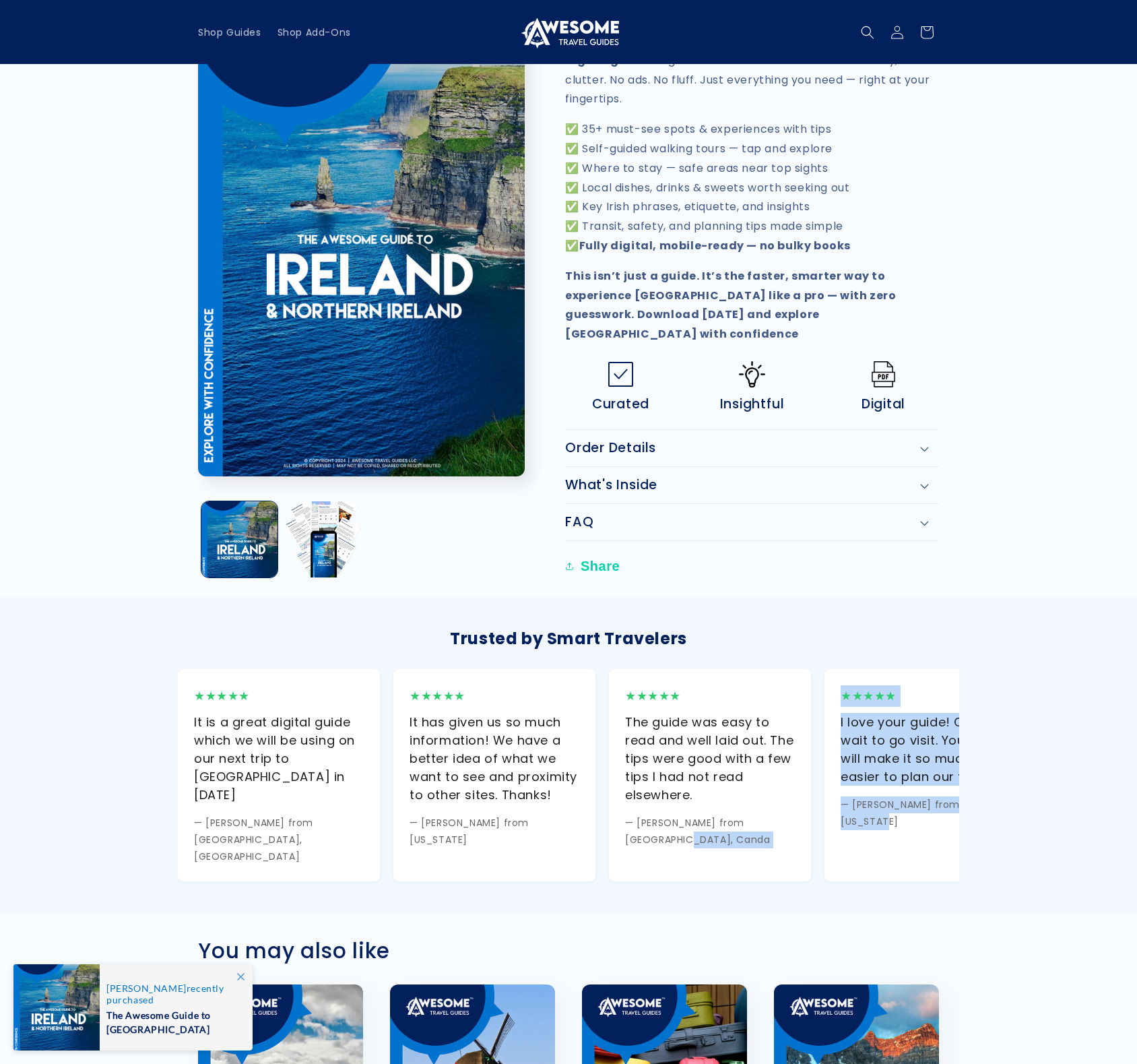
click at [818, 744] on div "Trusted by Smart Travelers ★★★★★ It is a great digital guide which we will be u…" at bounding box center [568, 755] width 809 height 316
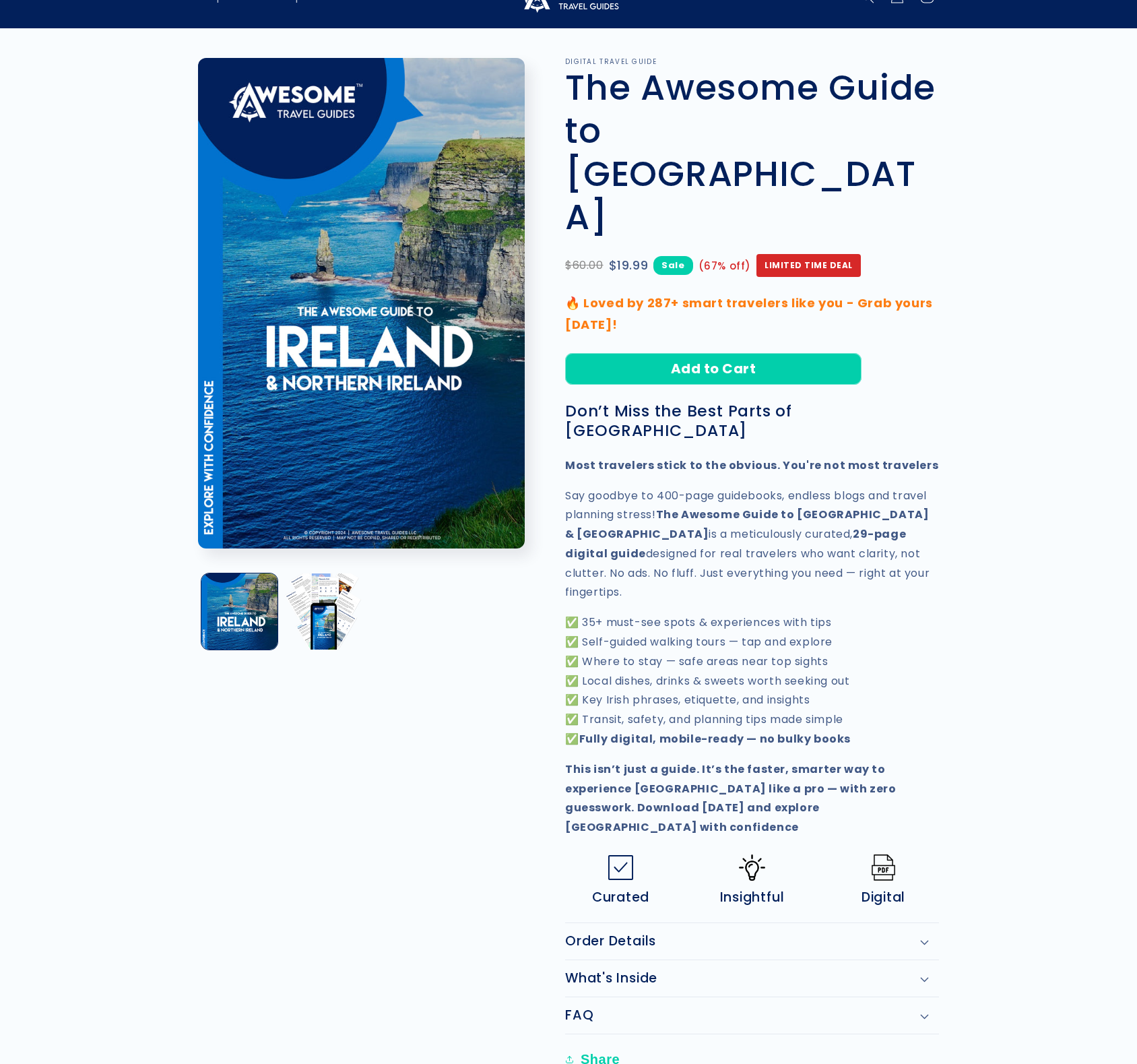
scroll to position [58, 0]
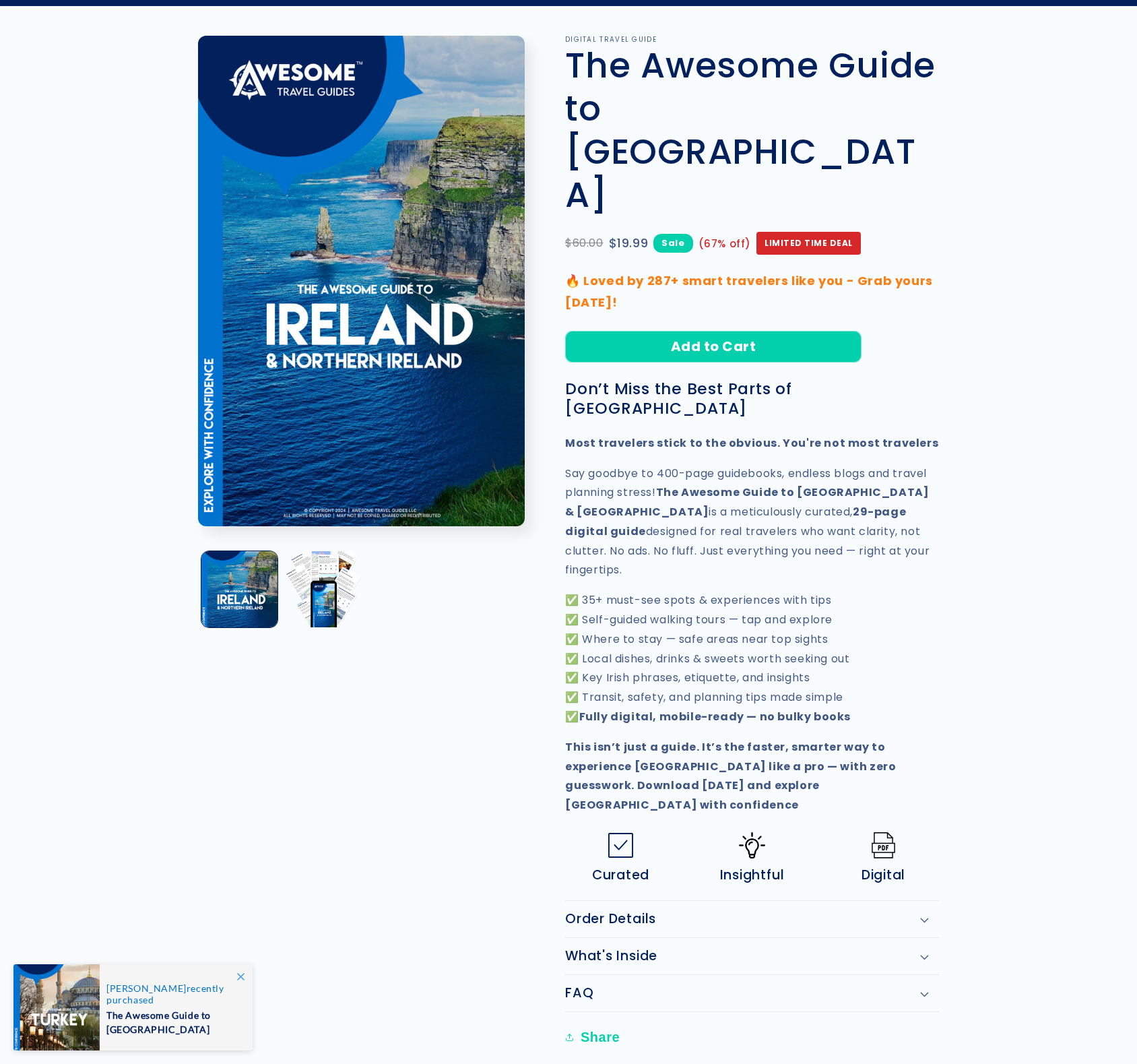
click at [918, 911] on div "Order Details" at bounding box center [751, 919] width 374 height 16
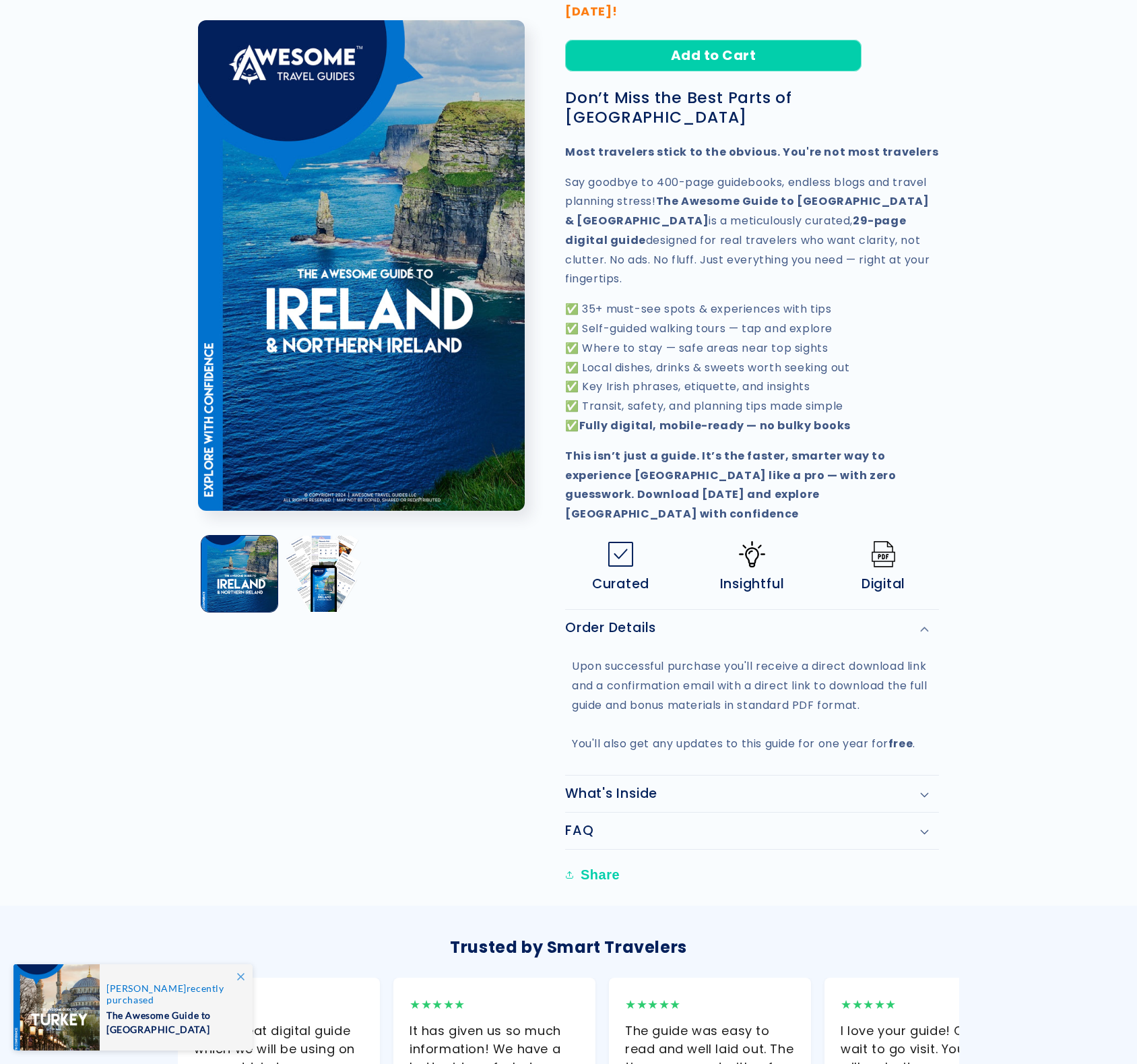
scroll to position [456, 0]
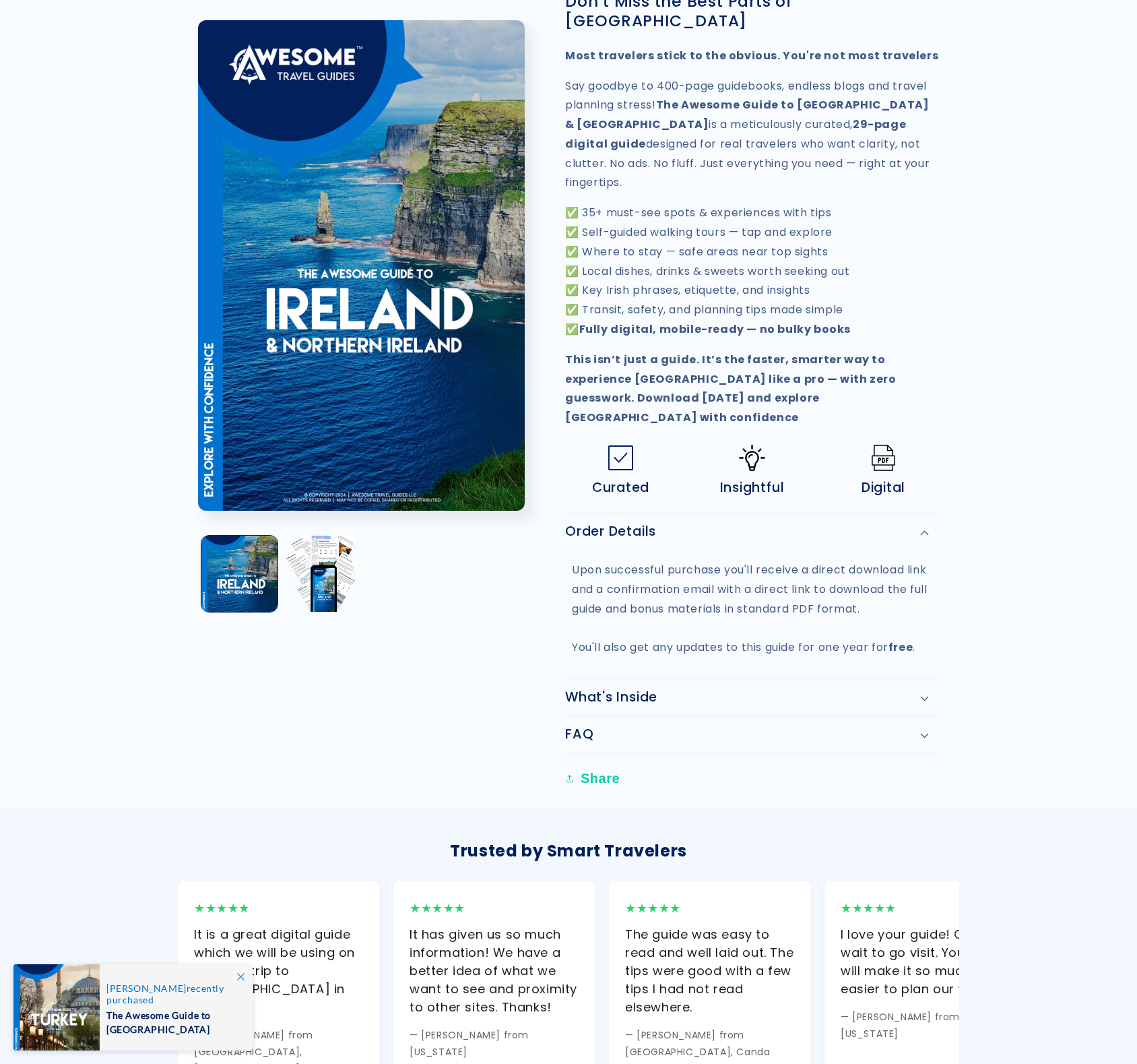
click at [917, 689] on div "What's Inside" at bounding box center [751, 697] width 374 height 16
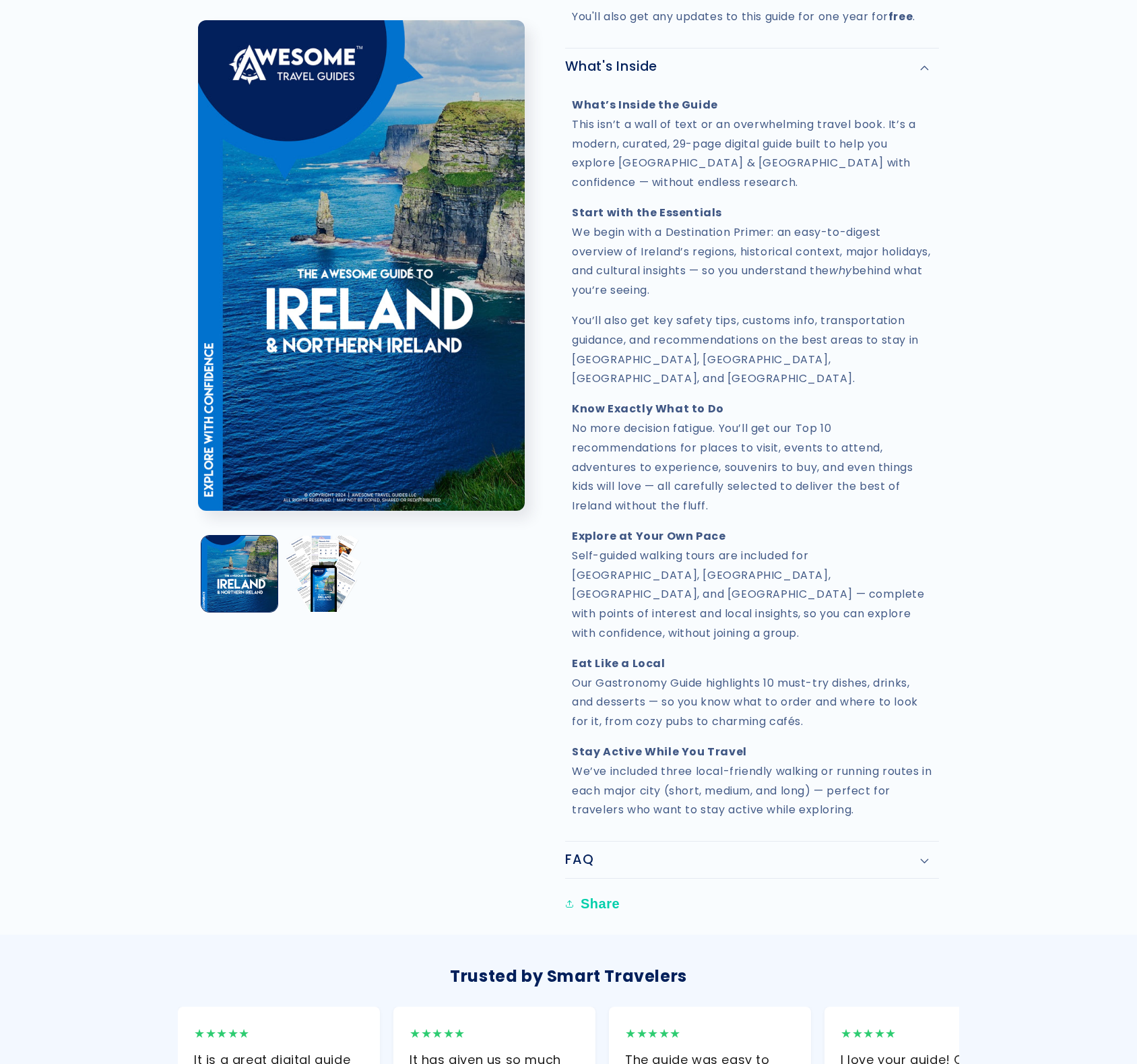
scroll to position [1096, 0]
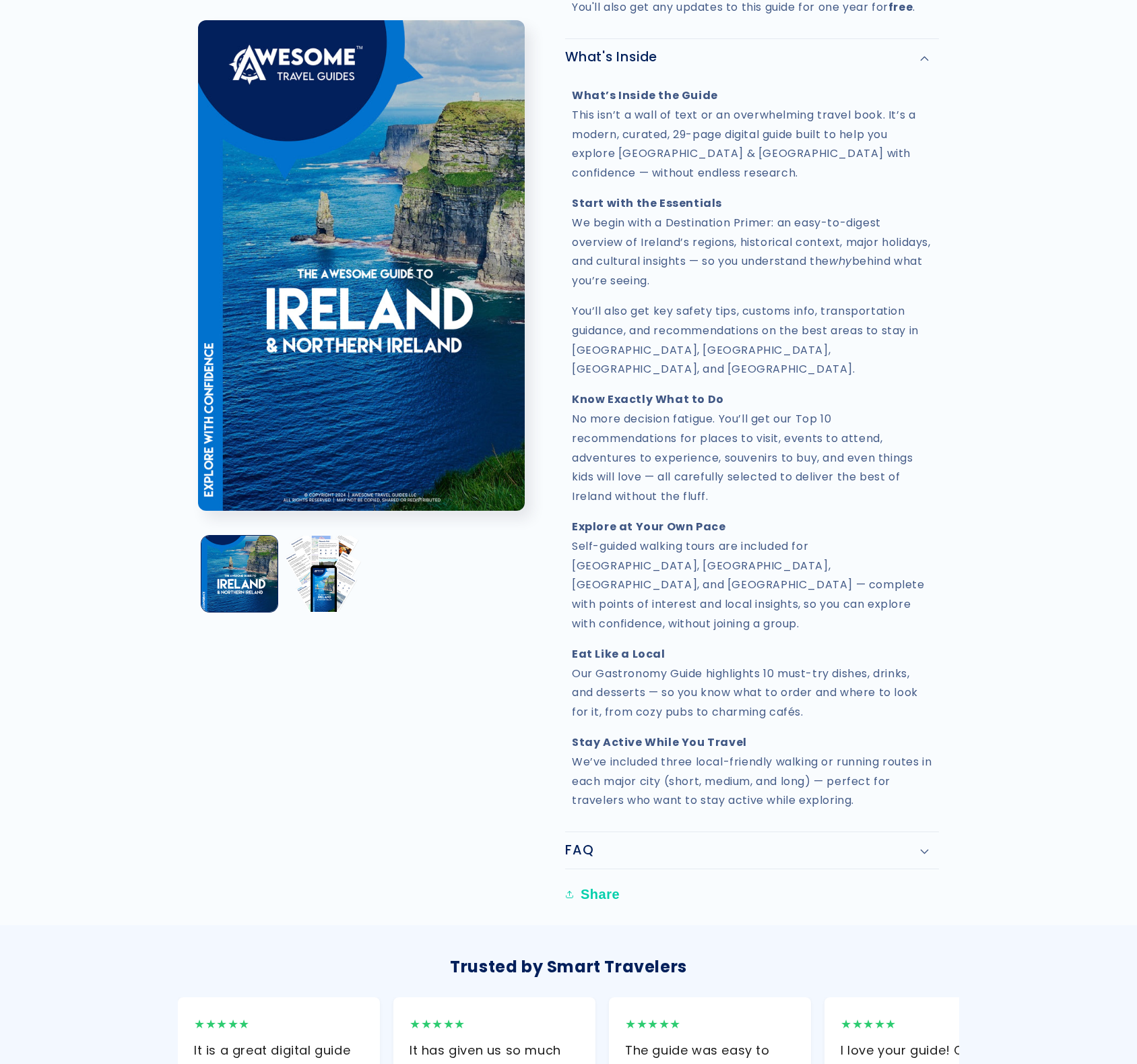
click at [917, 842] on div "FAQ" at bounding box center [751, 850] width 374 height 16
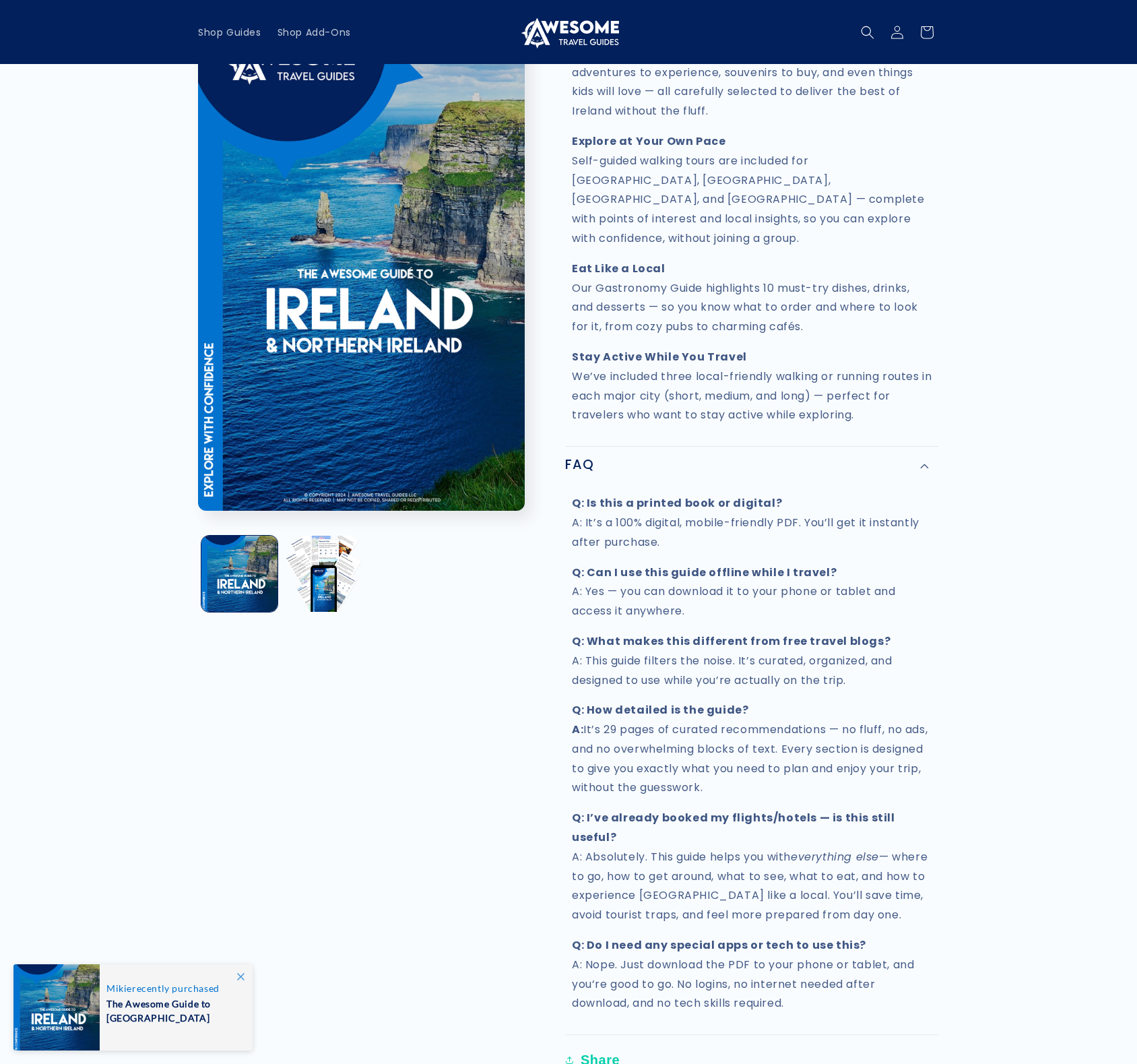
scroll to position [1455, 0]
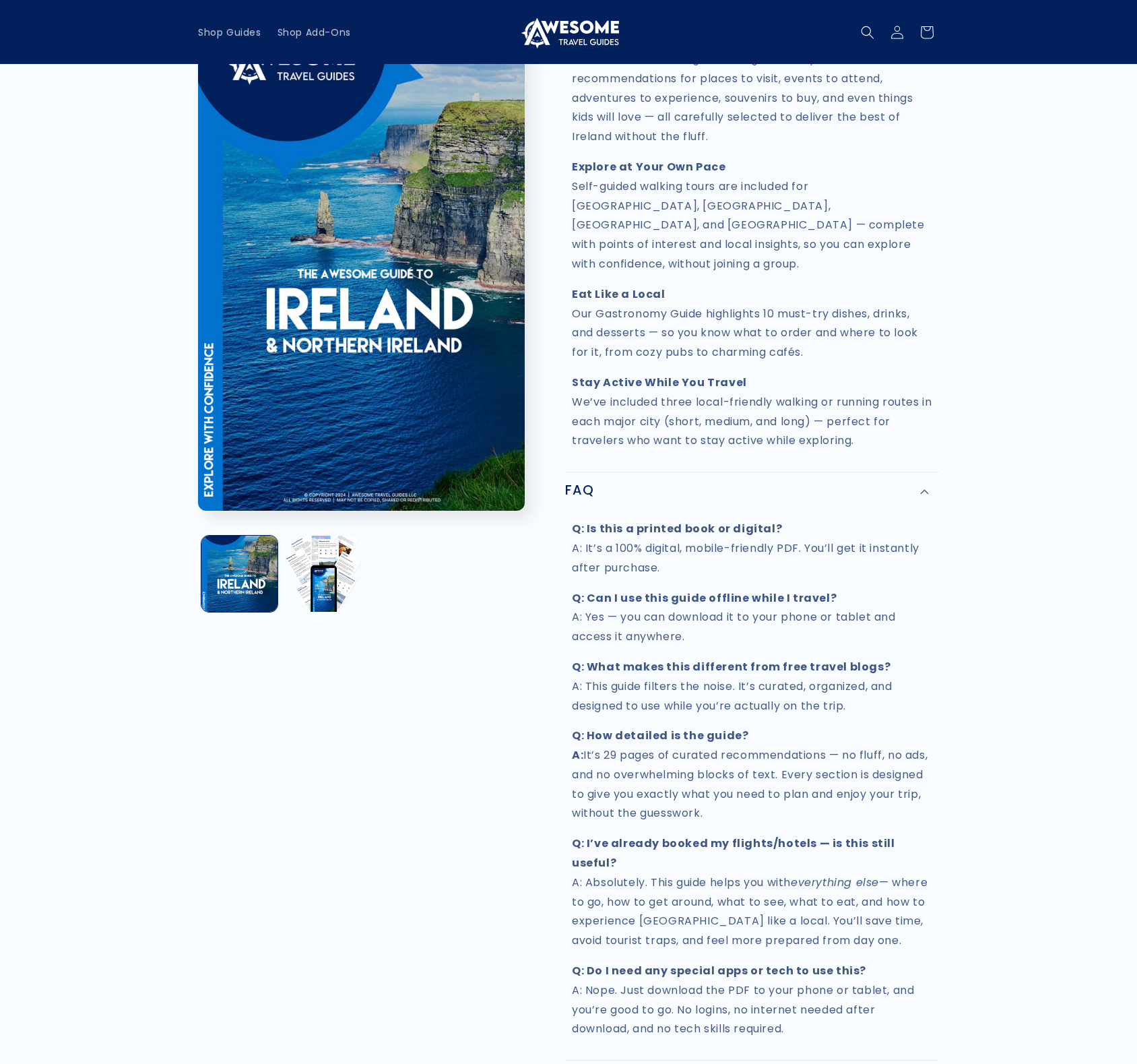
click at [919, 482] on div "FAQ" at bounding box center [751, 490] width 374 height 16
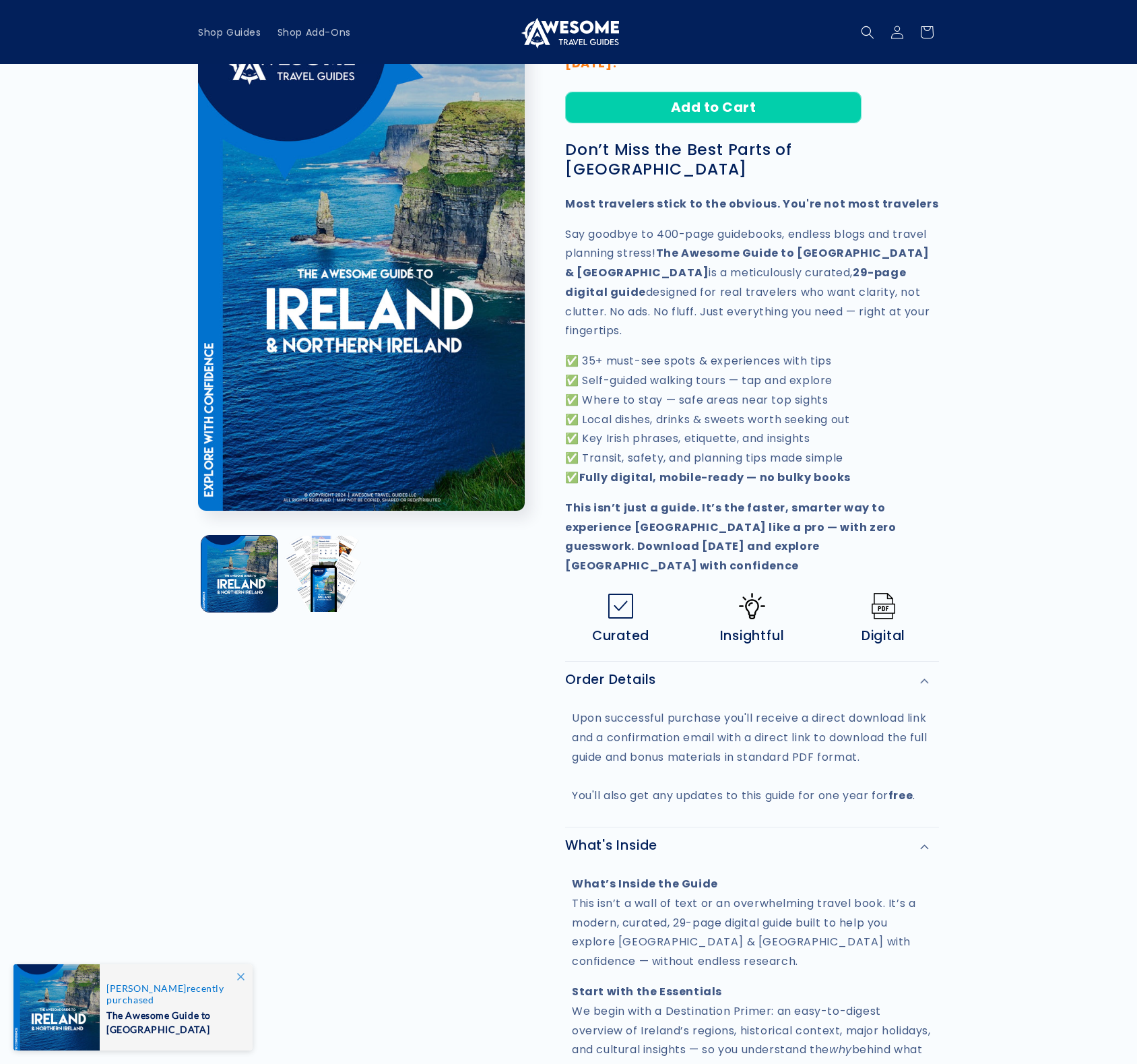
scroll to position [0, 0]
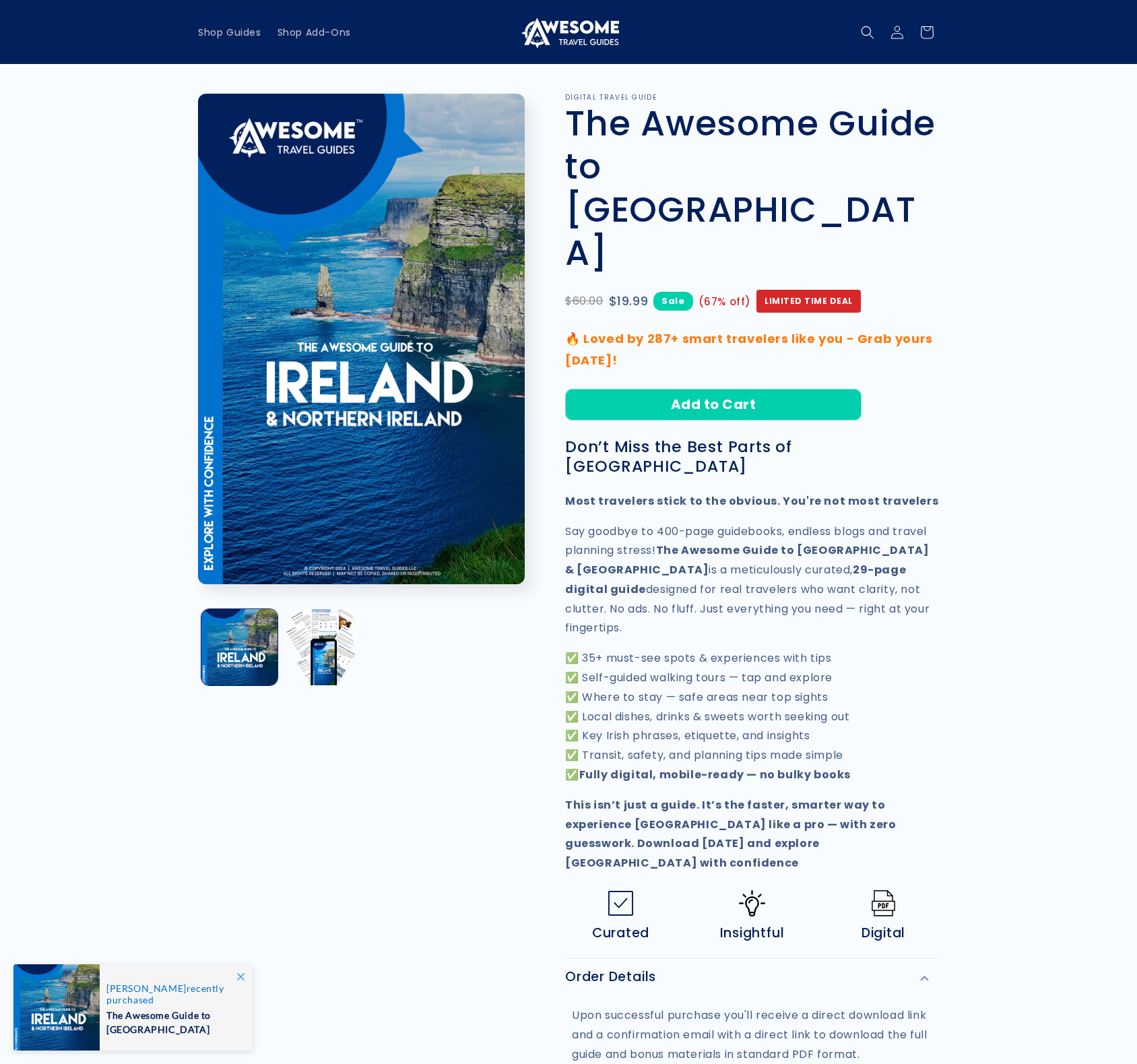
click at [582, 34] on img at bounding box center [568, 32] width 101 height 33
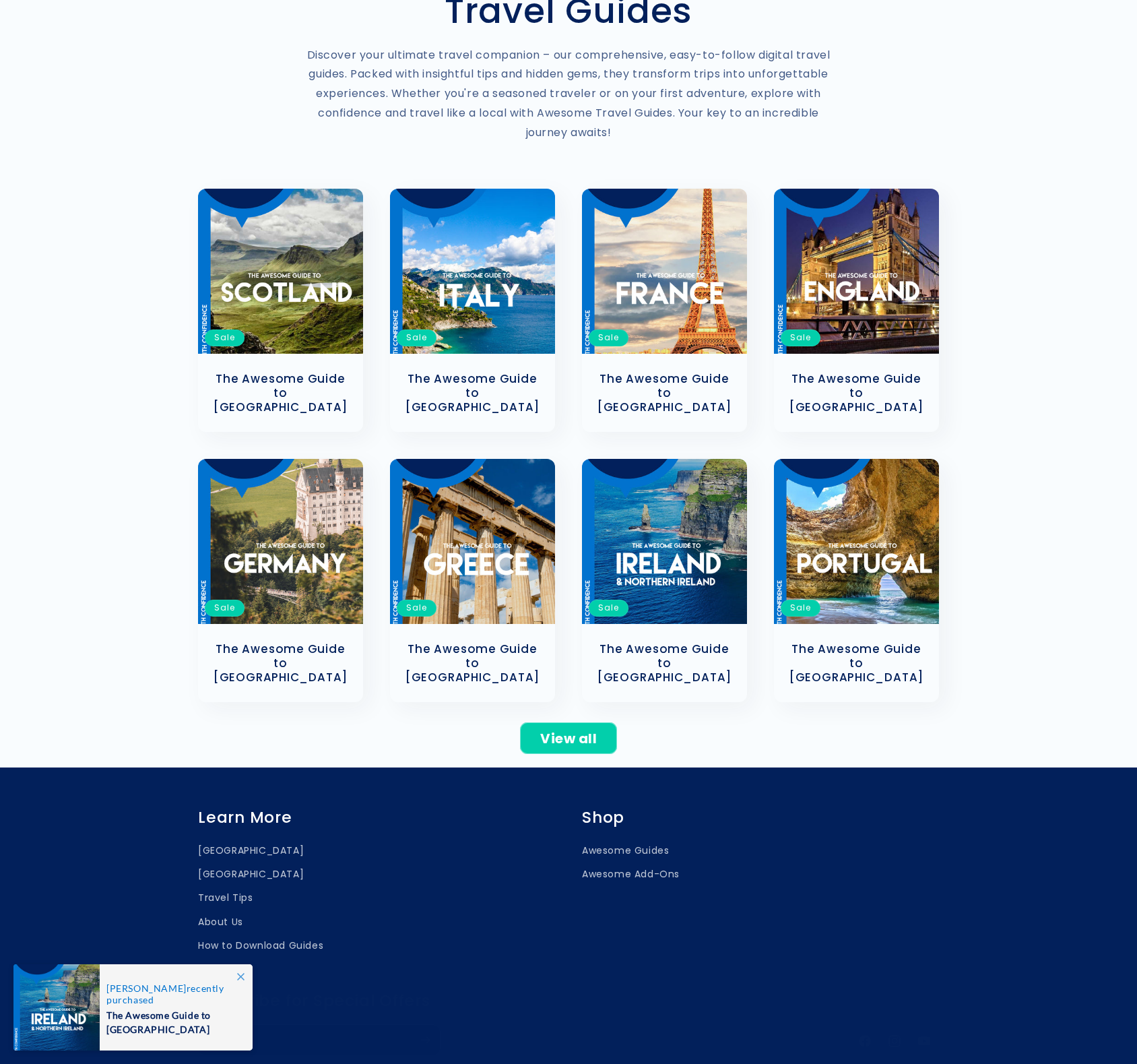
scroll to position [347, 0]
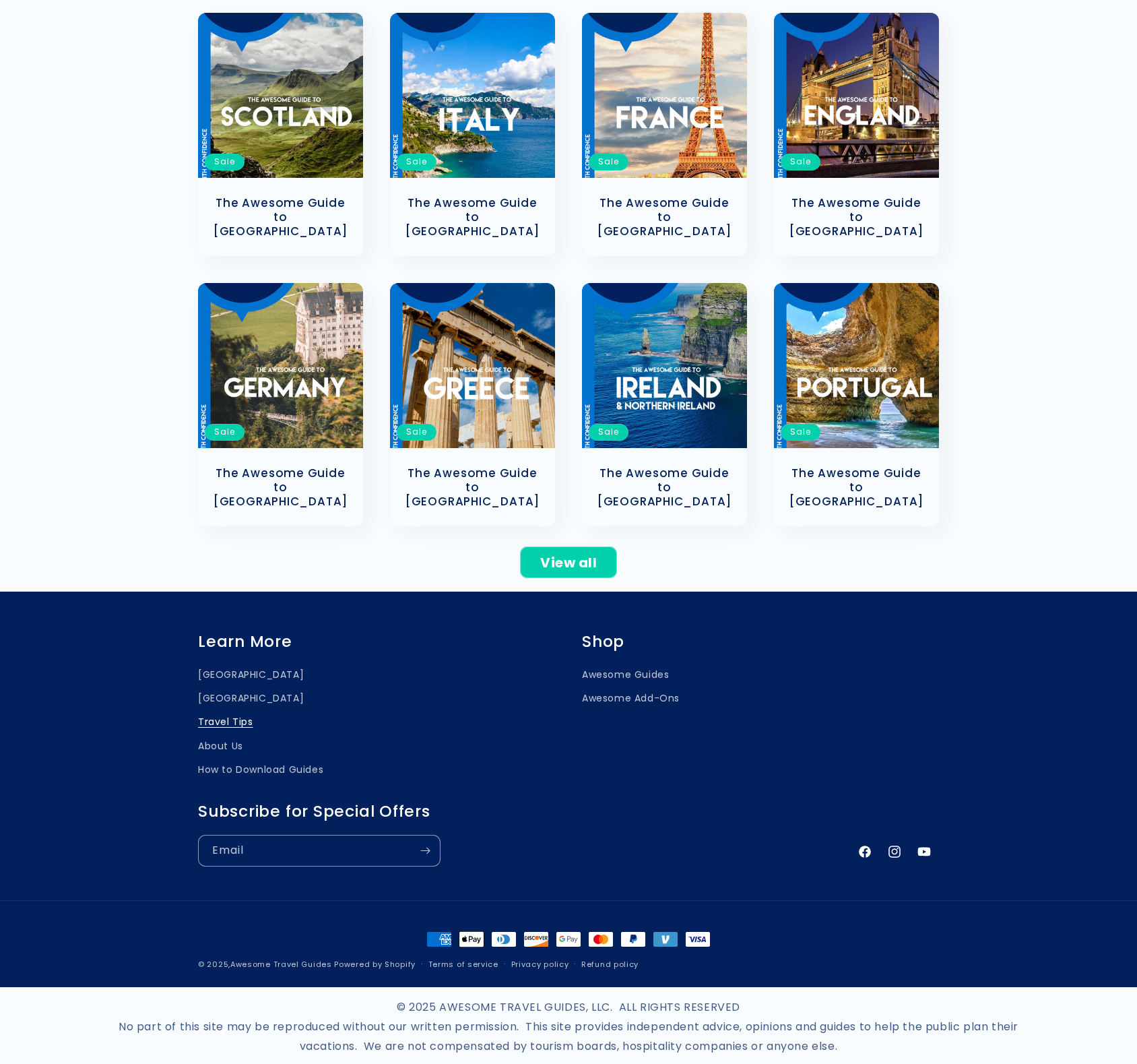
click at [220, 710] on link "Travel Tips" at bounding box center [225, 722] width 55 height 24
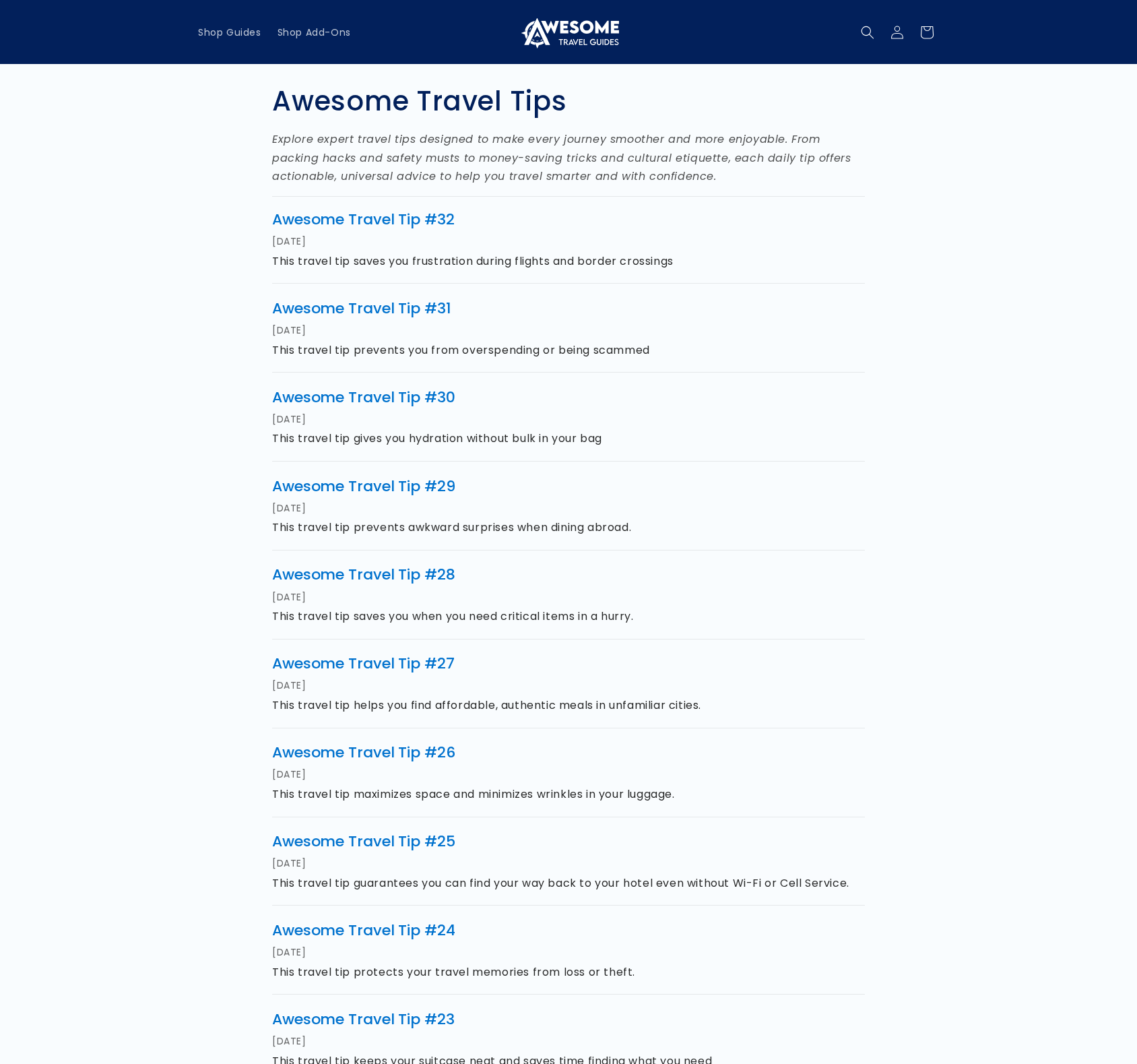
click at [856, 241] on article "Awesome Travel Tip #32 Sep 16, 2025 This travel tip saves you frustration durin…" at bounding box center [569, 240] width 593 height 88
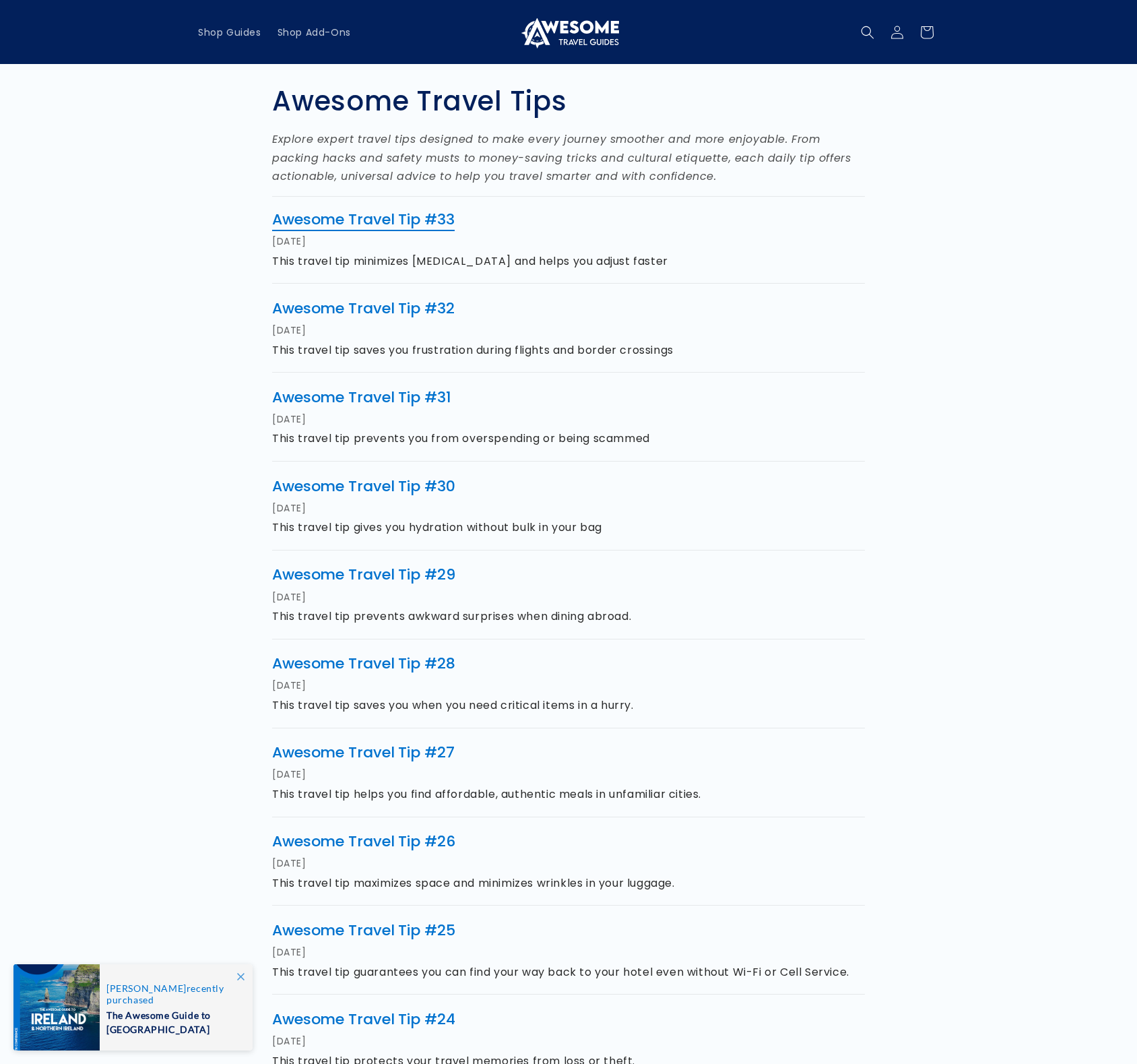
click at [343, 218] on link "Awesome Travel Tip #33" at bounding box center [363, 219] width 182 height 21
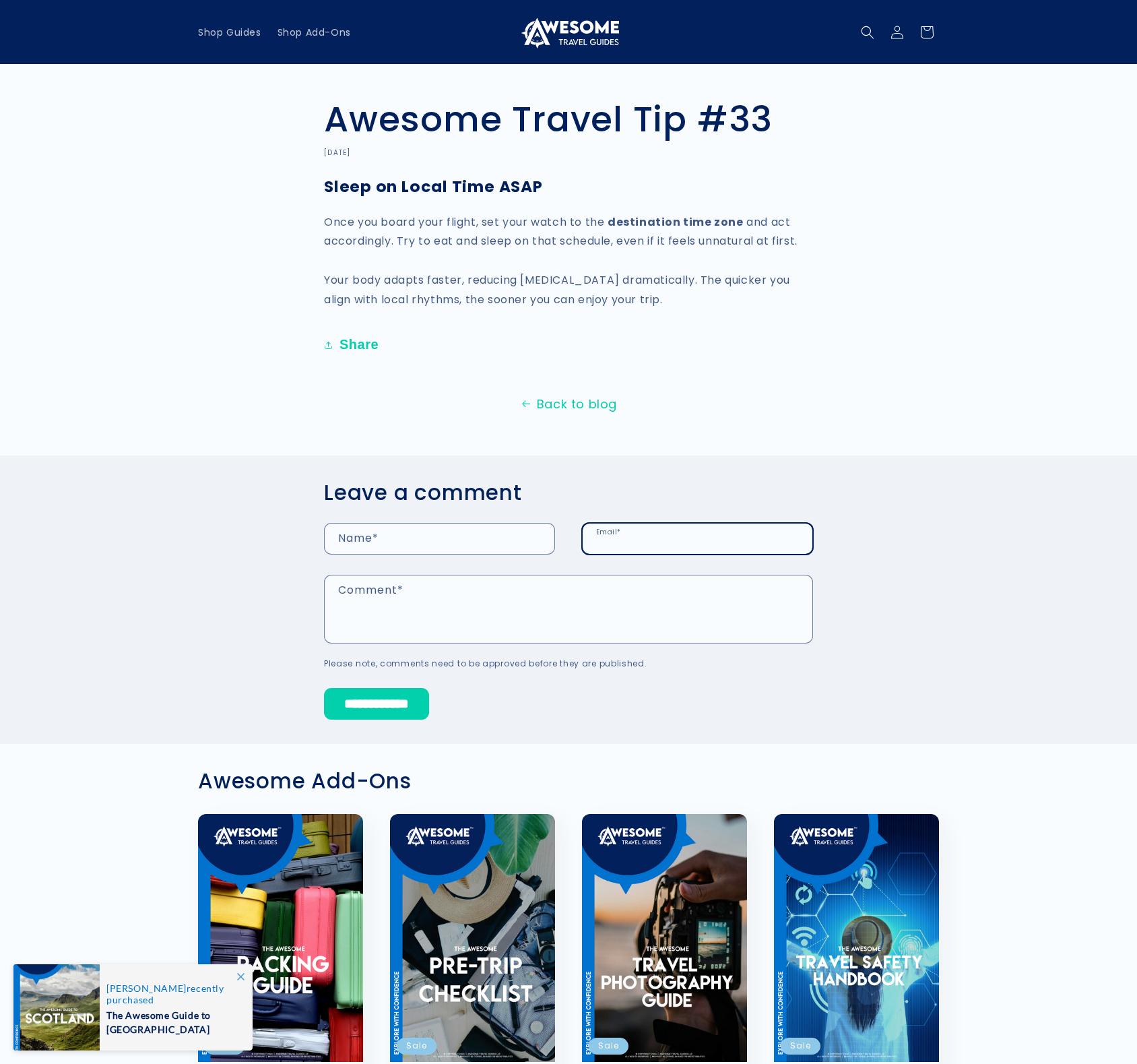
click at [648, 538] on input "Email *" at bounding box center [697, 539] width 229 height 30
click at [654, 486] on h2 "Leave a comment" at bounding box center [569, 493] width 489 height 26
click at [583, 404] on link "Back to blog" at bounding box center [568, 404] width 1137 height 22
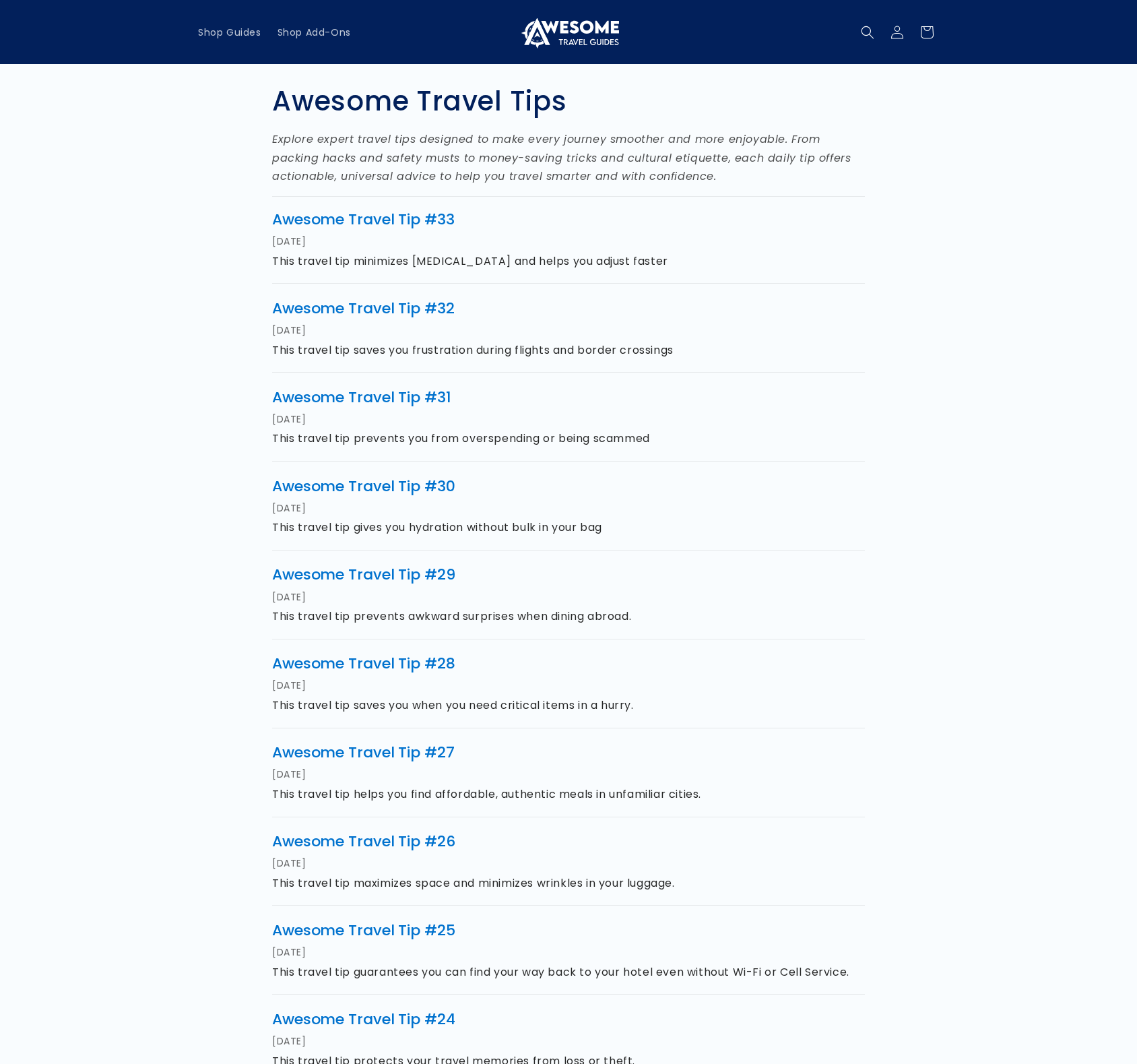
click at [865, 290] on div "Awesome Travel Tips Explore expert travel tips designed to make every journey s…" at bounding box center [568, 609] width 809 height 1091
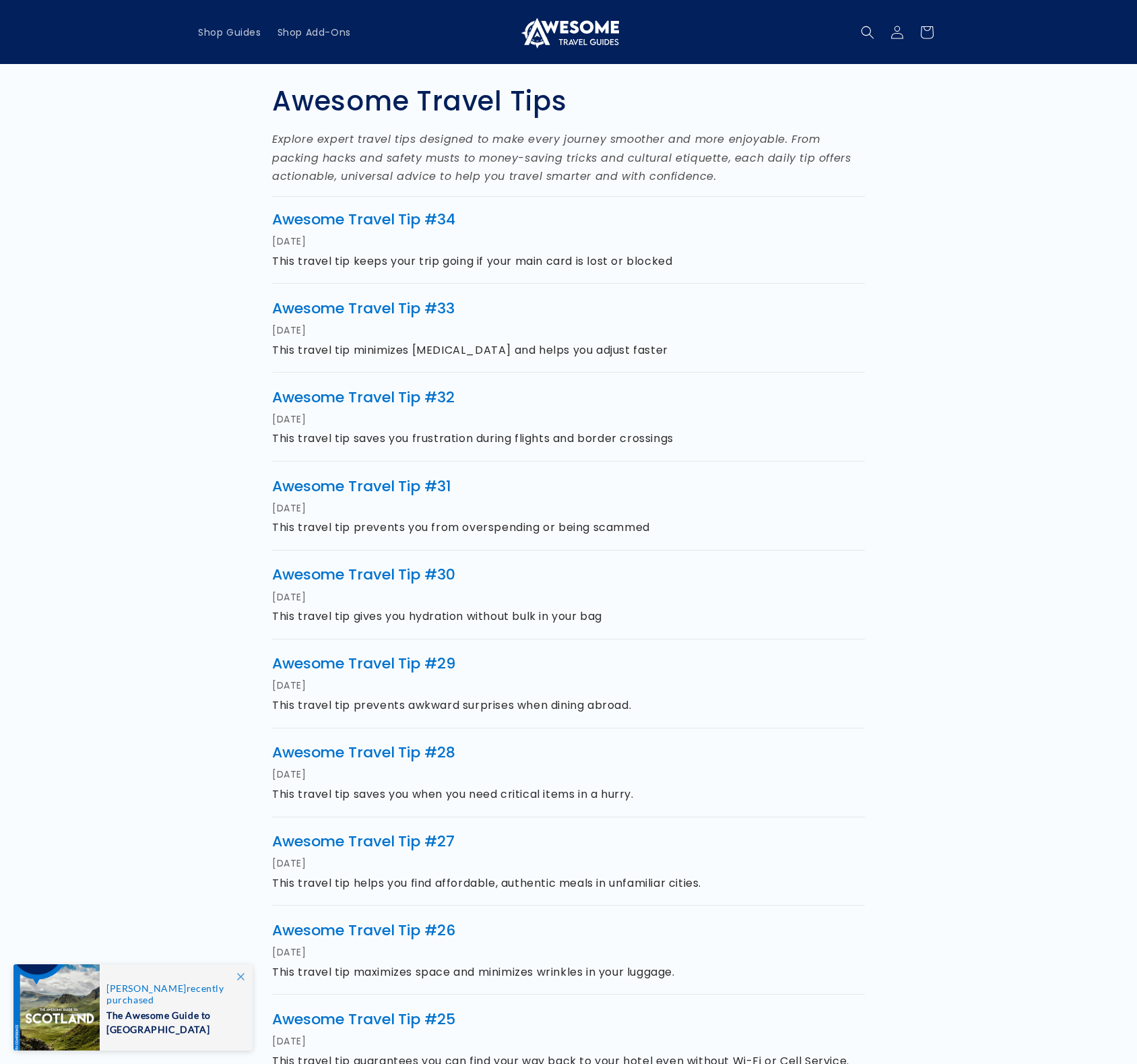
click at [681, 103] on h1 "Awesome Travel Tips" at bounding box center [569, 100] width 593 height 31
